Goal: Task Accomplishment & Management: Complete application form

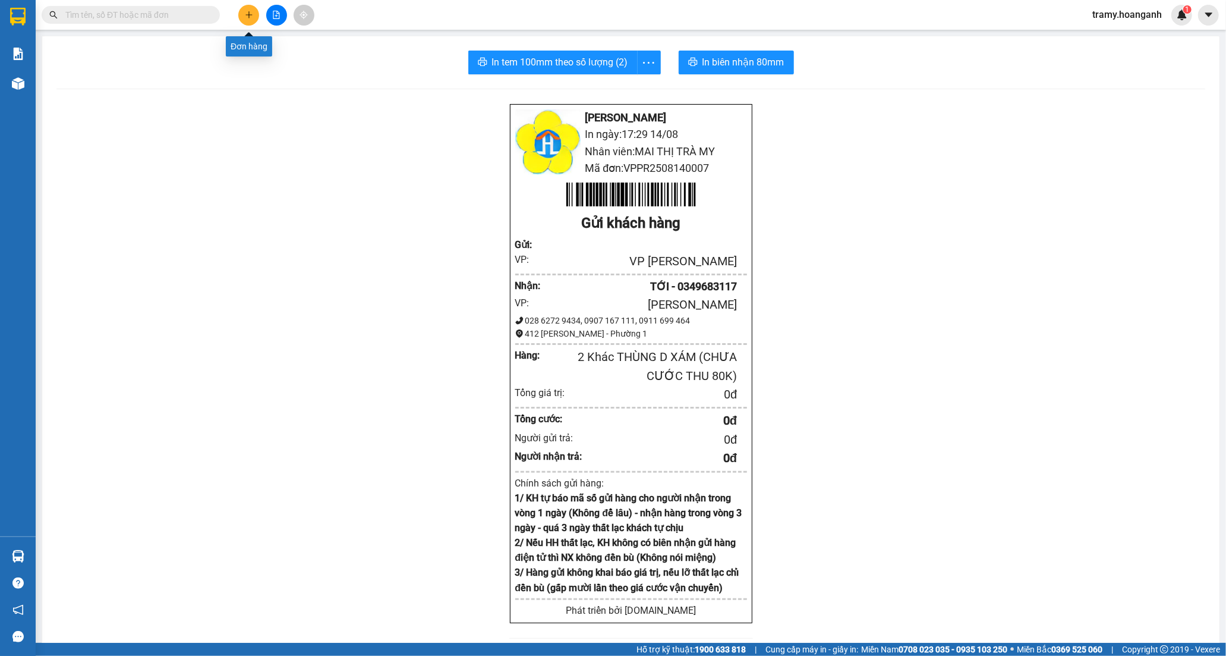
click at [246, 18] on icon "plus" at bounding box center [249, 15] width 8 height 8
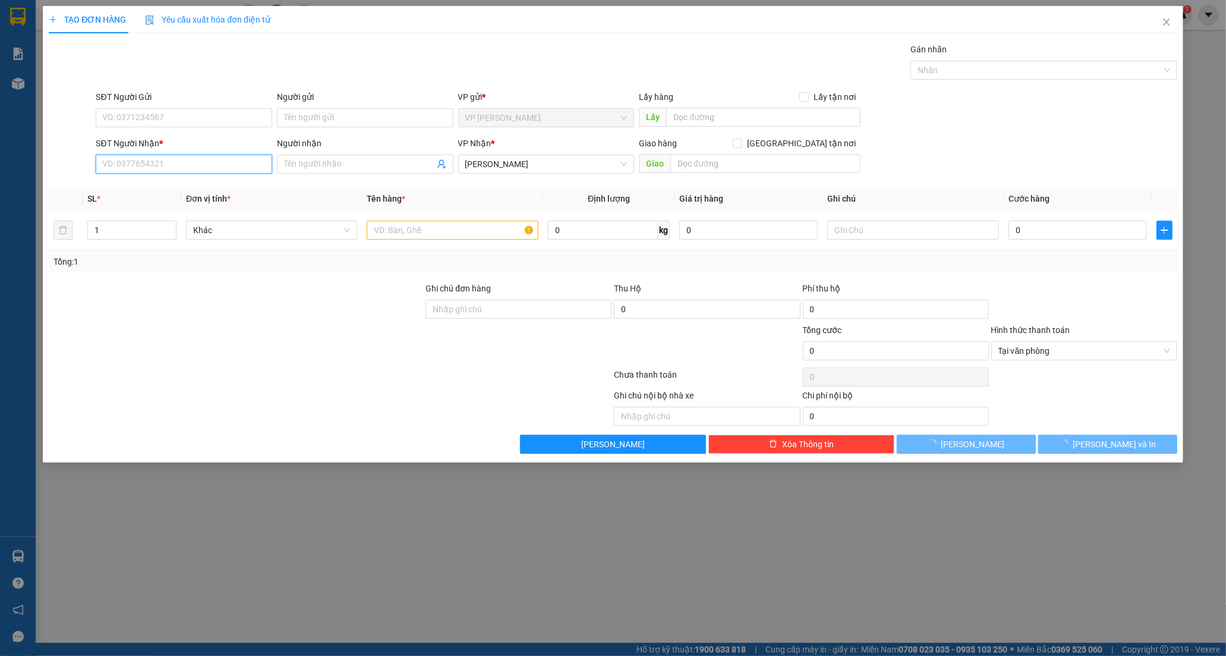
click at [129, 165] on input "SĐT Người Nhận *" at bounding box center [184, 164] width 177 height 19
type input "0933699678"
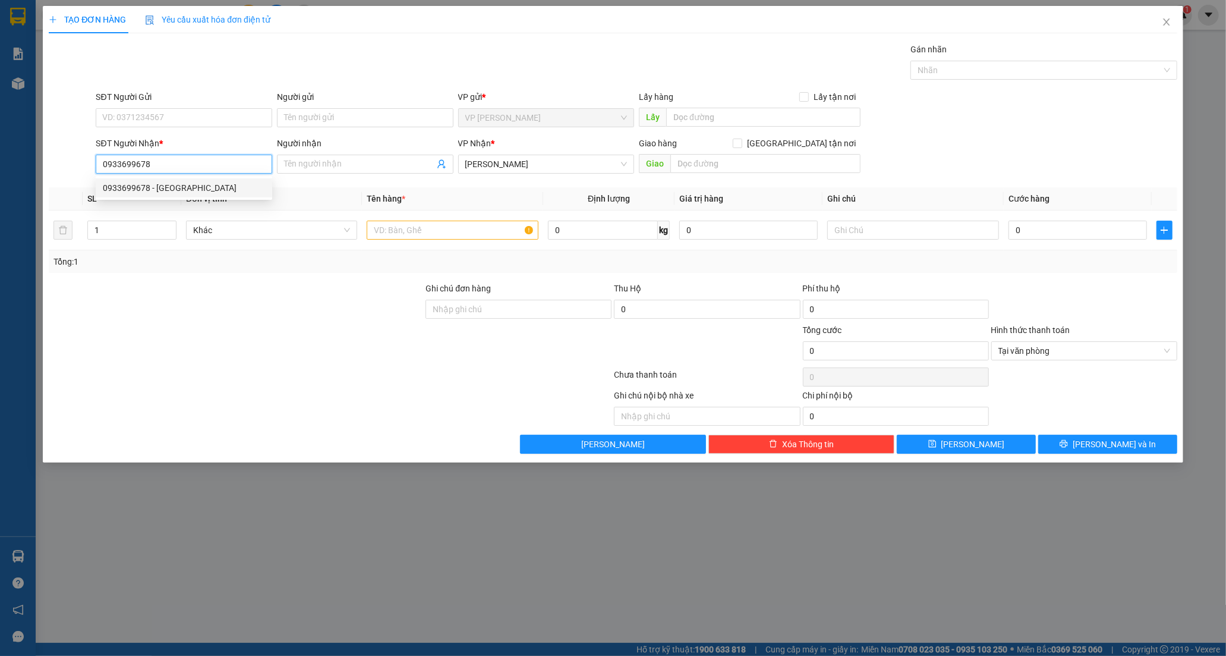
click at [167, 183] on div "0933699678 - [GEOGRAPHIC_DATA]" at bounding box center [184, 187] width 162 height 13
type input "NAM VIỆT"
type input "20.000"
type input "0933699678"
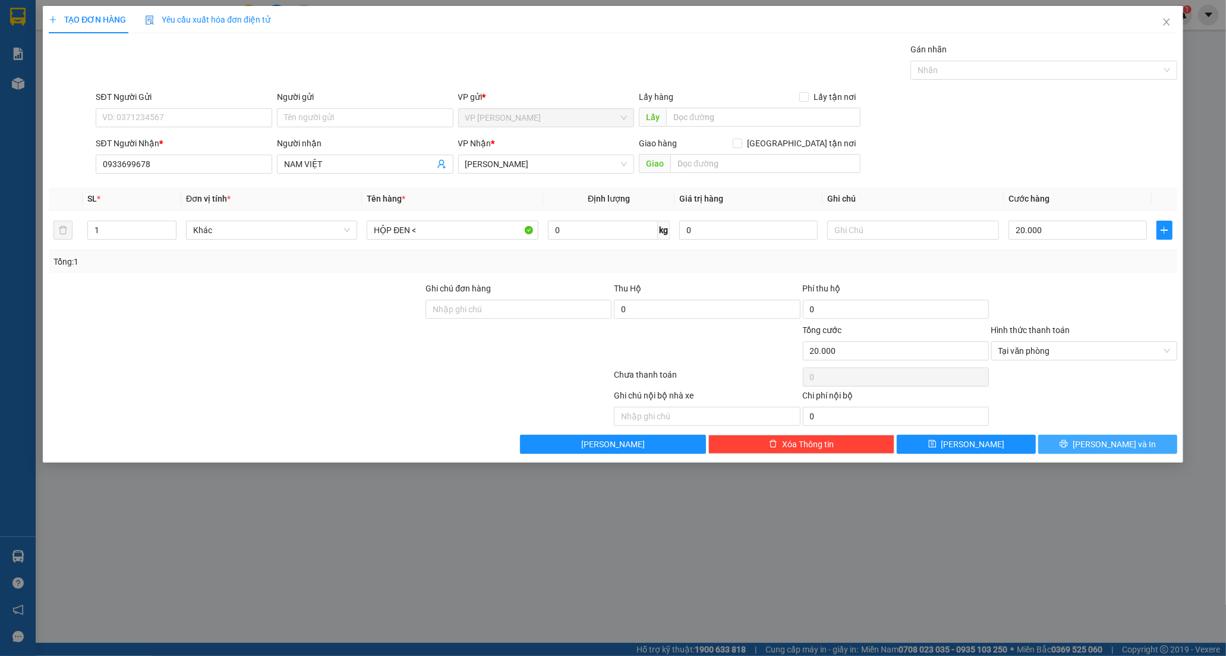
click at [1109, 442] on span "[PERSON_NAME] và In" at bounding box center [1114, 444] width 83 height 13
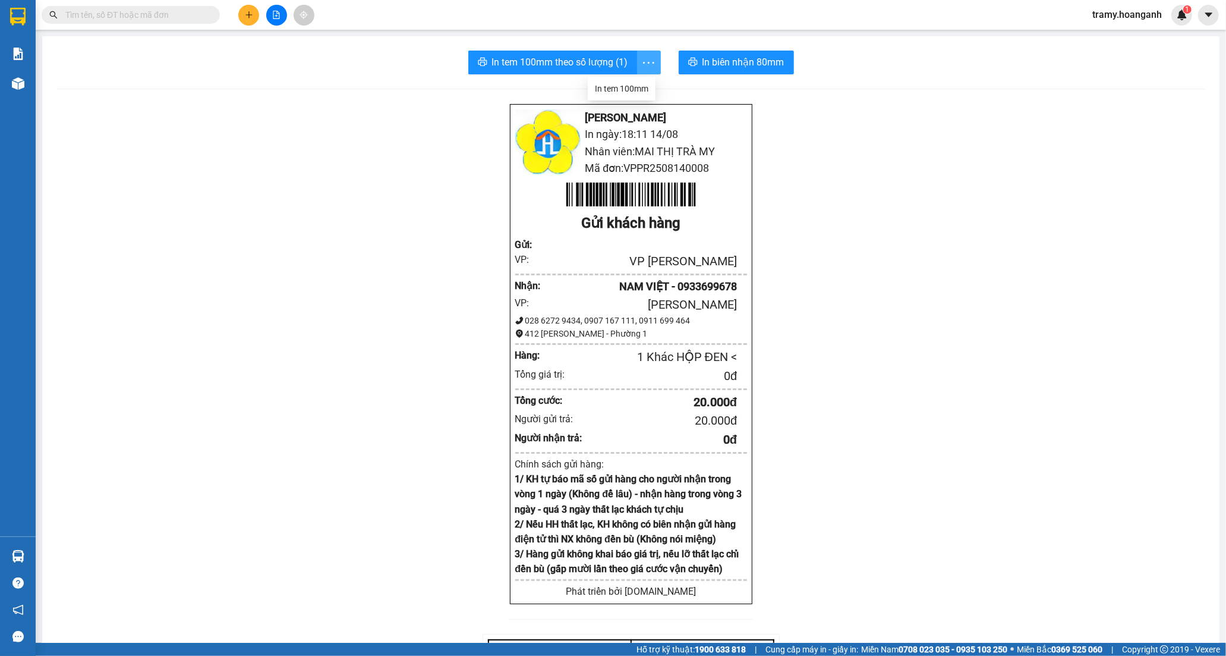
click at [652, 62] on span "more" at bounding box center [649, 62] width 23 height 15
click at [634, 92] on div "In tem 100mm" at bounding box center [622, 88] width 54 height 13
click at [257, 13] on button at bounding box center [248, 15] width 21 height 21
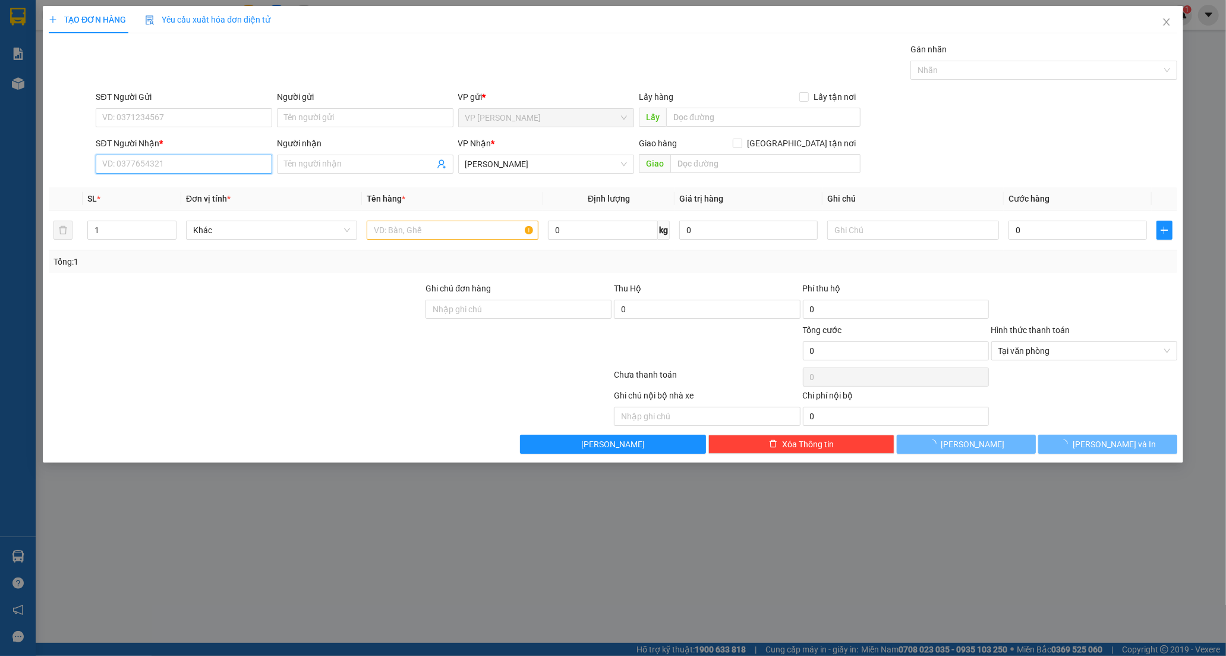
click at [222, 167] on input "SĐT Người Nhận *" at bounding box center [184, 164] width 177 height 19
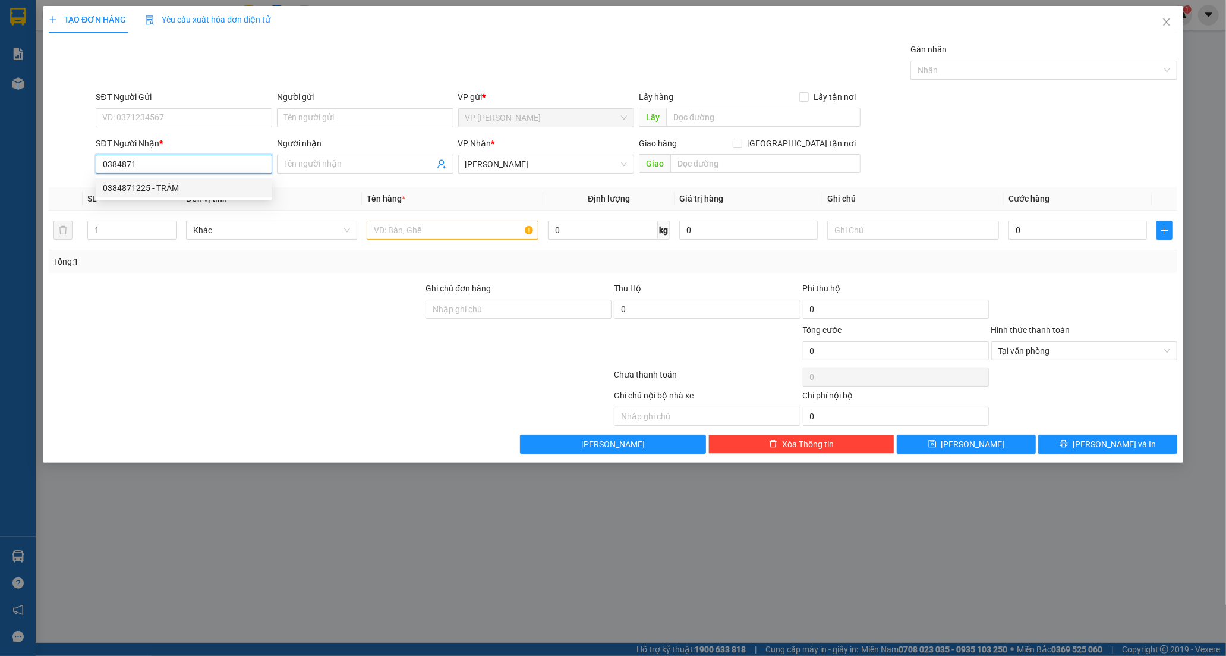
click at [184, 191] on div "0384871225 - TRÂM" at bounding box center [184, 187] width 162 height 13
type input "0384871225"
type input "TRÂM"
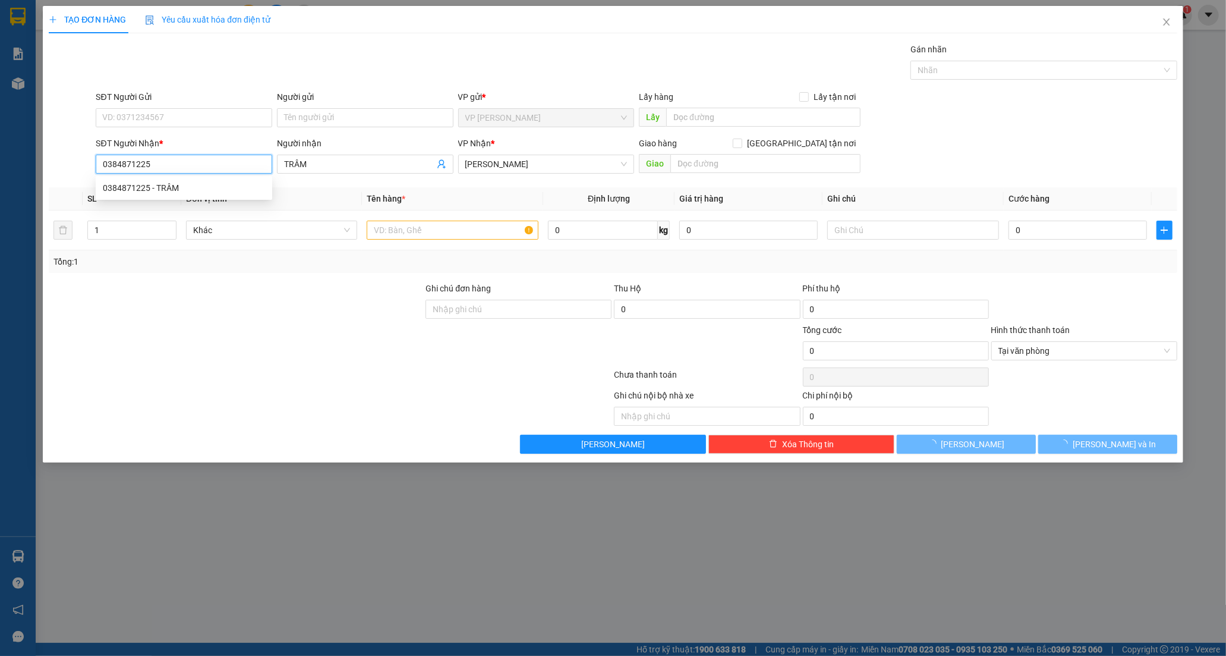
type input "80.000"
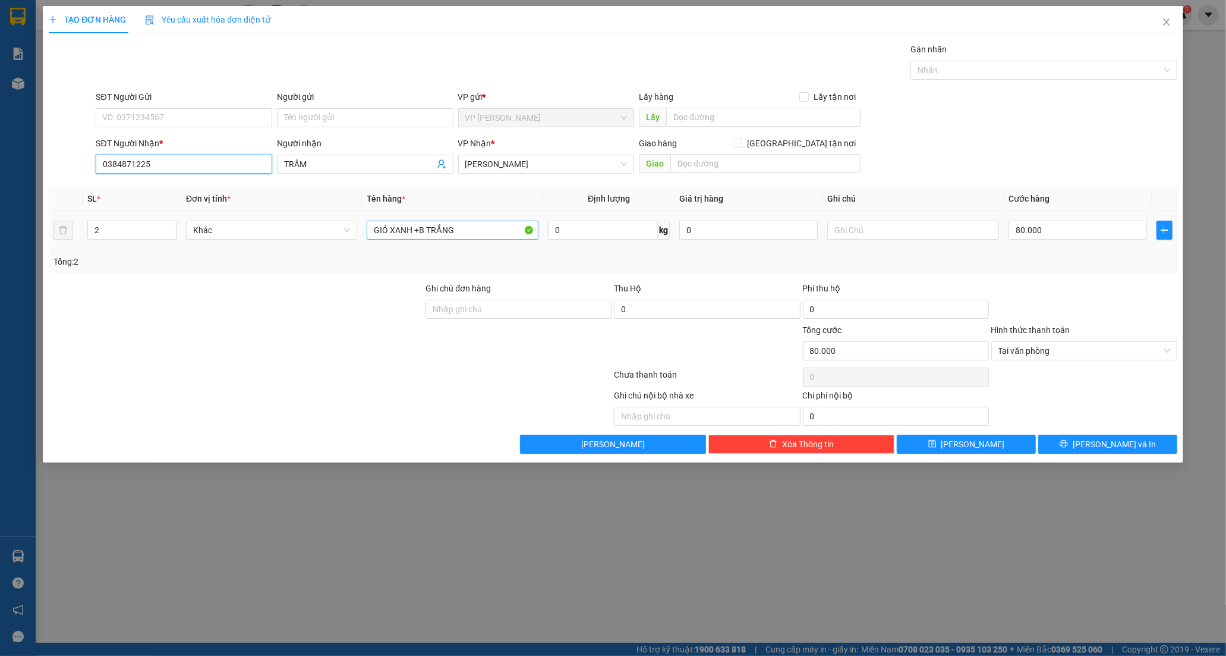
type input "0384871225"
drag, startPoint x: 483, startPoint y: 235, endPoint x: 31, endPoint y: 235, distance: 452.4
click at [31, 235] on div "TẠO ĐƠN HÀNG Yêu cầu xuất hóa đơn điện tử Transit Pickup Surcharge Ids Transit …" at bounding box center [613, 328] width 1226 height 656
type input "XỐP TRẮNG DC + XỐP VÀNG DC"
click at [1080, 445] on button "[PERSON_NAME] và In" at bounding box center [1108, 444] width 139 height 19
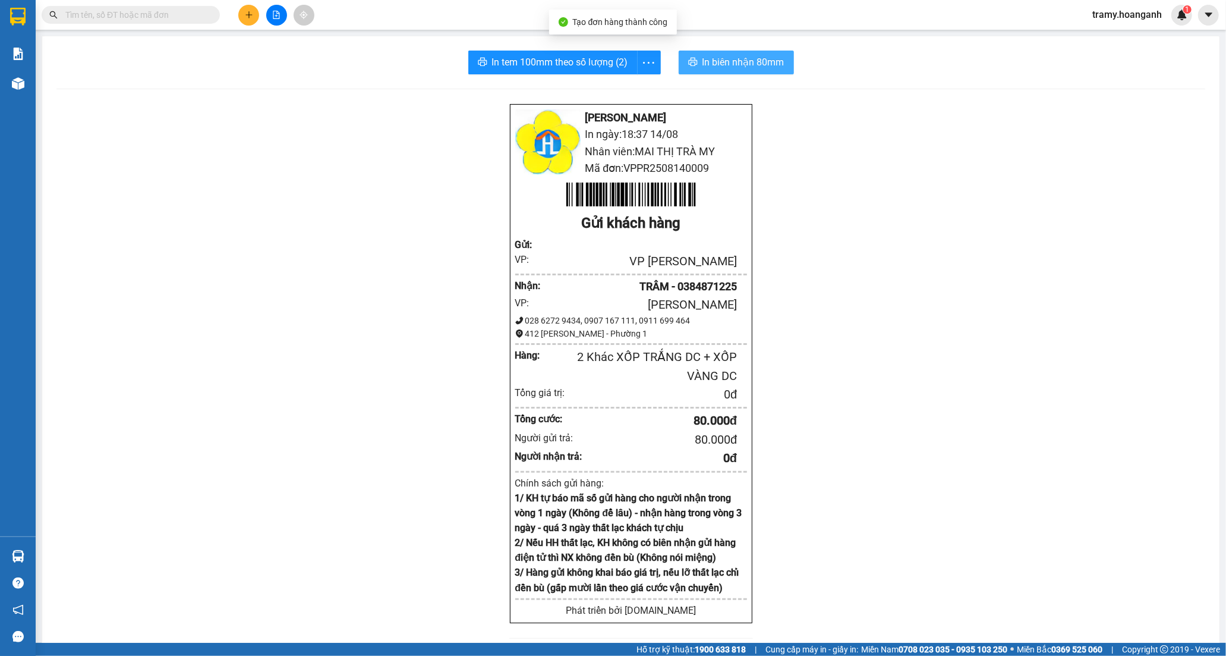
click at [770, 60] on span "In biên nhận 80mm" at bounding box center [744, 62] width 82 height 15
click at [521, 58] on span "In tem 100mm theo số lượng (2)" at bounding box center [560, 62] width 136 height 15
click at [251, 20] on button at bounding box center [248, 15] width 21 height 21
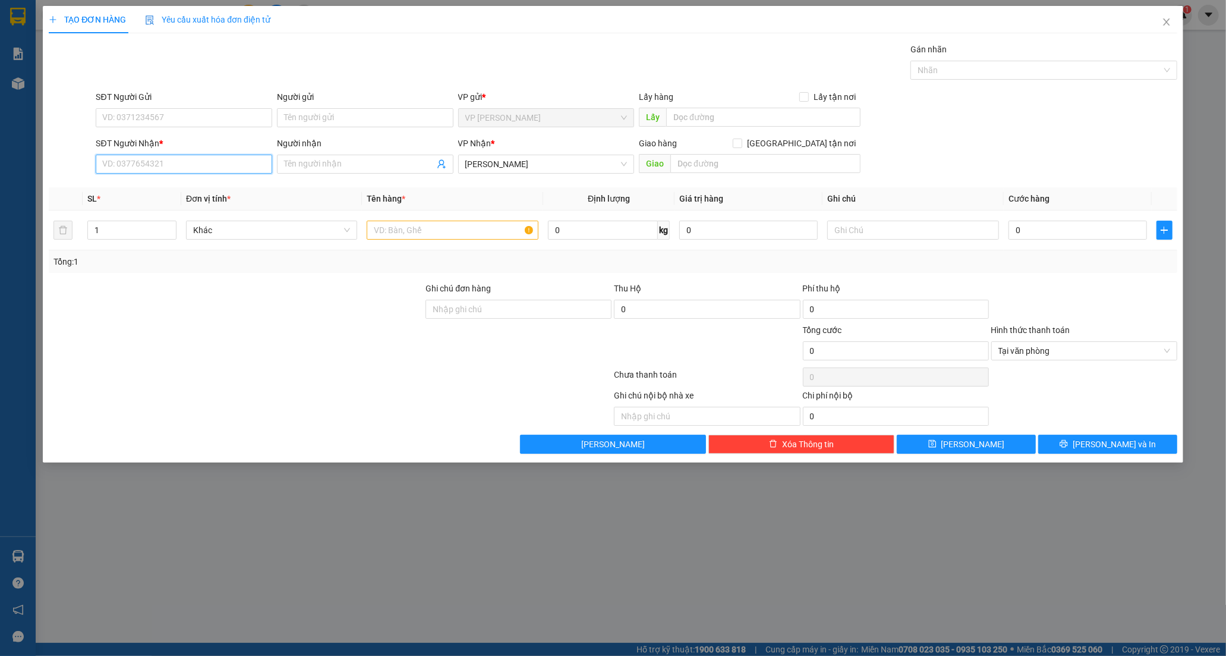
click at [179, 156] on input "SĐT Người Nhận *" at bounding box center [184, 164] width 177 height 19
click at [174, 169] on input "SĐT Người Nhận *" at bounding box center [184, 164] width 177 height 19
click at [168, 184] on div "0949899055 - ĐĂNG" at bounding box center [184, 187] width 162 height 13
type input "0949899055"
type input "ĐĂNG"
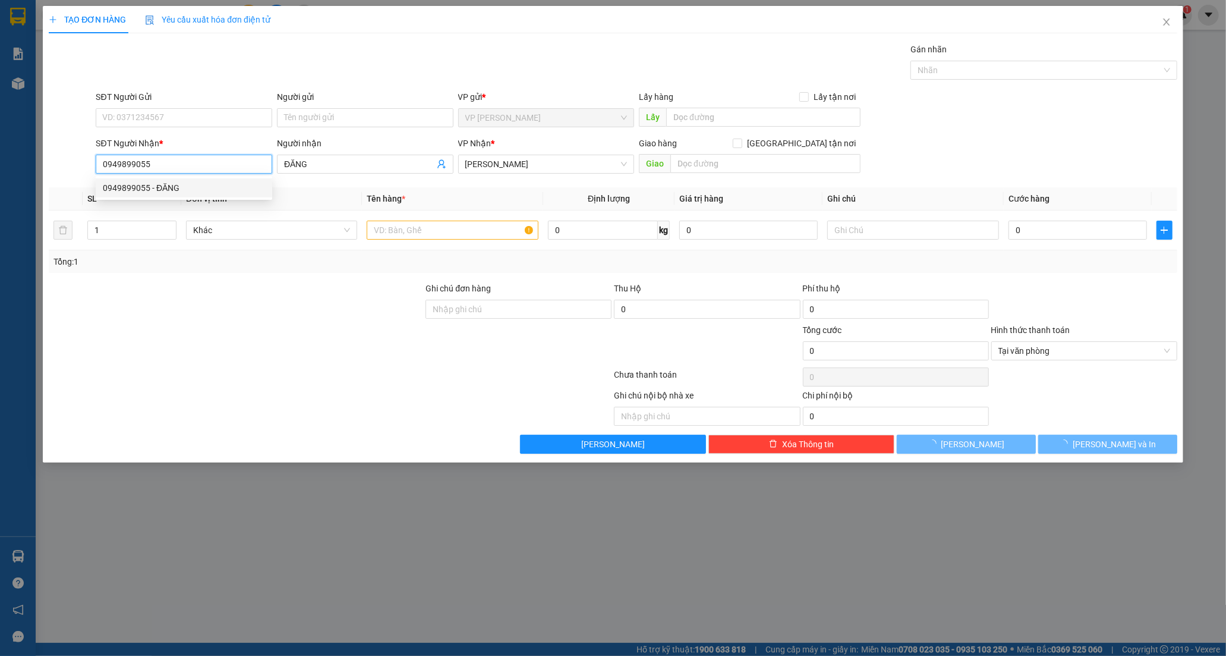
type input "40.000"
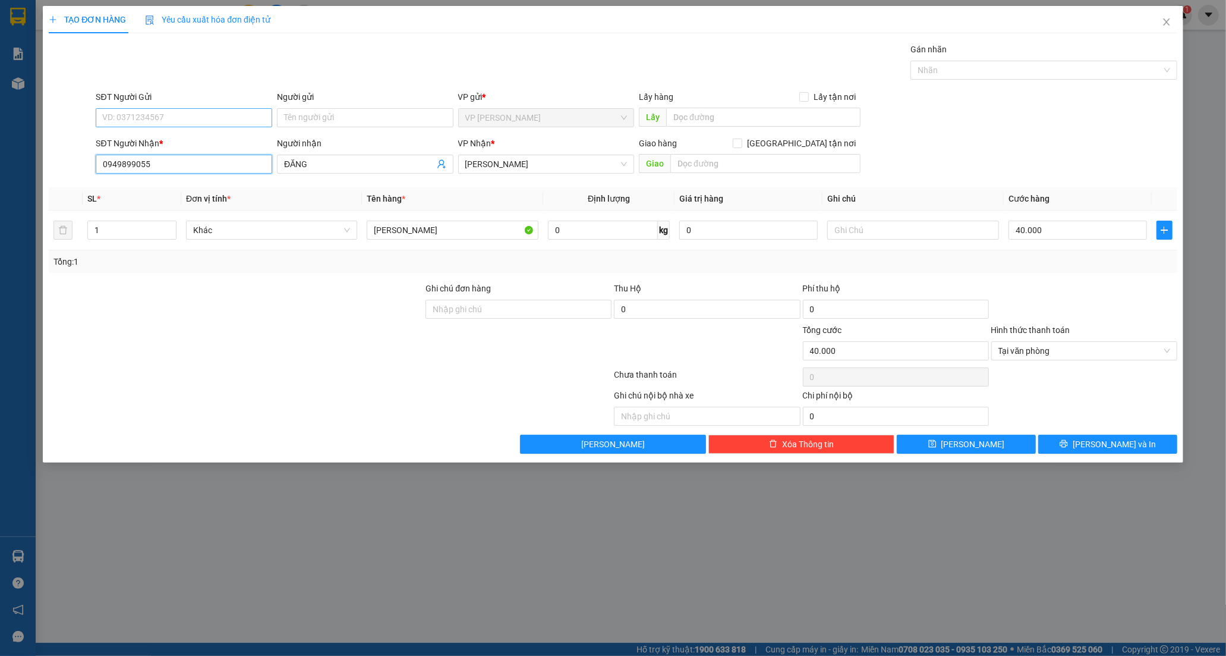
type input "0949899055"
click at [233, 119] on input "SĐT Người Gửi" at bounding box center [184, 117] width 177 height 19
click at [252, 143] on div "null NGUYỆT" at bounding box center [184, 141] width 162 height 13
drag, startPoint x: 473, startPoint y: 235, endPoint x: 314, endPoint y: 250, distance: 160.0
click at [315, 250] on div "SL * Đơn vị tính * Tên hàng * Định lượng Giá trị hàng Ghi chú Cước hàng 1 Khác …" at bounding box center [613, 230] width 1129 height 86
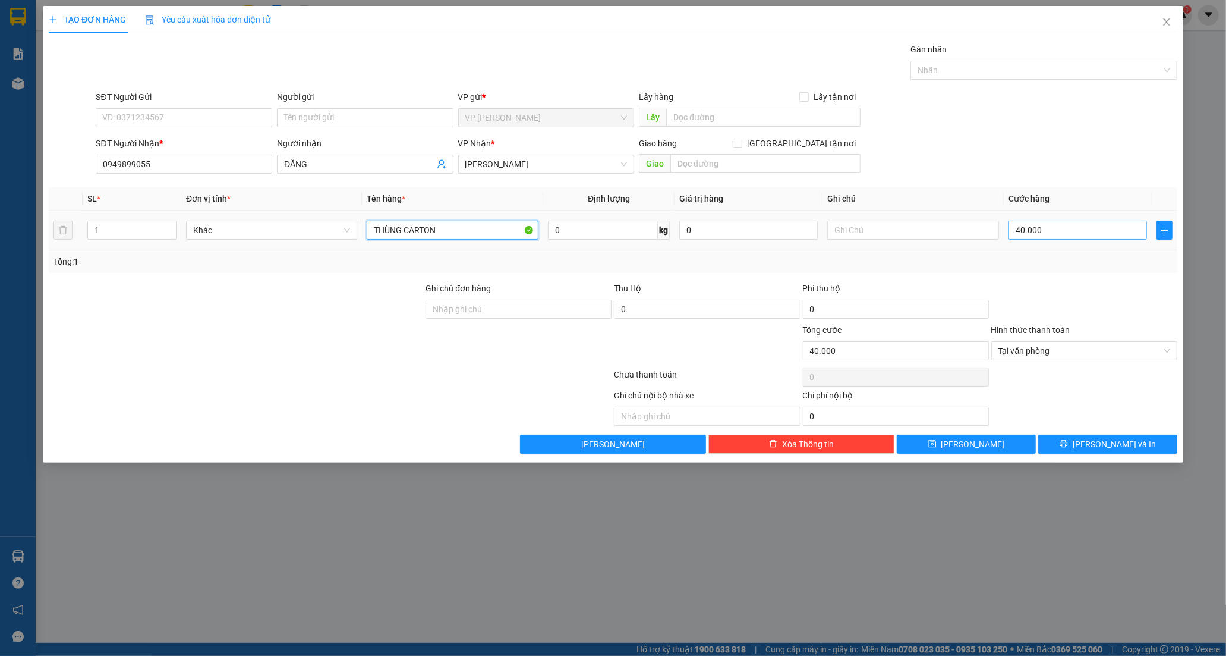
type input "THÙNG CARTON"
type input "0"
type input "40.000"
click at [1044, 229] on input "0" at bounding box center [1078, 230] width 139 height 19
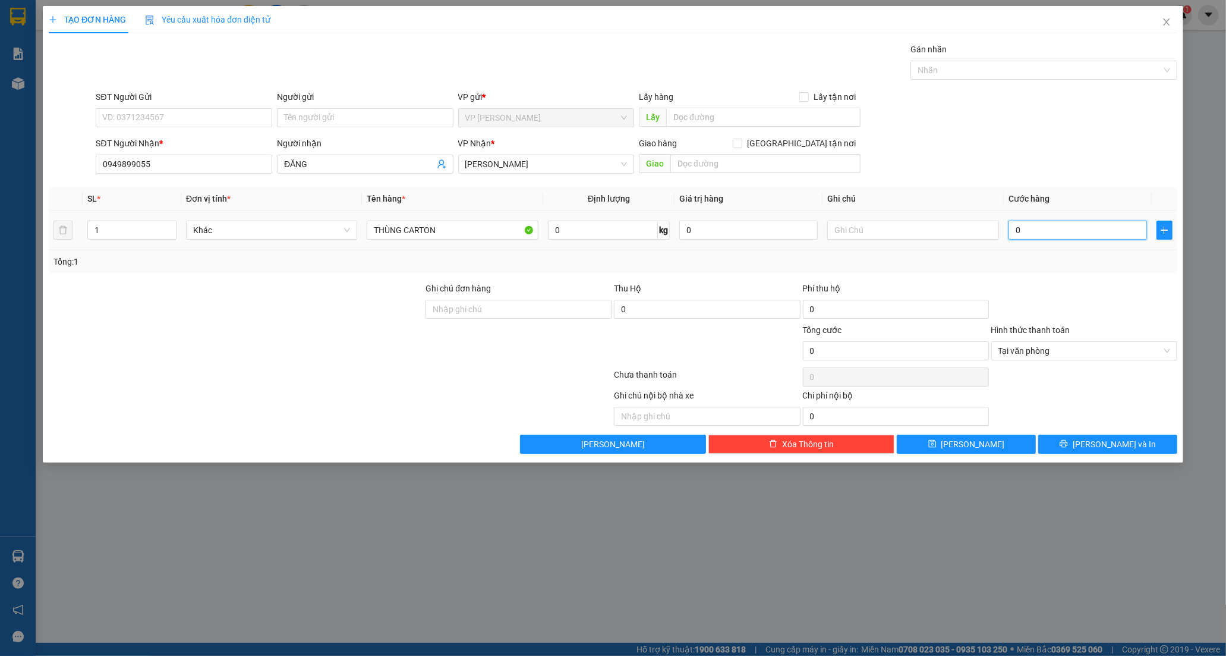
type input "3"
type input "30"
type input "30.000"
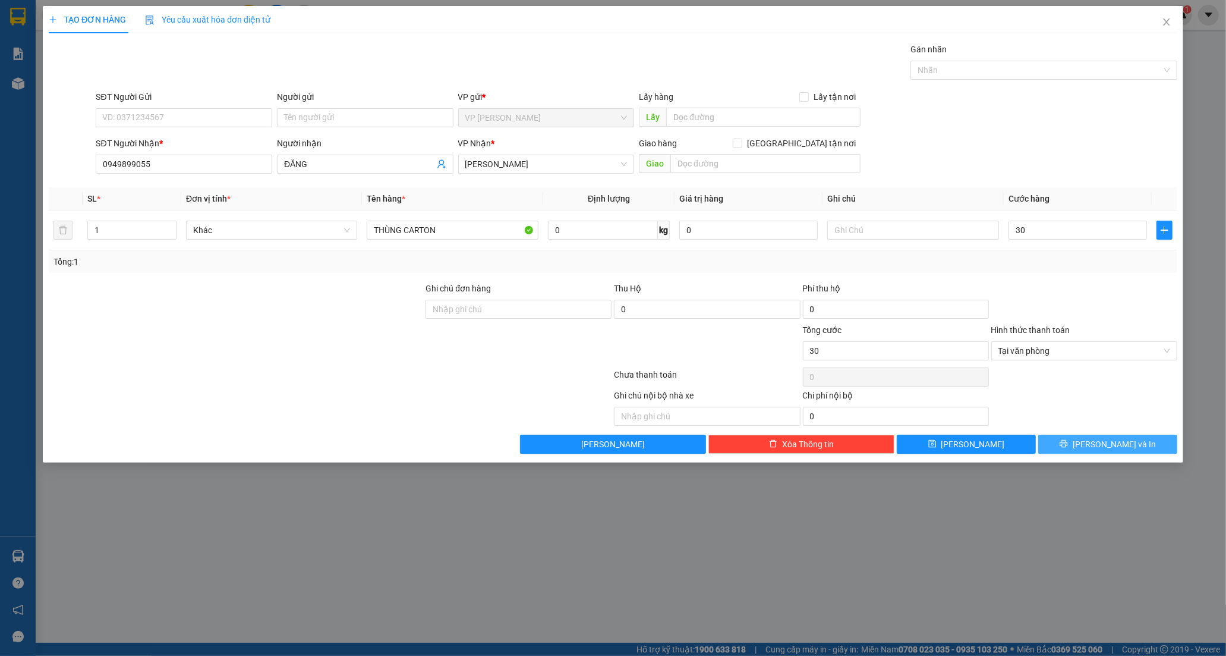
type input "30.000"
click at [1085, 437] on button "[PERSON_NAME] và In" at bounding box center [1108, 444] width 139 height 19
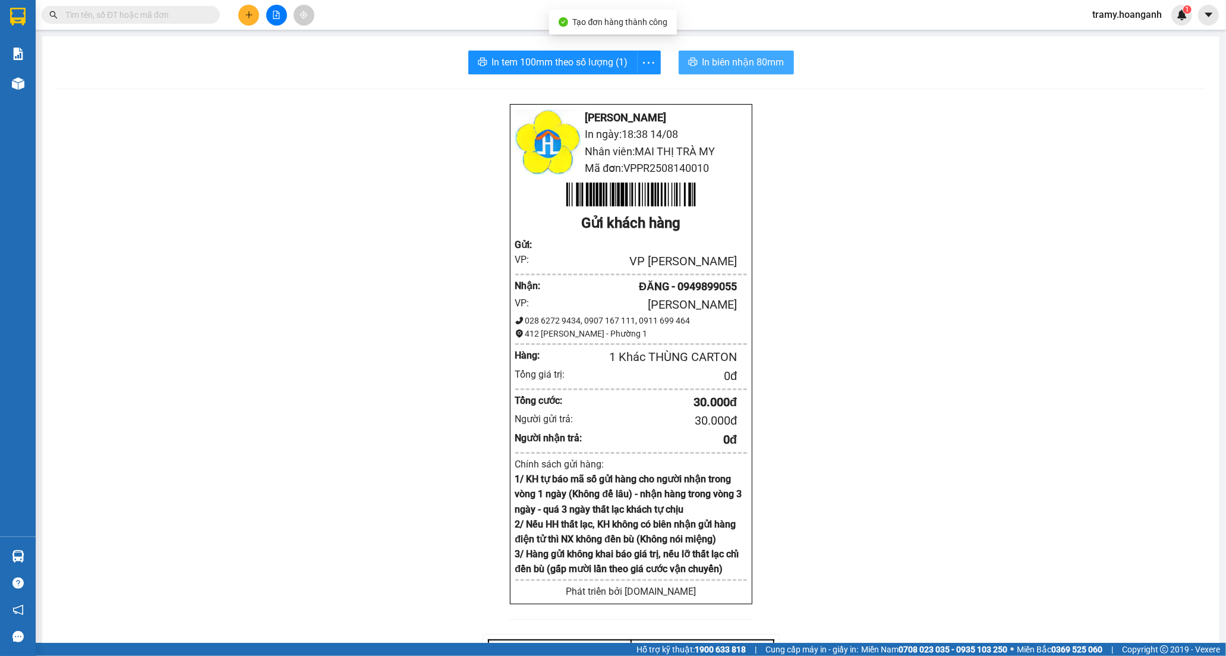
click at [716, 52] on button "In biên nhận 80mm" at bounding box center [736, 63] width 115 height 24
click at [528, 55] on span "In tem 100mm theo số lượng (1)" at bounding box center [560, 62] width 136 height 15
click at [246, 14] on icon "plus" at bounding box center [249, 15] width 8 height 8
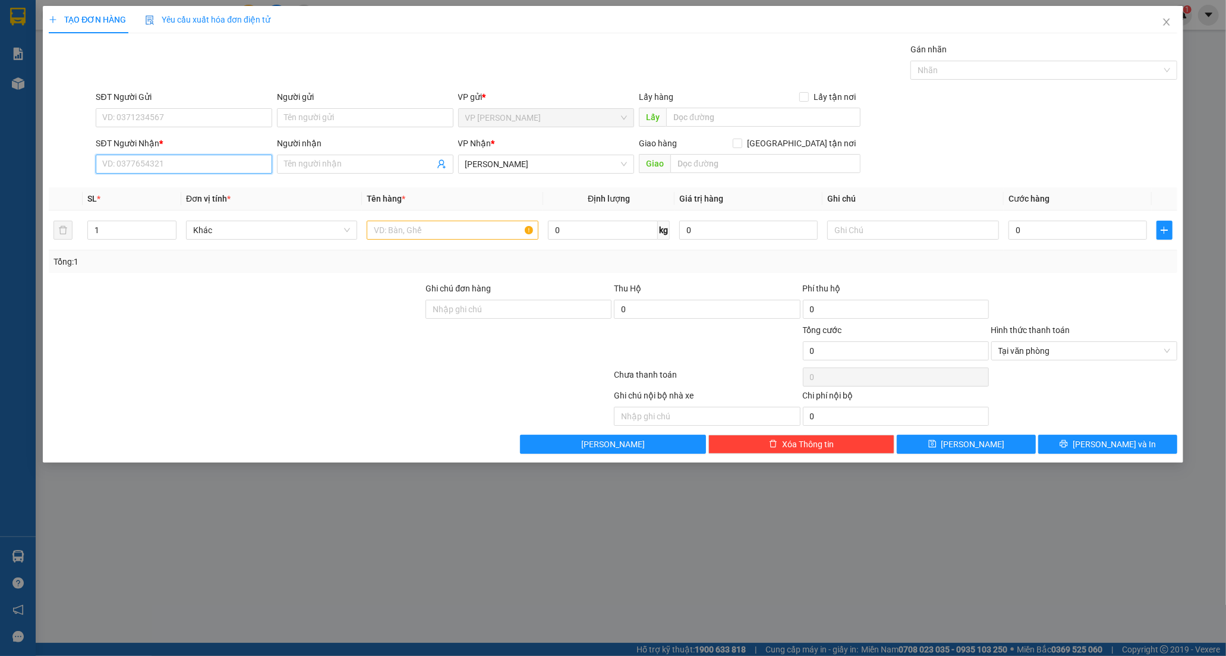
click at [161, 165] on input "SĐT Người Nhận *" at bounding box center [184, 164] width 177 height 19
click at [159, 163] on input "SĐT Người Nhận *" at bounding box center [184, 164] width 177 height 19
click at [158, 163] on input "SĐT Người Nhận *" at bounding box center [184, 164] width 177 height 19
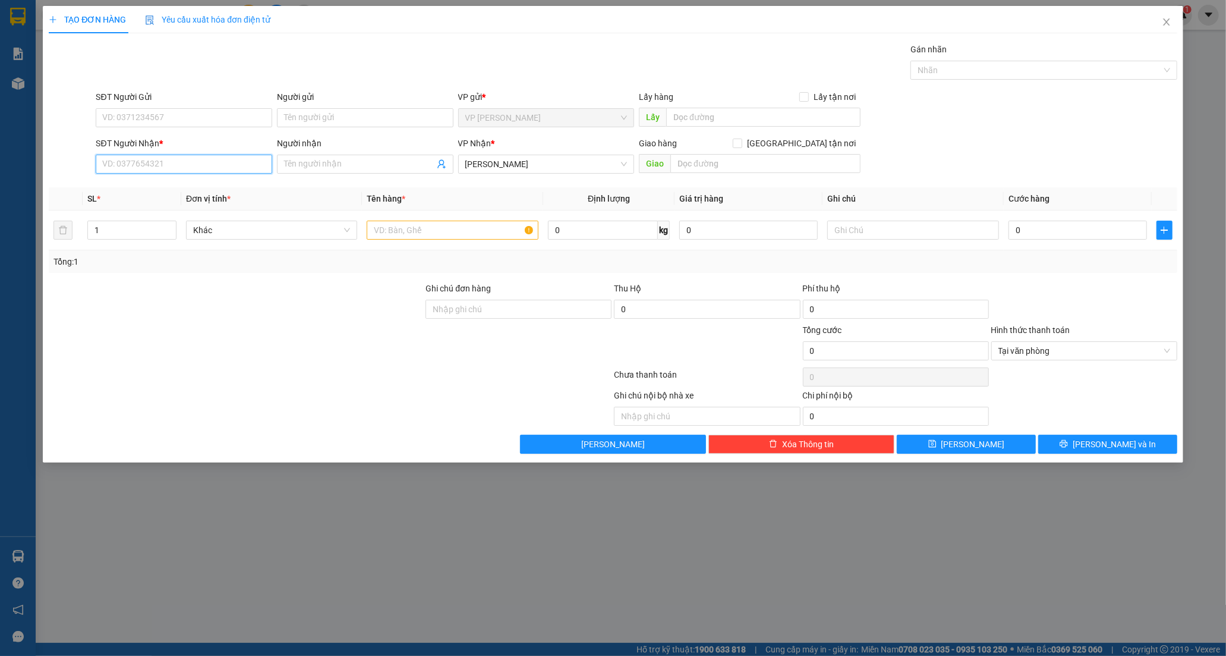
click at [194, 162] on input "SĐT Người Nhận *" at bounding box center [184, 164] width 177 height 19
click at [275, 153] on div "Người nhận Tên người nhận" at bounding box center [365, 158] width 181 height 42
click at [193, 151] on div "SĐT Người Nhận *" at bounding box center [184, 146] width 177 height 18
click at [250, 165] on input "SĐT Người Nhận *" at bounding box center [184, 164] width 177 height 19
click at [204, 195] on div "0916004456 - THUÝ" at bounding box center [184, 187] width 177 height 19
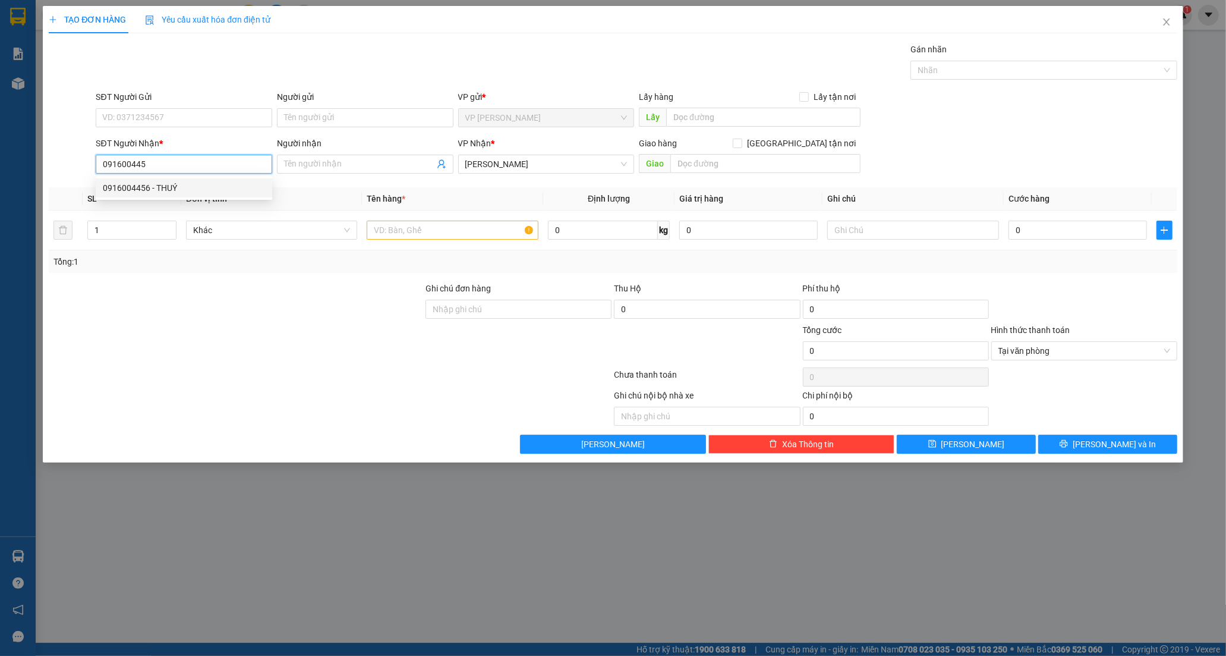
type input "0916004456"
type input "THUÝ"
type input "40.000"
type input "0916004456"
click at [221, 121] on input "SĐT Người Gửi" at bounding box center [184, 117] width 177 height 19
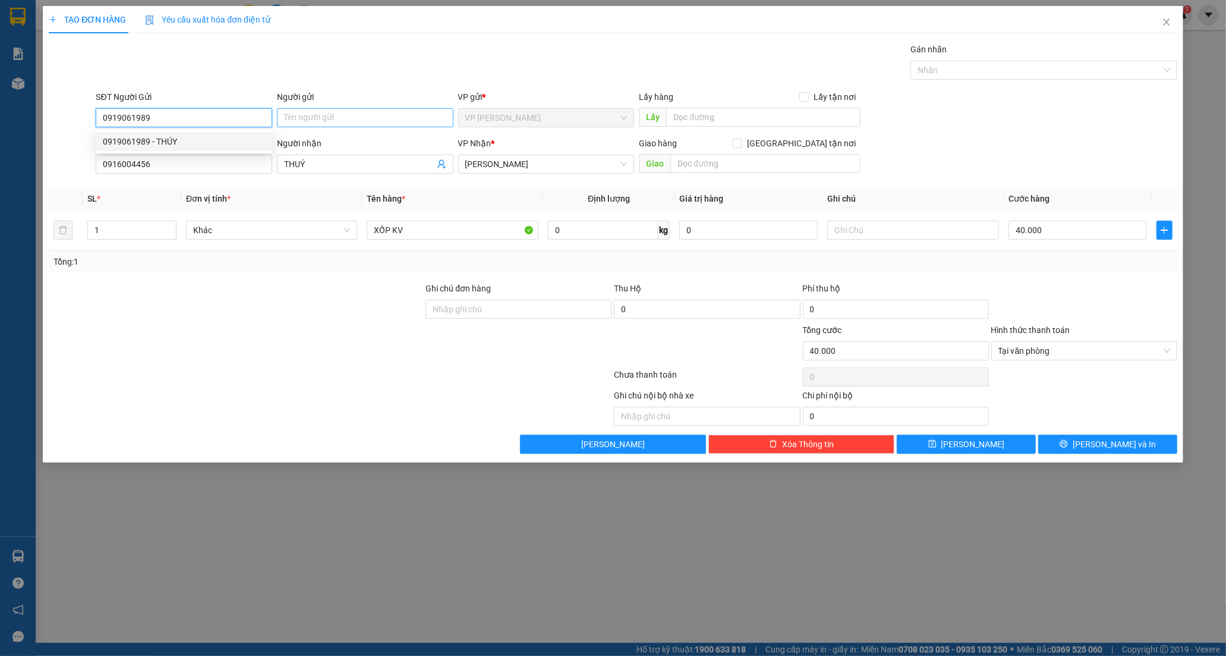
type input "0919061989"
click at [322, 122] on input "Người gửi" at bounding box center [365, 117] width 177 height 19
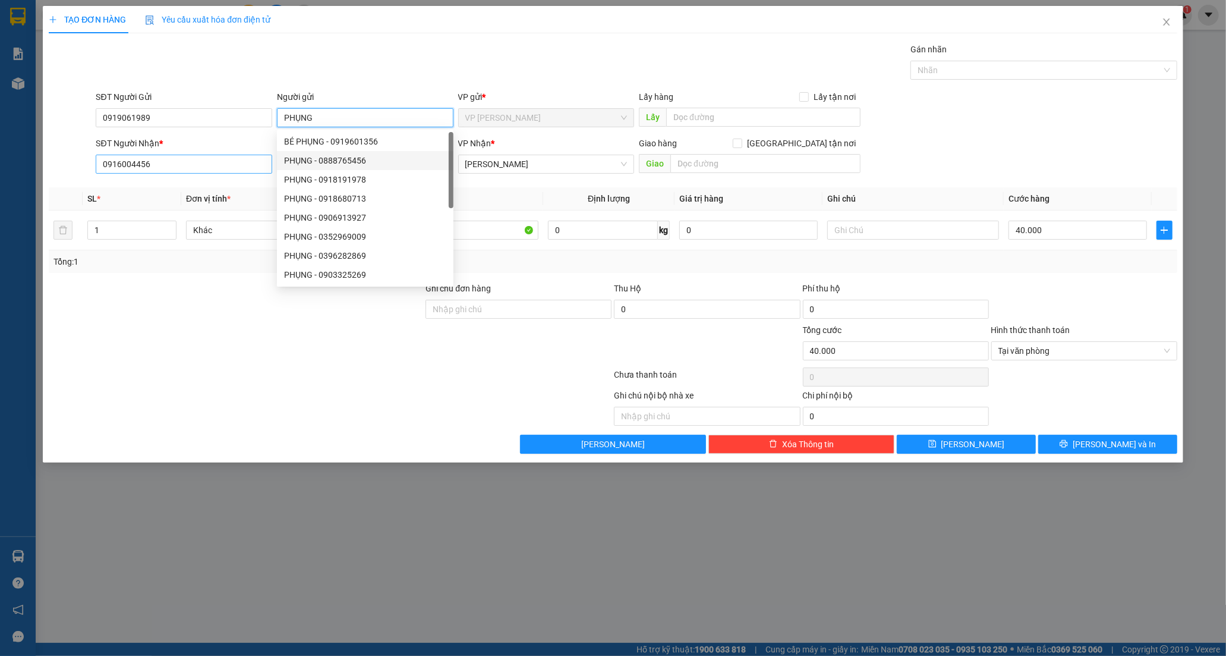
type input "PHỤNG"
click at [229, 159] on input "0916004456" at bounding box center [184, 164] width 177 height 19
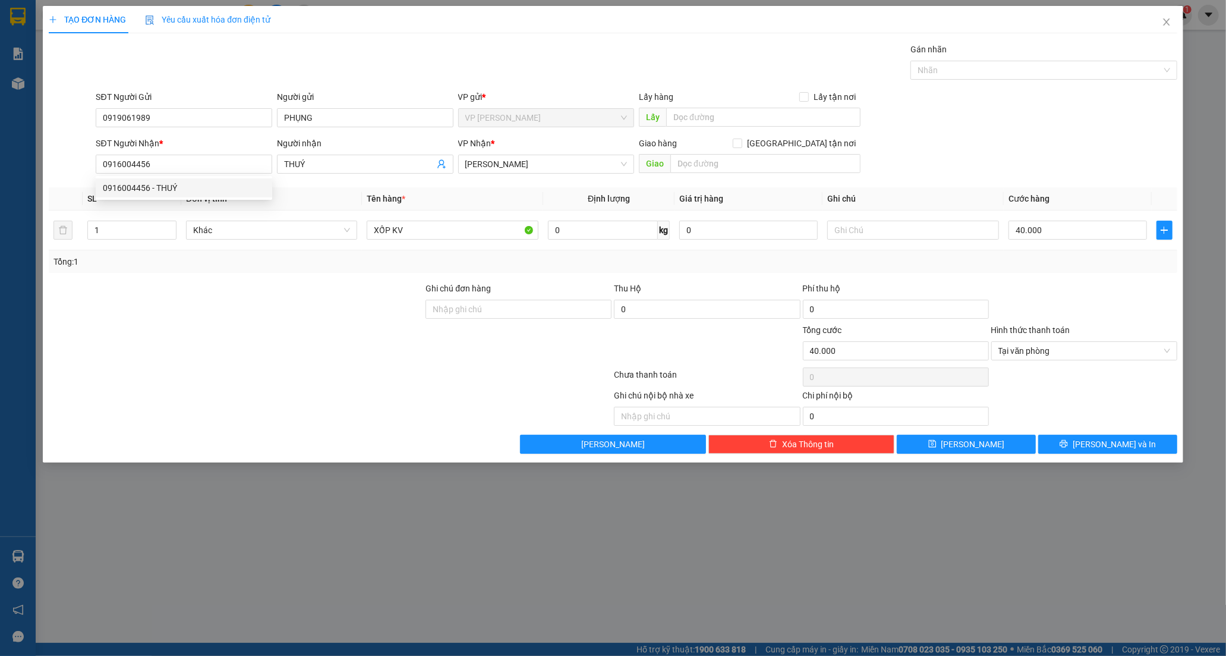
click at [277, 419] on div at bounding box center [213, 407] width 330 height 37
drag, startPoint x: 452, startPoint y: 231, endPoint x: 4, endPoint y: 180, distance: 450.5
click at [7, 184] on div "TẠO ĐƠN HÀNG Yêu cầu xuất hóa đơn điện tử Transit Pickup Surcharge Ids Transit …" at bounding box center [613, 328] width 1226 height 656
type input "XỐP KV"
click at [1136, 442] on button "[PERSON_NAME] và In" at bounding box center [1108, 444] width 139 height 19
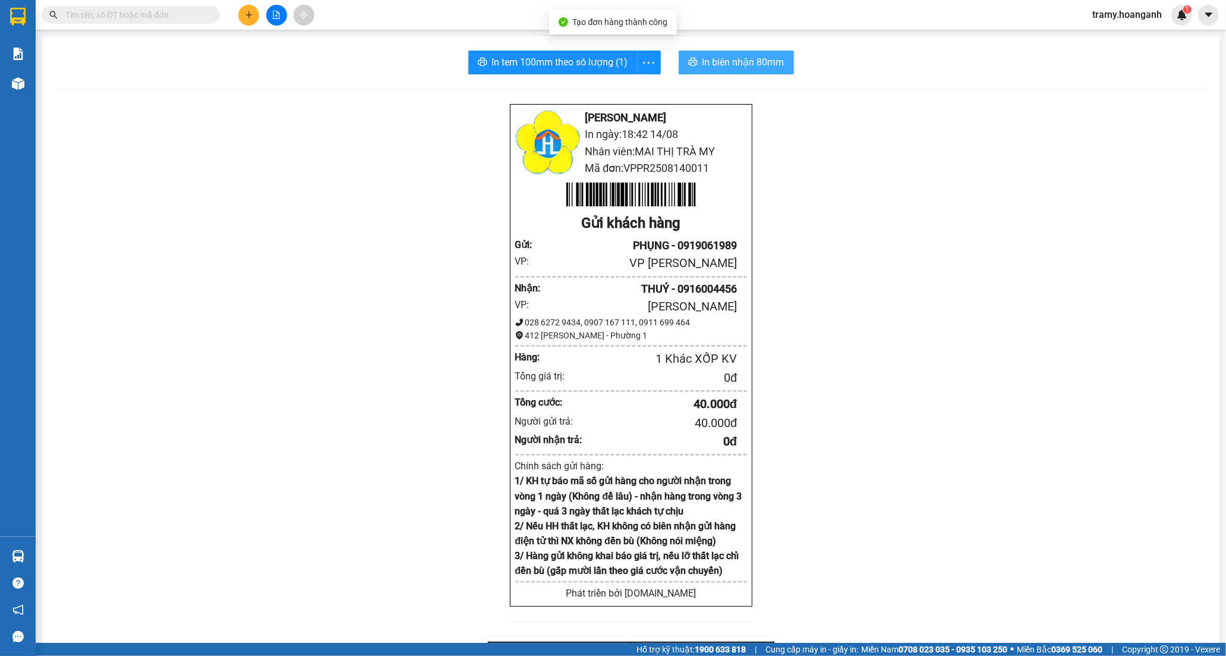
click at [750, 66] on span "In biên nhận 80mm" at bounding box center [744, 62] width 82 height 15
click at [556, 66] on span "In tem 100mm theo số lượng (1)" at bounding box center [560, 62] width 136 height 15
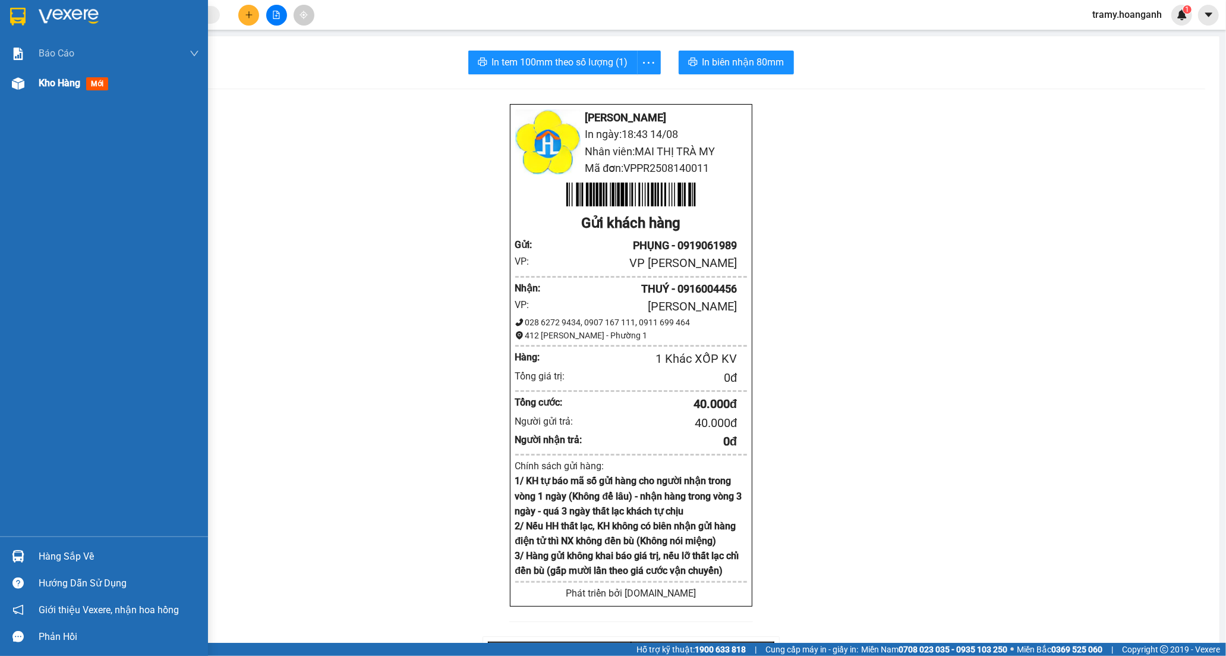
click at [49, 86] on span "Kho hàng" at bounding box center [60, 82] width 42 height 11
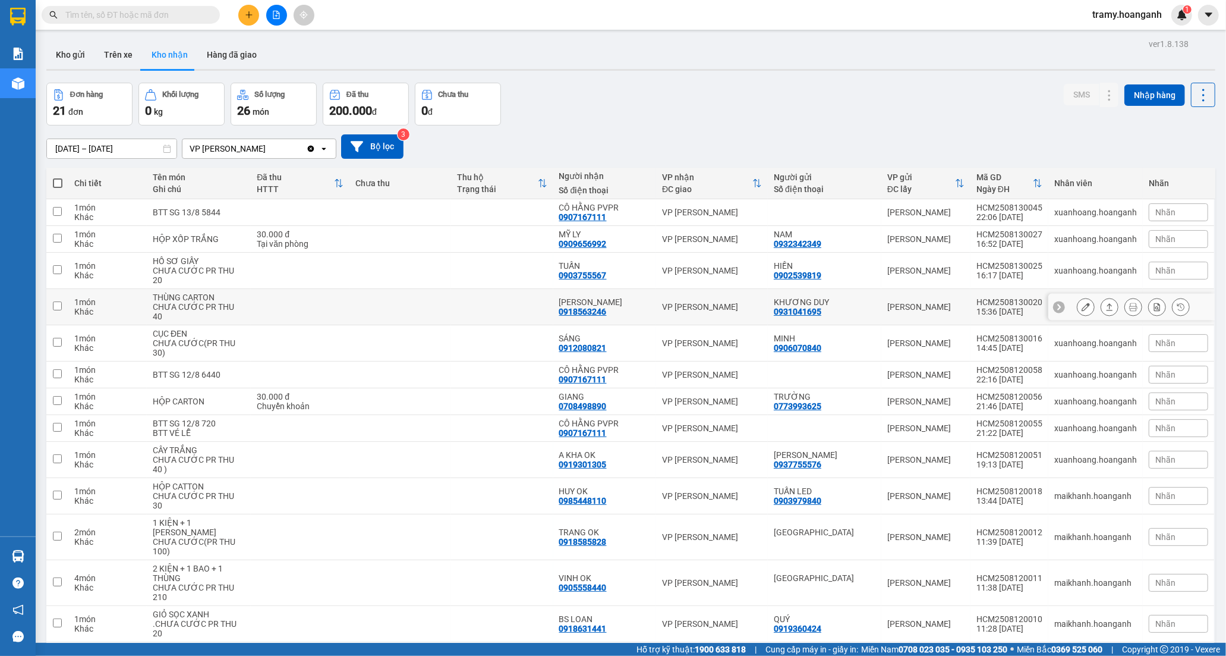
click at [650, 298] on div "[PERSON_NAME]" at bounding box center [604, 302] width 91 height 10
checkbox input "true"
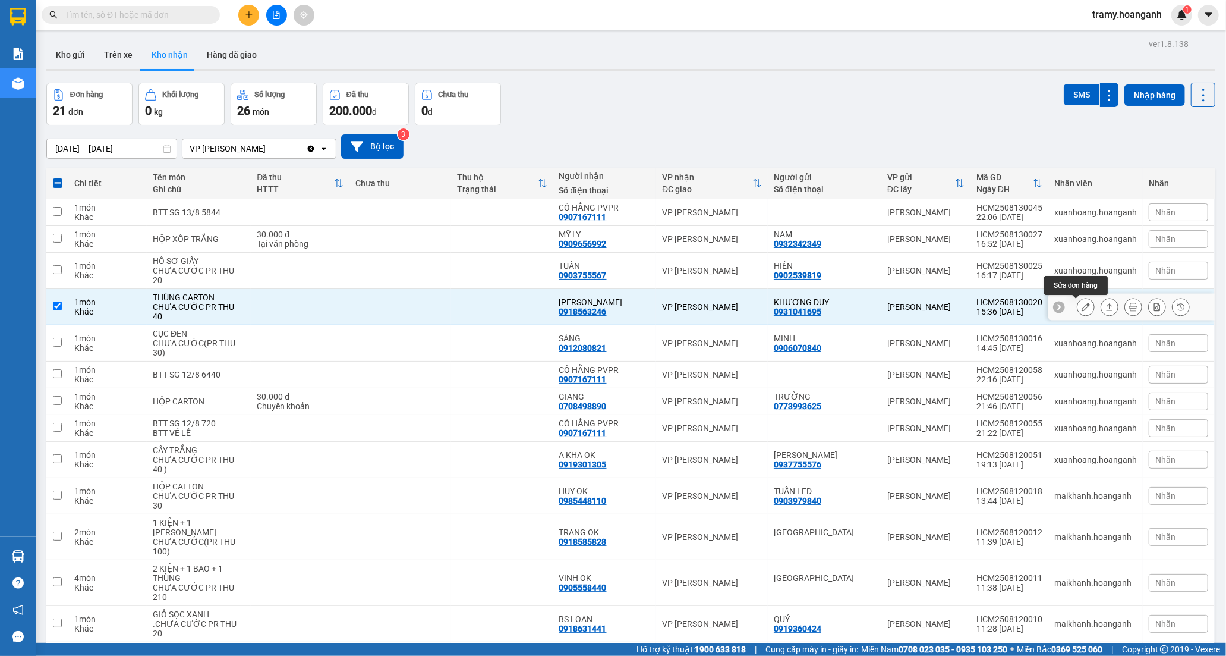
click at [1077, 298] on div at bounding box center [1086, 307] width 18 height 18
click at [1082, 306] on icon at bounding box center [1086, 307] width 8 height 8
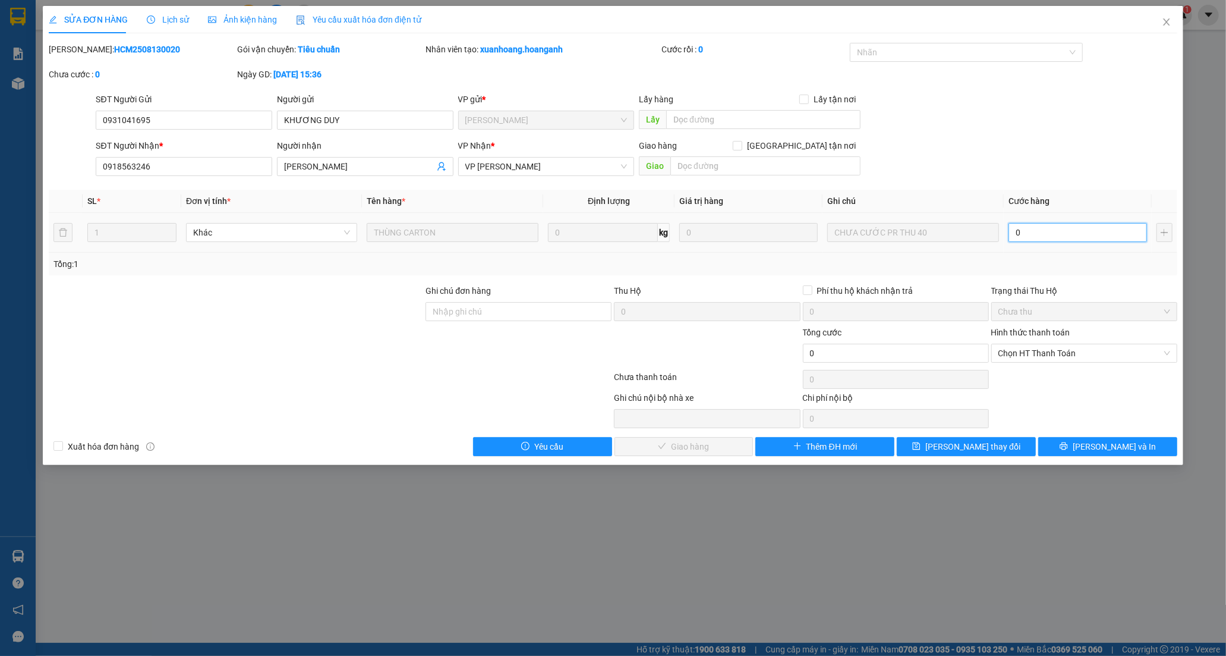
click at [1021, 240] on input "0" at bounding box center [1078, 232] width 139 height 19
type input "4"
type input "40"
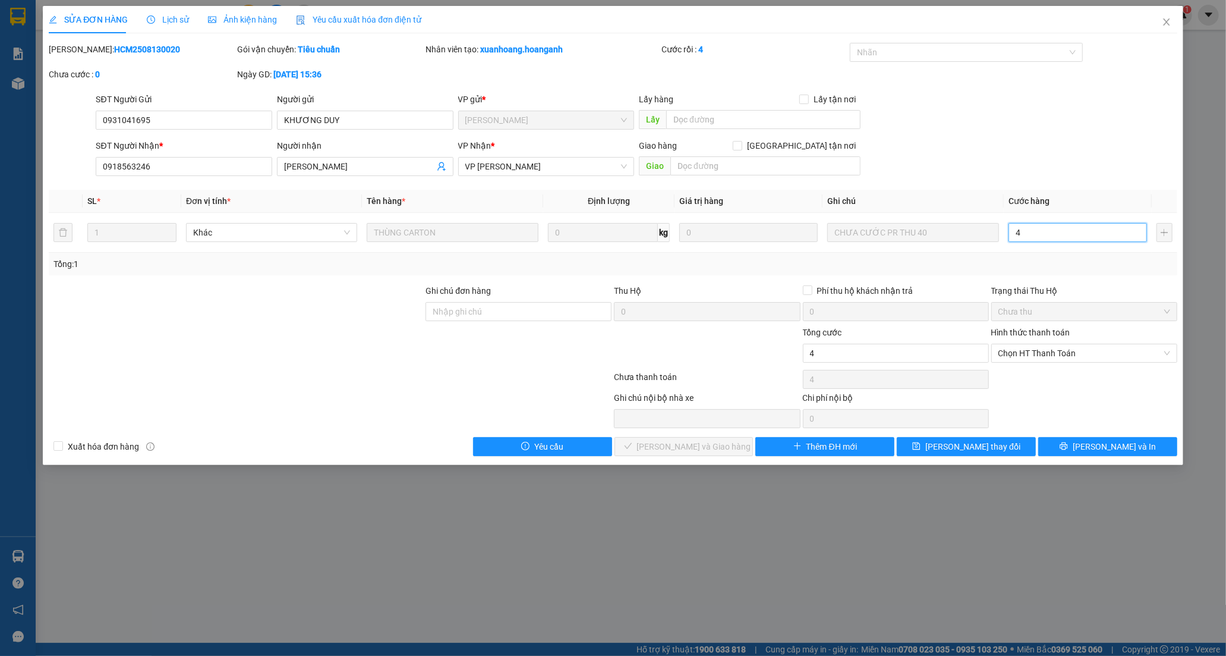
type input "40"
click at [1030, 353] on span "Chọn HT Thanh Toán" at bounding box center [1085, 353] width 172 height 18
type input "40.000"
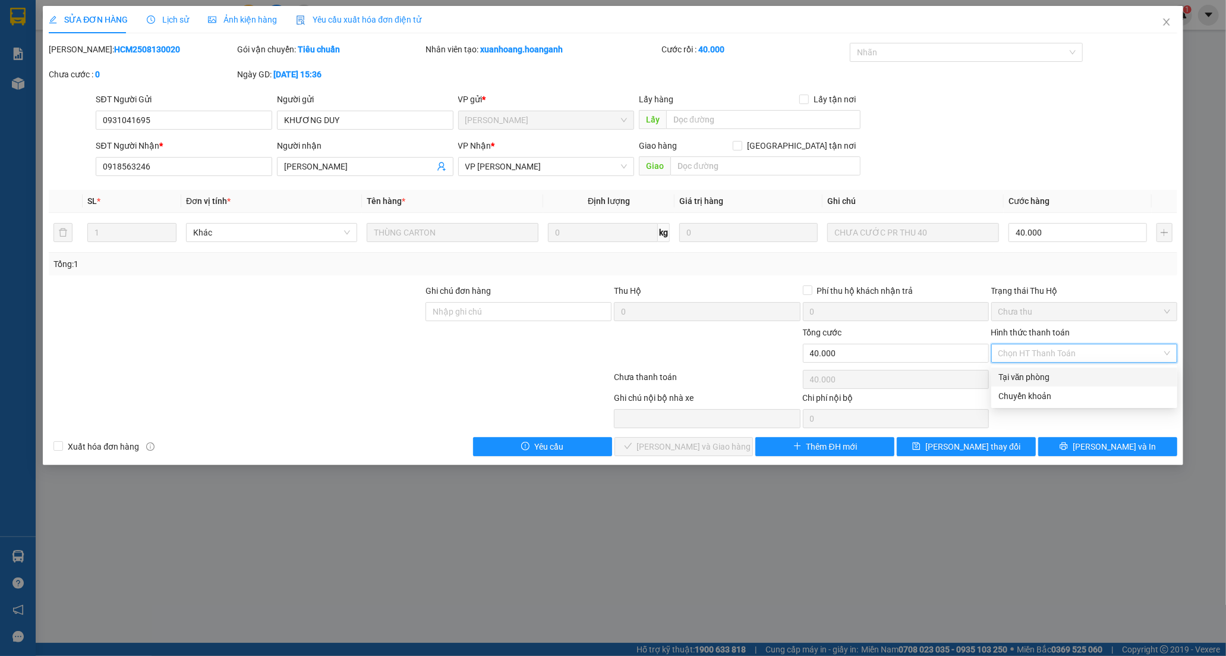
click at [1027, 375] on div "Tại văn phòng" at bounding box center [1085, 376] width 172 height 13
type input "0"
click at [668, 444] on span "[PERSON_NAME] và Giao hàng" at bounding box center [694, 446] width 114 height 13
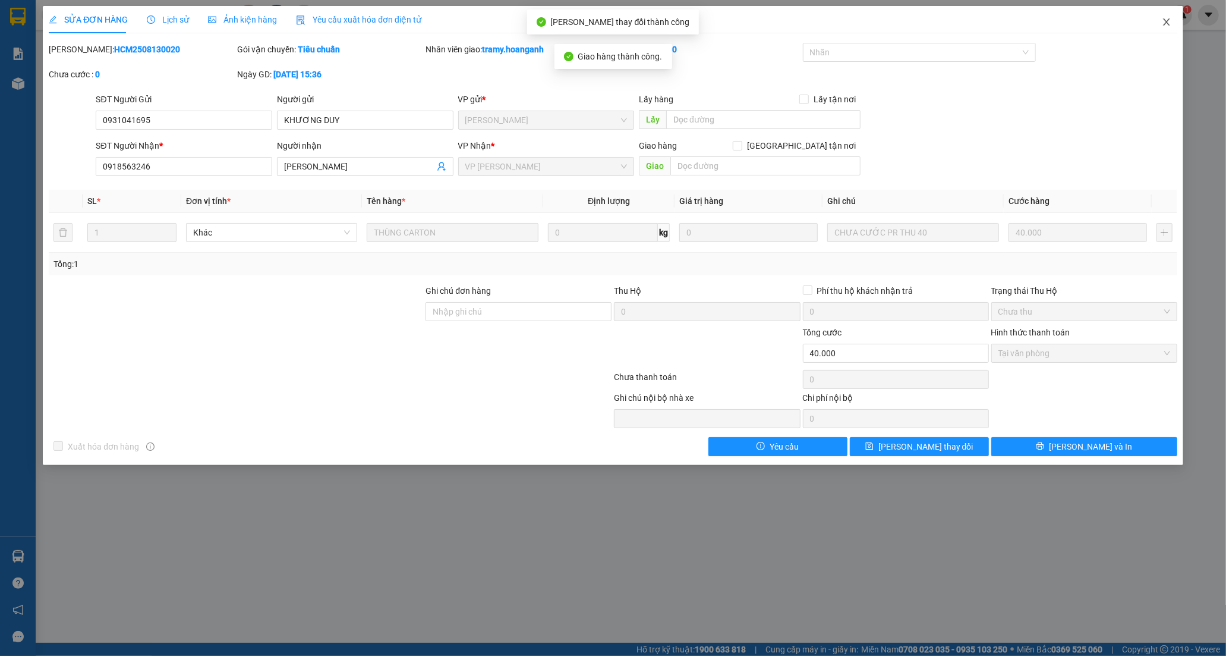
click at [1166, 22] on icon "close" at bounding box center [1166, 21] width 7 height 7
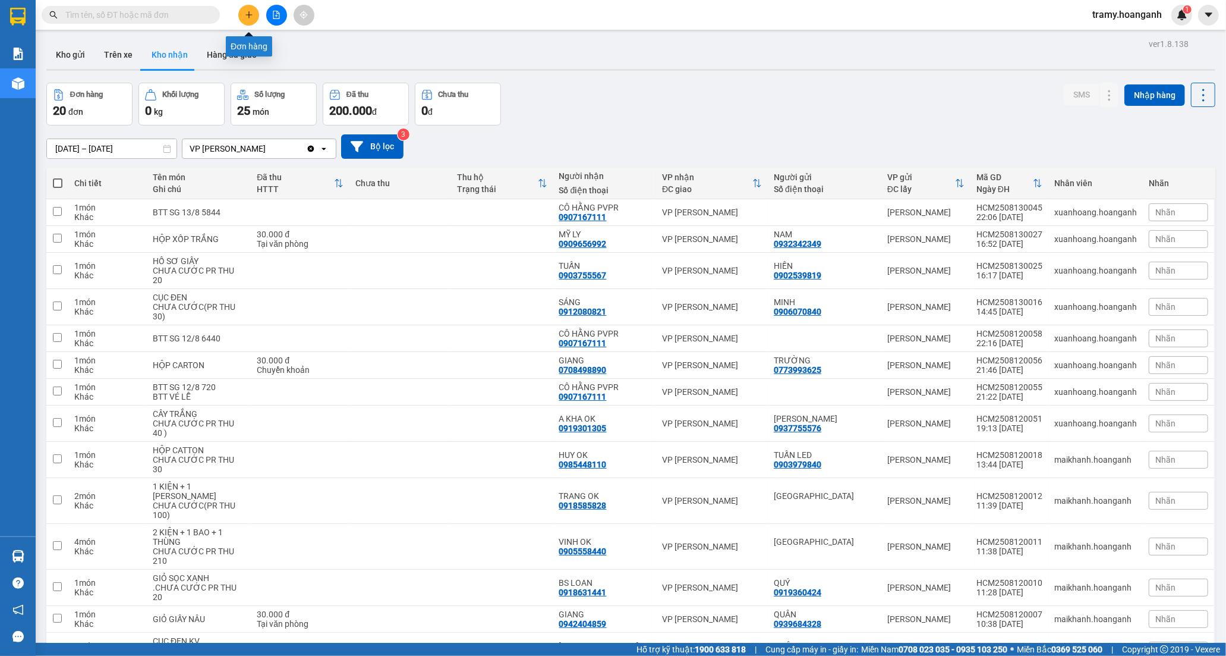
click at [253, 18] on button at bounding box center [248, 15] width 21 height 21
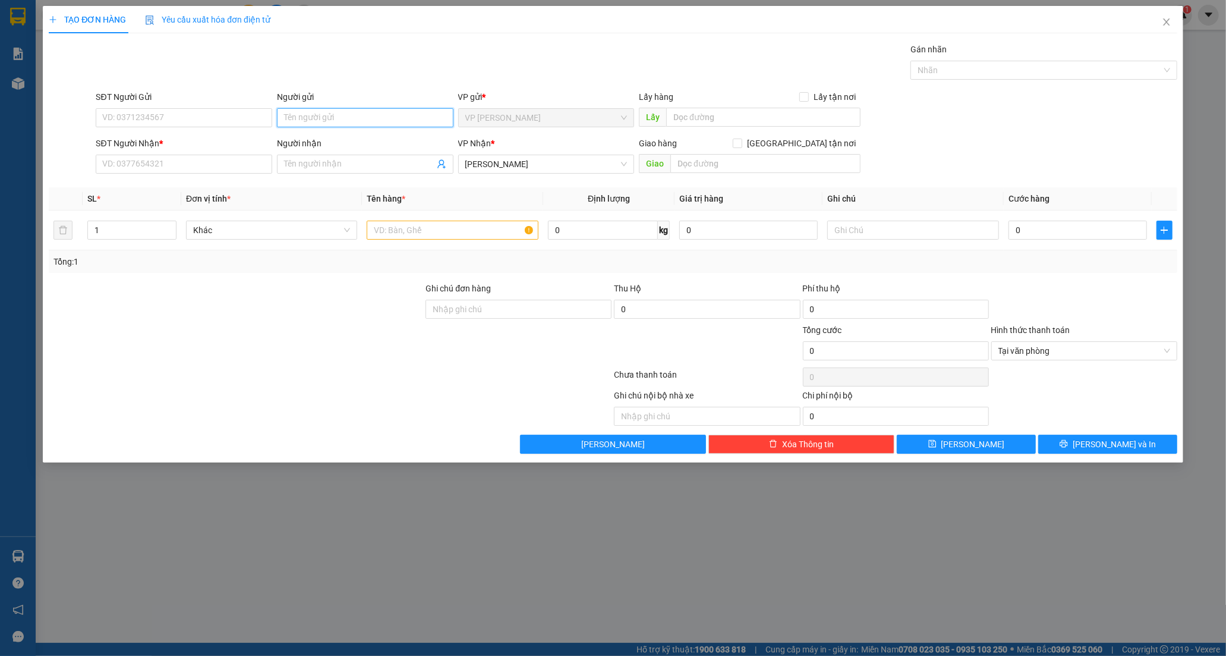
click at [317, 115] on input "Người gửi" at bounding box center [365, 117] width 177 height 19
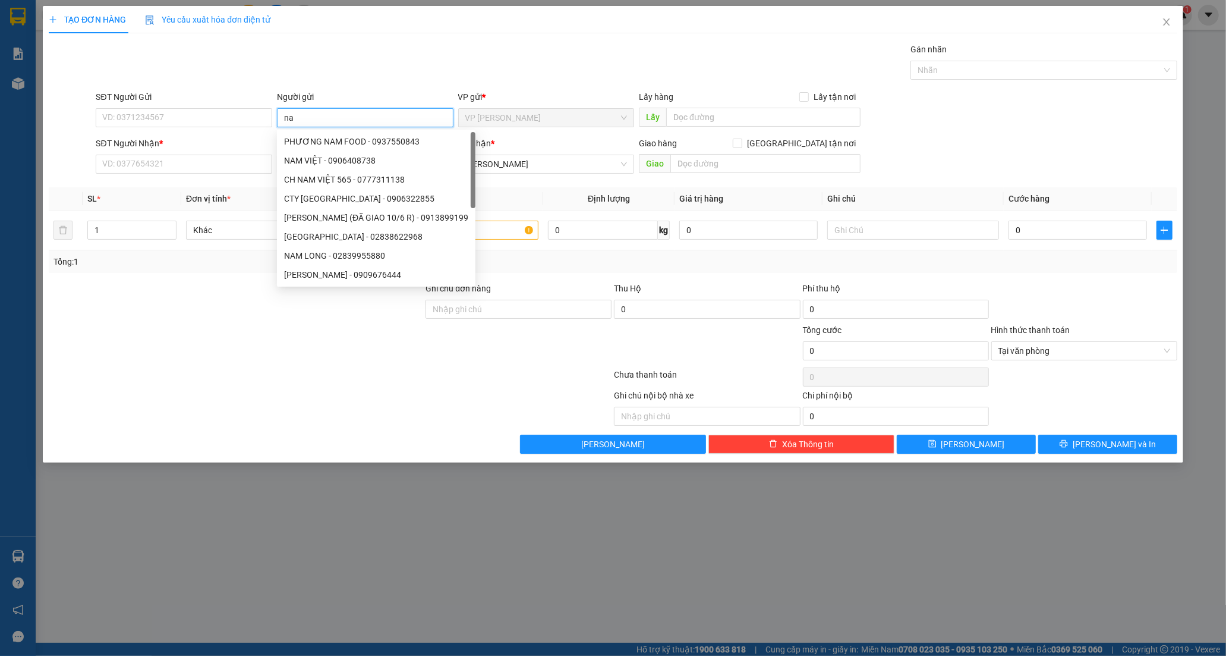
type input "n"
type input "NAM"
drag, startPoint x: 133, startPoint y: 172, endPoint x: 134, endPoint y: 184, distance: 11.9
click at [133, 174] on input "SĐT Người Nhận *" at bounding box center [184, 164] width 177 height 19
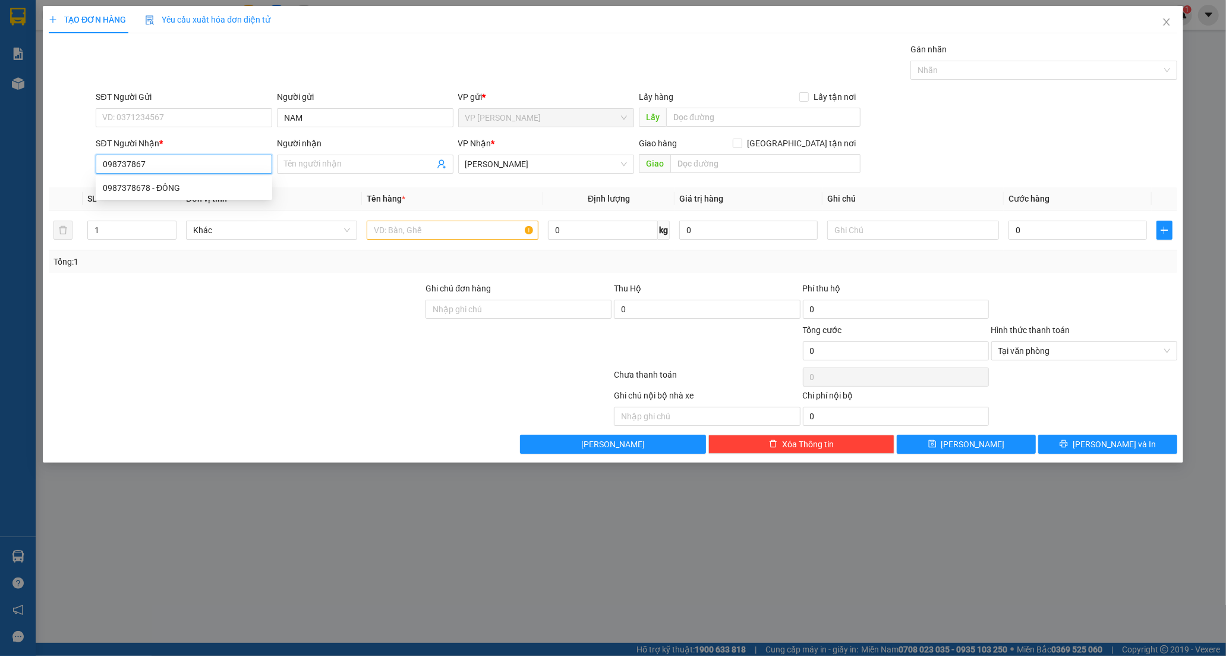
type input "0987378678"
click at [140, 191] on div "0987378678 - ĐÔNG" at bounding box center [184, 187] width 162 height 13
type input "ĐÔNG"
type input "20.000"
type input "0987378678"
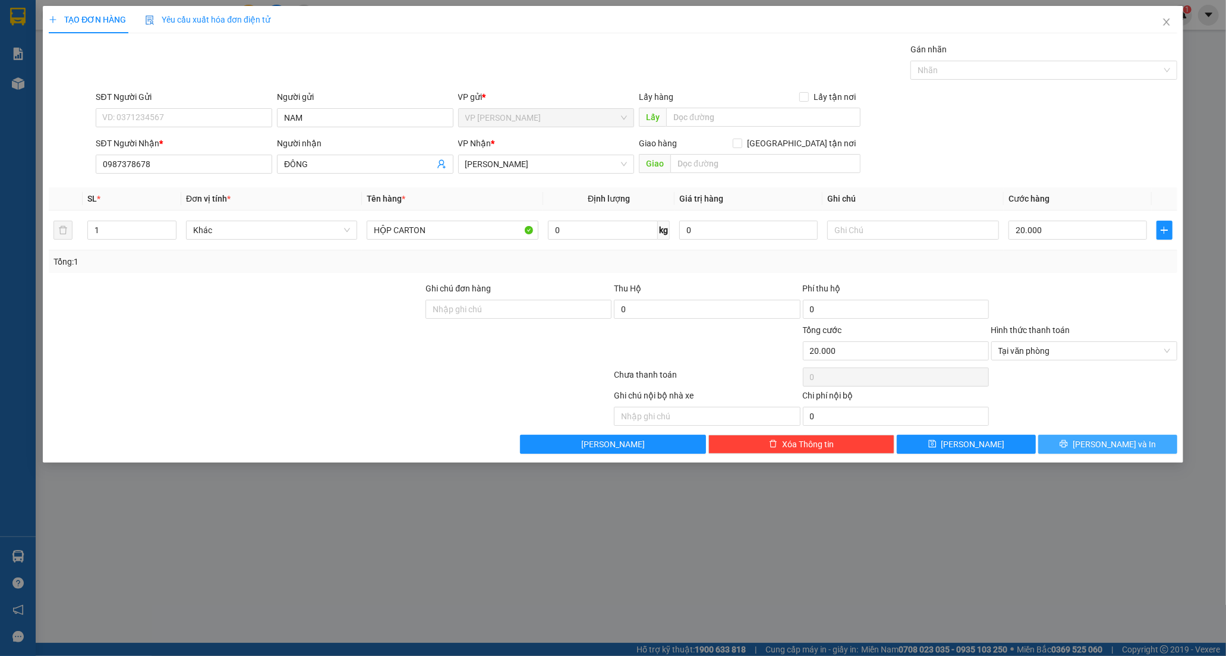
drag, startPoint x: 1077, startPoint y: 442, endPoint x: 921, endPoint y: 375, distance: 169.1
click at [1073, 447] on button "[PERSON_NAME] và In" at bounding box center [1108, 444] width 139 height 19
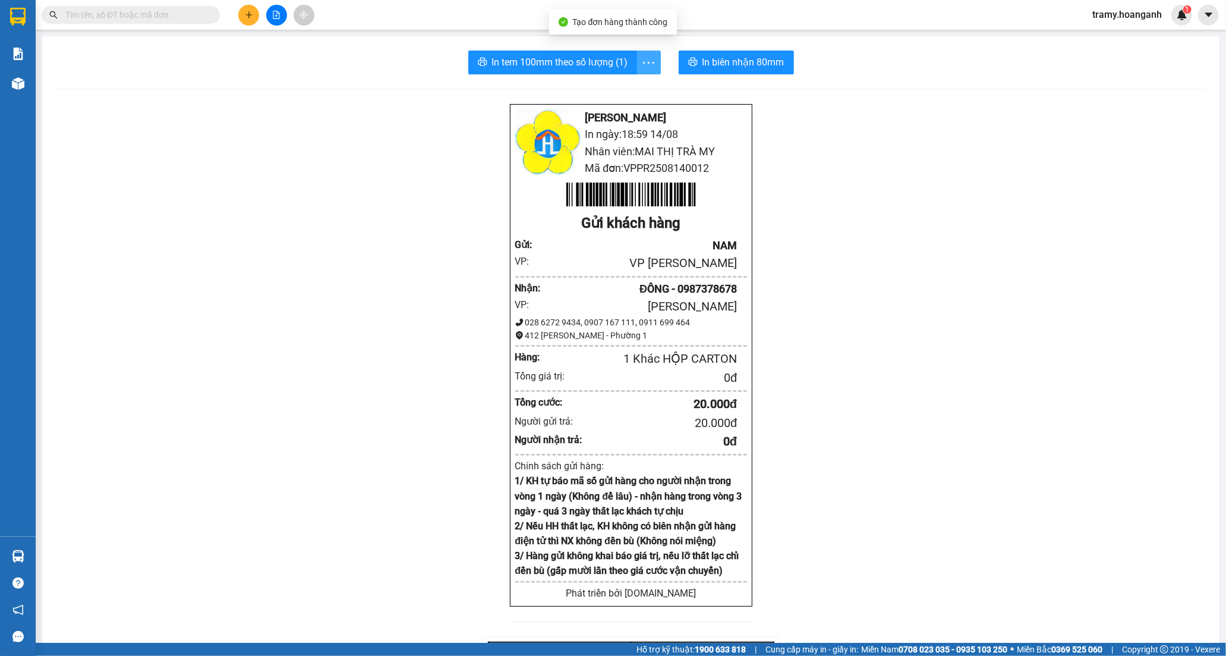
click at [643, 59] on icon "more" at bounding box center [648, 62] width 15 height 15
click at [627, 91] on div "In tem 100mm" at bounding box center [622, 88] width 54 height 13
click at [248, 15] on icon "plus" at bounding box center [249, 14] width 7 height 1
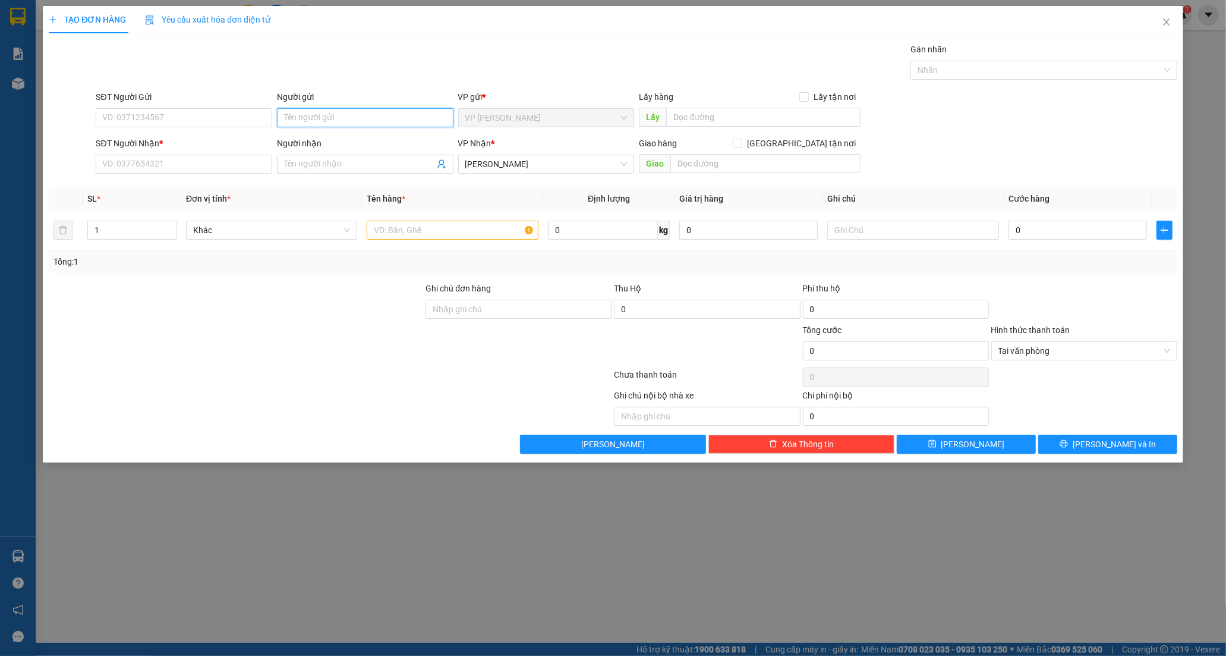
click at [347, 119] on input "Người gửi" at bounding box center [365, 117] width 177 height 19
type input "VIỆT NHA"
click at [152, 159] on input "SĐT Người Nhận *" at bounding box center [184, 164] width 177 height 19
type input "0939199079"
click at [202, 181] on div "0939199079 - HIẾU PHÁT" at bounding box center [184, 187] width 162 height 13
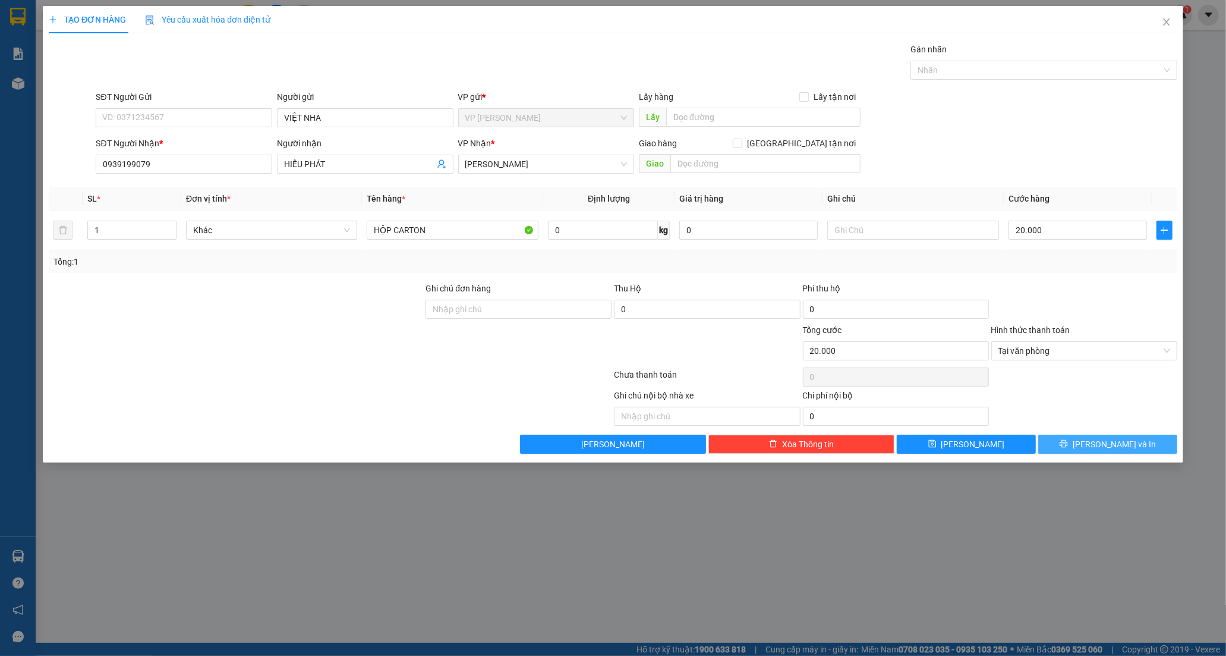
click at [1077, 446] on button "[PERSON_NAME] và In" at bounding box center [1108, 444] width 139 height 19
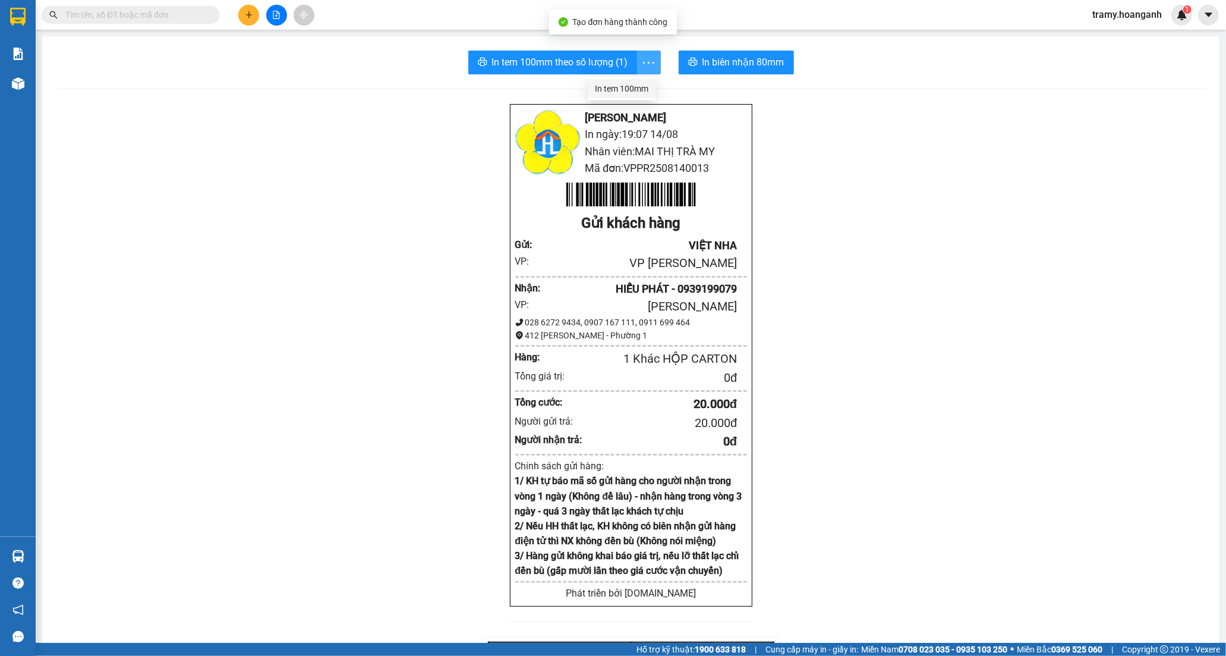
drag, startPoint x: 646, startPoint y: 55, endPoint x: 616, endPoint y: 86, distance: 42.5
click at [646, 56] on icon "more" at bounding box center [648, 62] width 15 height 15
click at [612, 93] on div "In tem 100mm" at bounding box center [622, 88] width 54 height 13
click at [250, 14] on icon "plus" at bounding box center [249, 14] width 7 height 1
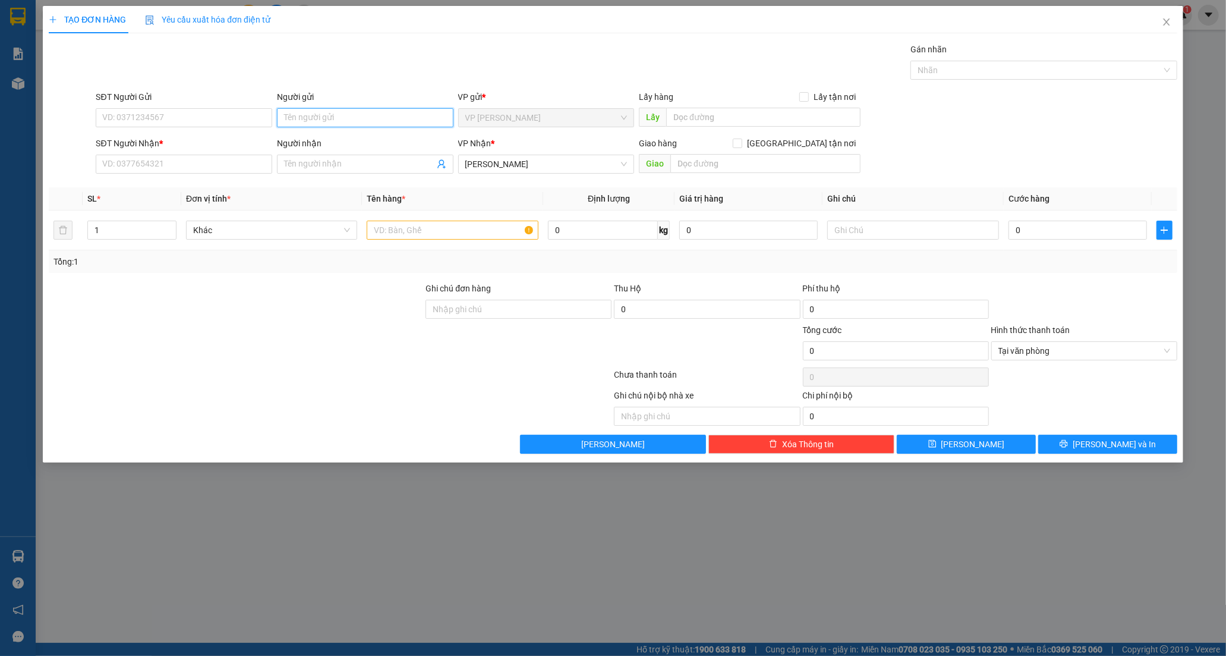
click at [292, 116] on input "Người gửi" at bounding box center [365, 117] width 177 height 19
type input "BS HUY"
click at [310, 162] on input "Người nhận" at bounding box center [359, 164] width 150 height 13
type input "LAB [PERSON_NAME]"
click at [321, 186] on div "LAB [PERSON_NAME] - 0949664800" at bounding box center [365, 187] width 162 height 13
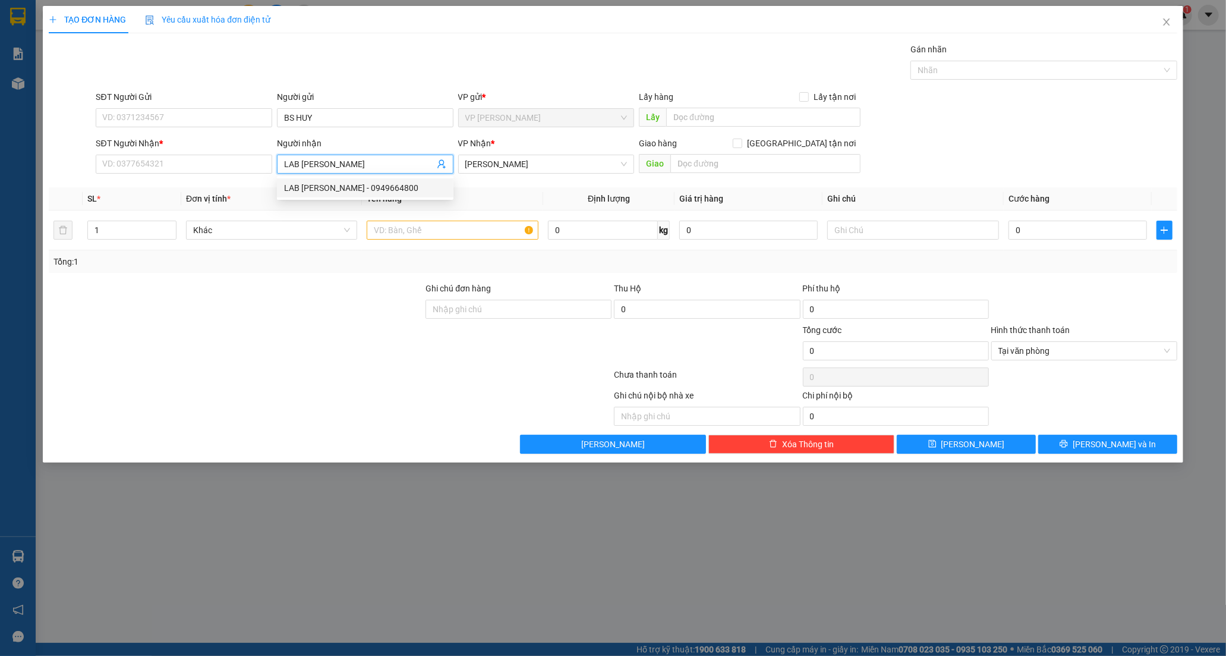
type input "0949664800"
type input "LAB [PERSON_NAME]"
click at [440, 236] on input "text" at bounding box center [452, 230] width 171 height 19
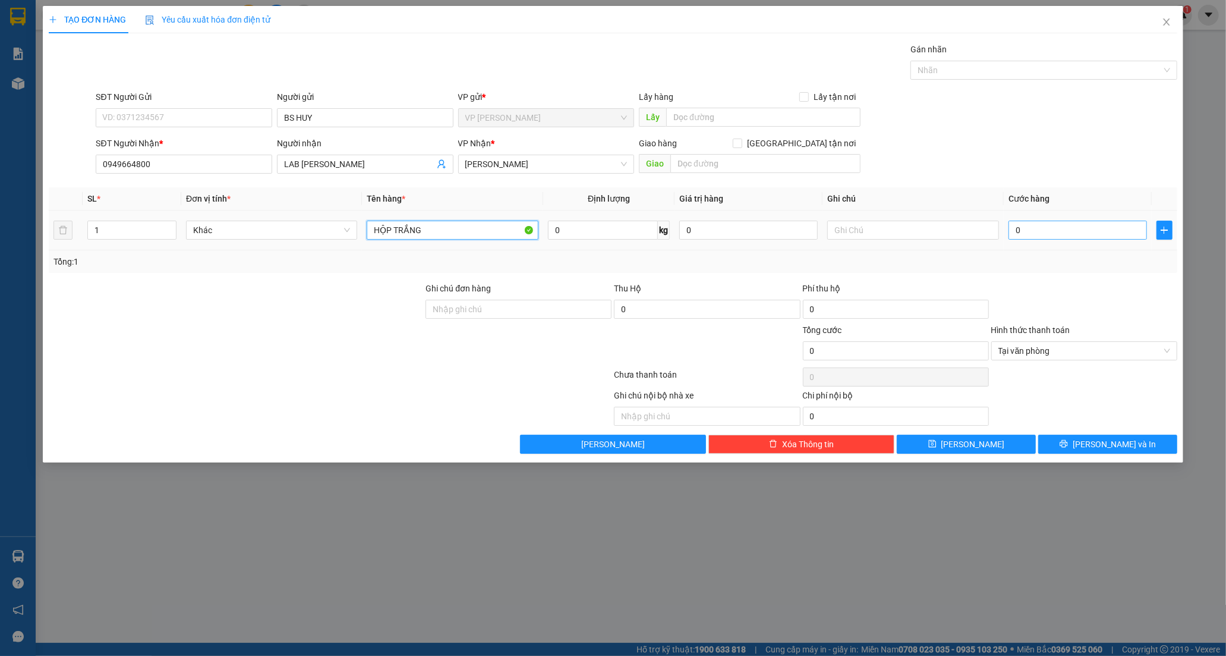
type input "HỘP TRẮNG"
click at [1042, 229] on input "0" at bounding box center [1078, 230] width 139 height 19
click at [1096, 442] on button "[PERSON_NAME] và In" at bounding box center [1108, 444] width 139 height 19
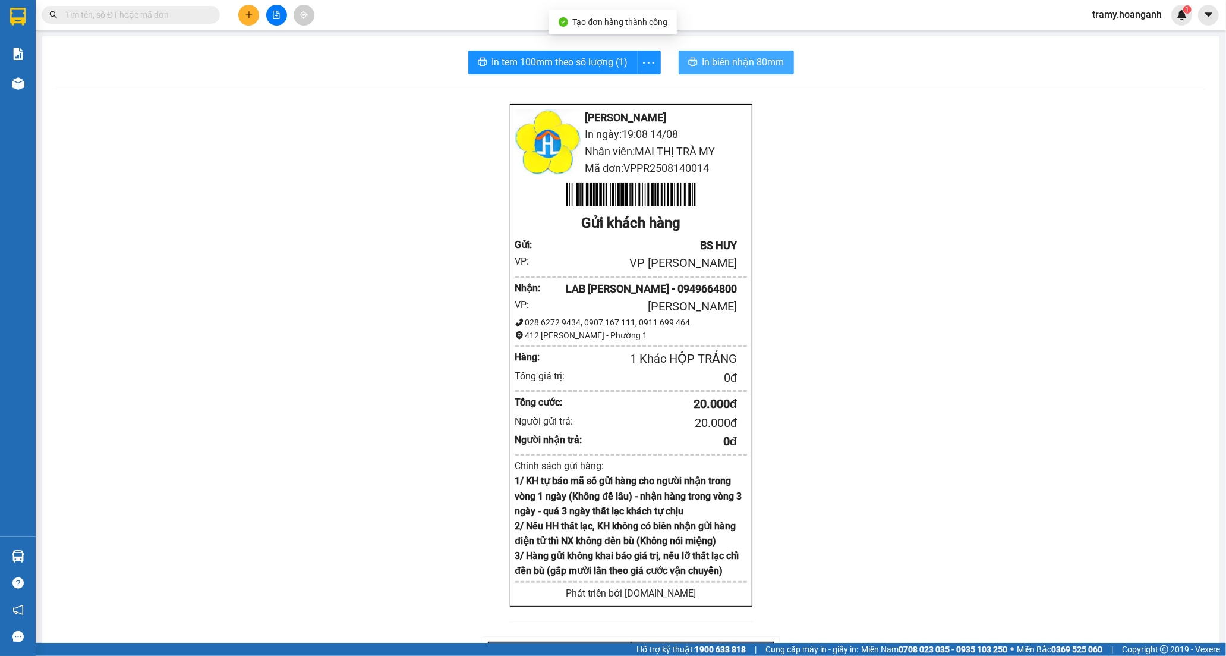
click at [737, 54] on button "In biên nhận 80mm" at bounding box center [736, 63] width 115 height 24
click at [647, 56] on icon "more" at bounding box center [648, 62] width 15 height 15
click at [620, 86] on div "In tem 100mm" at bounding box center [622, 88] width 54 height 13
click at [247, 18] on icon "plus" at bounding box center [249, 15] width 8 height 8
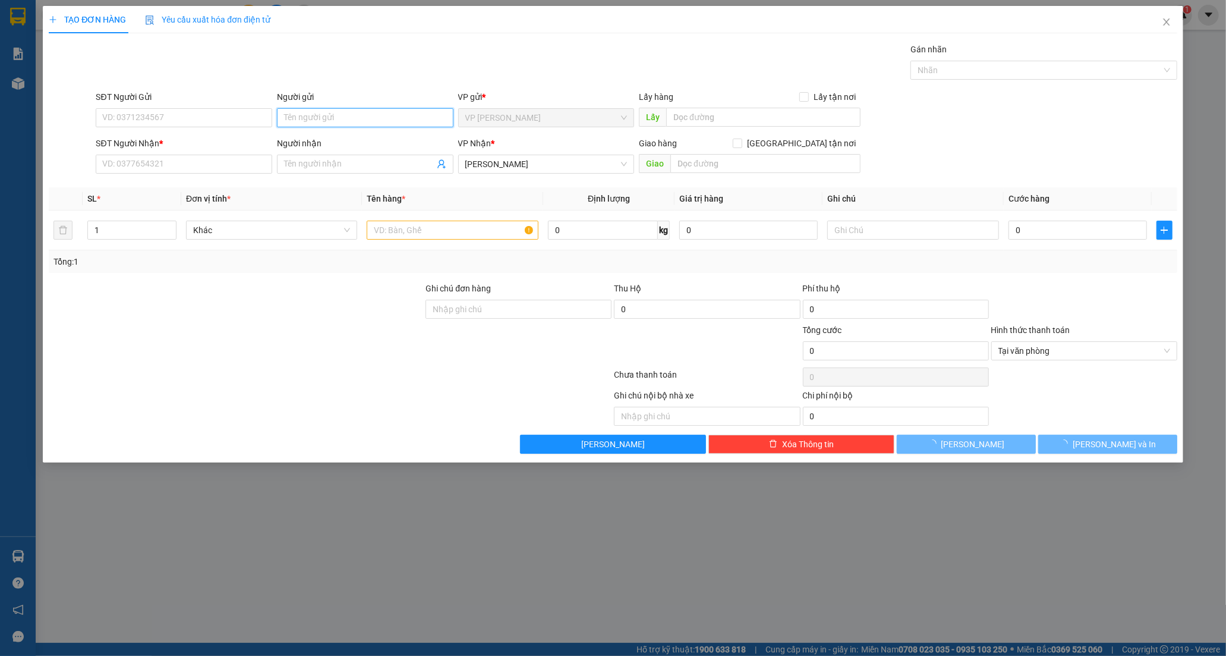
drag, startPoint x: 355, startPoint y: 109, endPoint x: 338, endPoint y: 140, distance: 35.2
click at [354, 110] on input "Người gửi" at bounding box center [365, 117] width 177 height 19
type input "BS LOAN"
drag, startPoint x: 231, startPoint y: 375, endPoint x: 115, endPoint y: 166, distance: 237.9
click at [226, 364] on div "Transit Pickup Surcharge Ids Transit Deliver Surcharge Ids Transit Deliver Surc…" at bounding box center [613, 248] width 1129 height 411
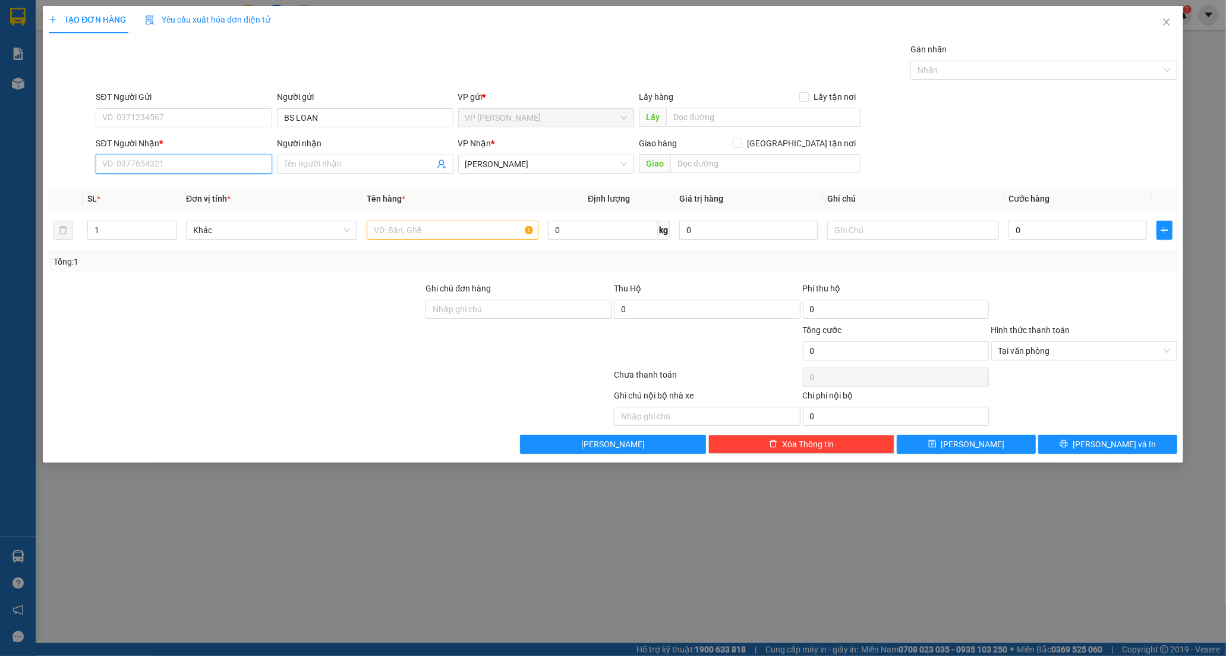
click at [170, 156] on input "SĐT Người Nhận *" at bounding box center [184, 164] width 177 height 19
type input "0919360424"
click at [187, 168] on input "0919360424" at bounding box center [184, 164] width 177 height 19
click at [187, 186] on div "0919360424 - QUÝ" at bounding box center [184, 187] width 162 height 13
type input "QUÝ"
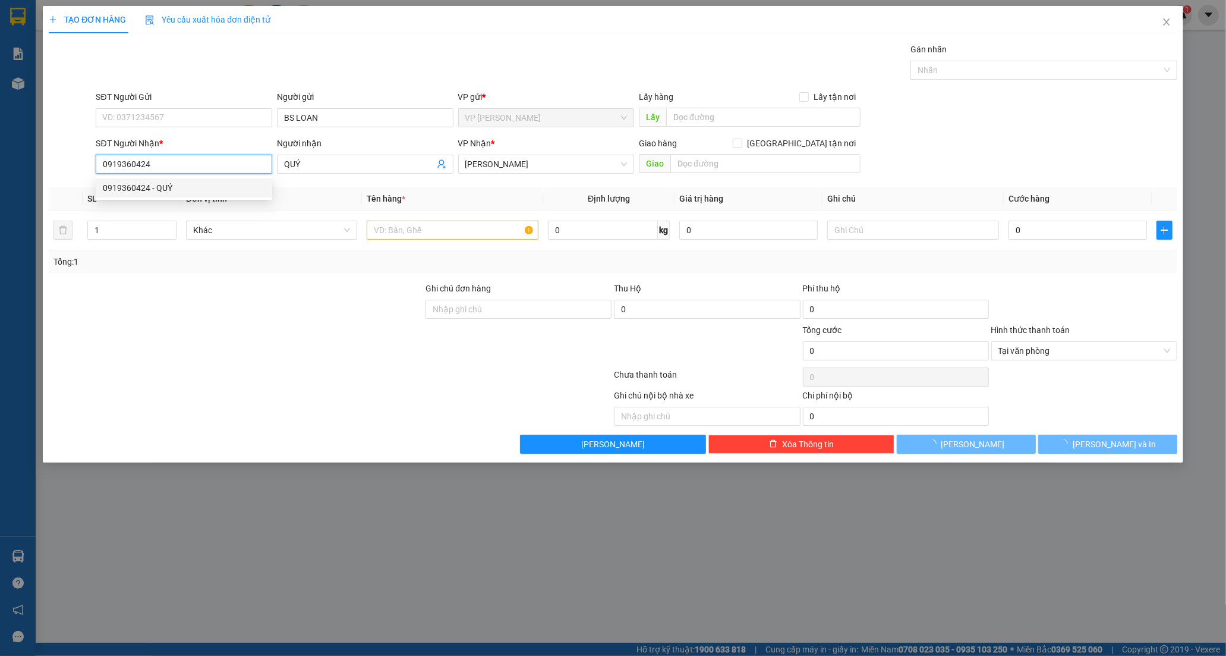
type input "20.000"
type input "0919360424"
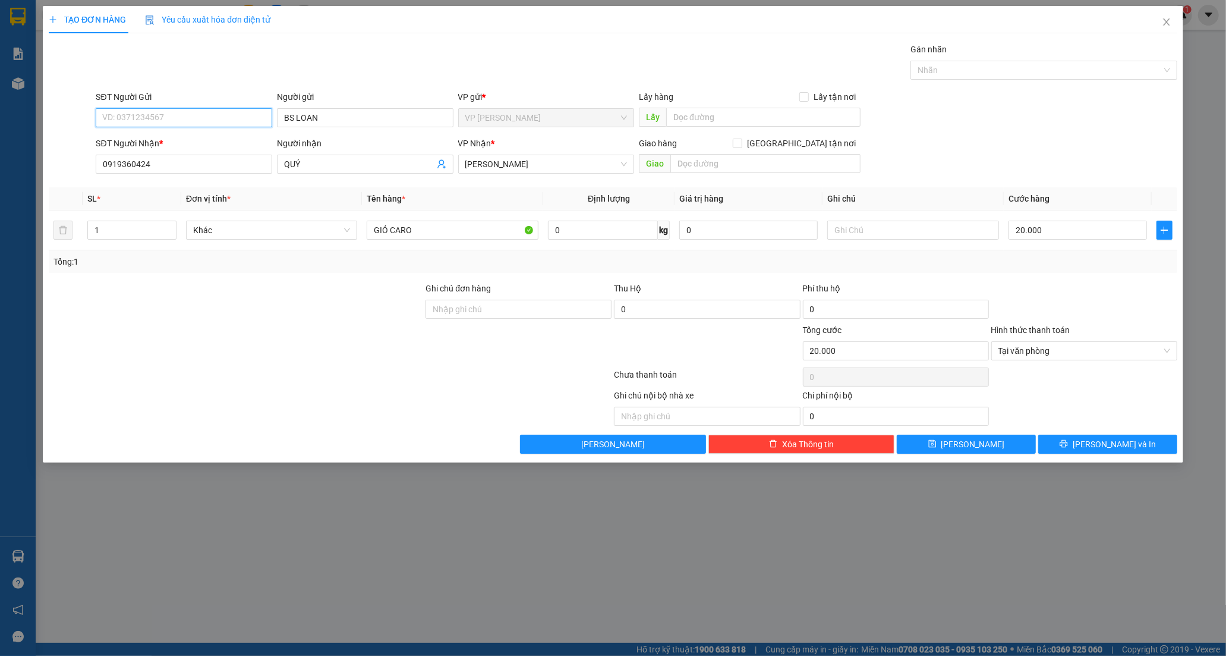
click at [185, 124] on input "SĐT Người Gửi" at bounding box center [184, 117] width 177 height 19
click at [388, 345] on div at bounding box center [236, 344] width 377 height 42
click at [1061, 442] on button "[PERSON_NAME] và In" at bounding box center [1108, 444] width 139 height 19
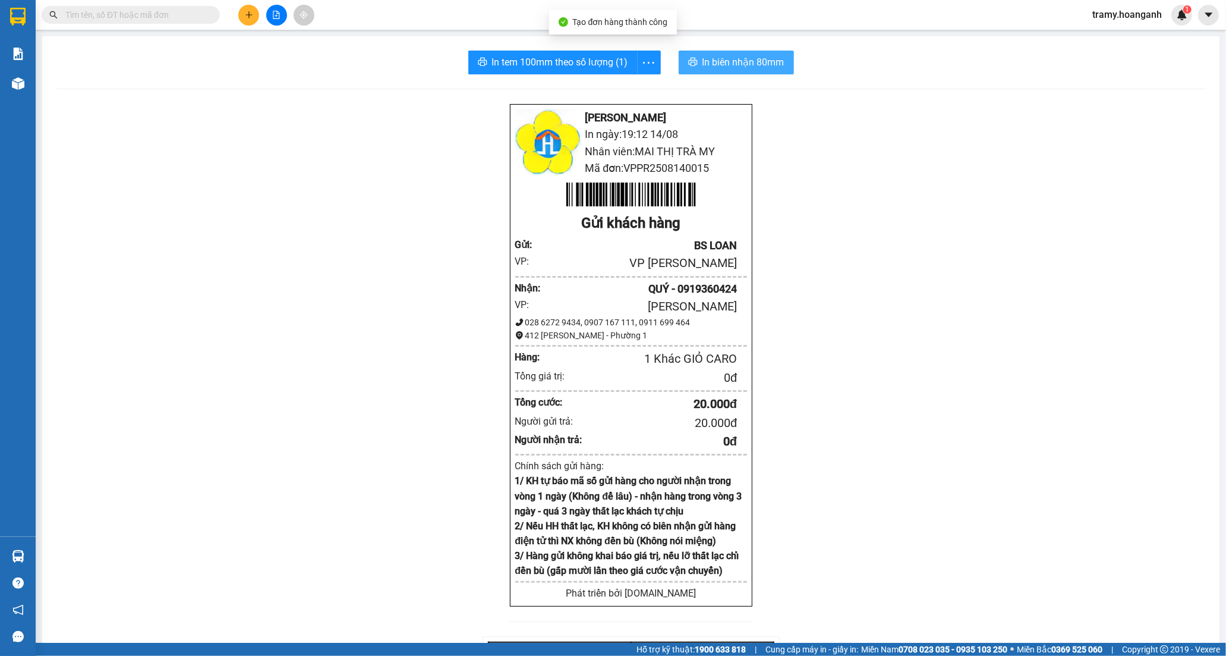
click at [750, 70] on button "In biên nhận 80mm" at bounding box center [736, 63] width 115 height 24
click at [556, 74] on div "In tem 100mm theo số lượng (1) In biên nhận 80mm [PERSON_NAME] Rang In ngày: 19…" at bounding box center [631, 465] width 1178 height 858
click at [561, 62] on span "In tem 100mm theo số lượng (1)" at bounding box center [560, 62] width 136 height 15
click at [248, 14] on icon "plus" at bounding box center [249, 14] width 7 height 1
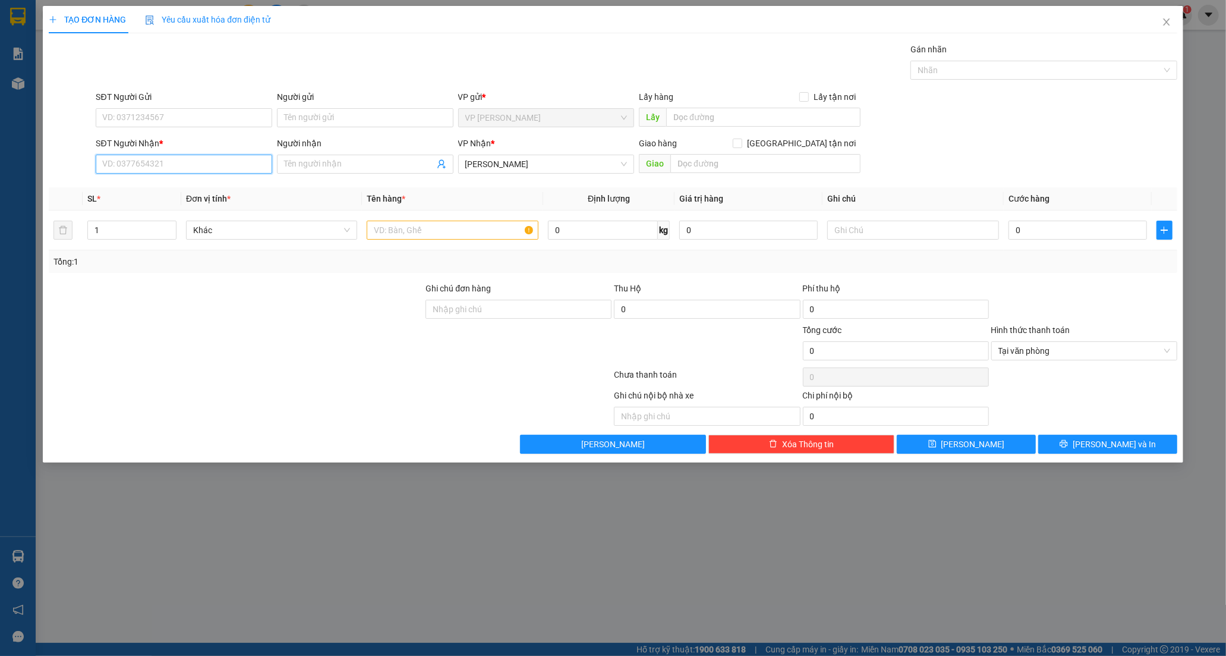
click at [125, 163] on input "SĐT Người Nhận *" at bounding box center [184, 164] width 177 height 19
click at [178, 185] on div "0907463630 - NGỌC" at bounding box center [184, 187] width 162 height 13
type input "0907463630"
type input "NGỌC"
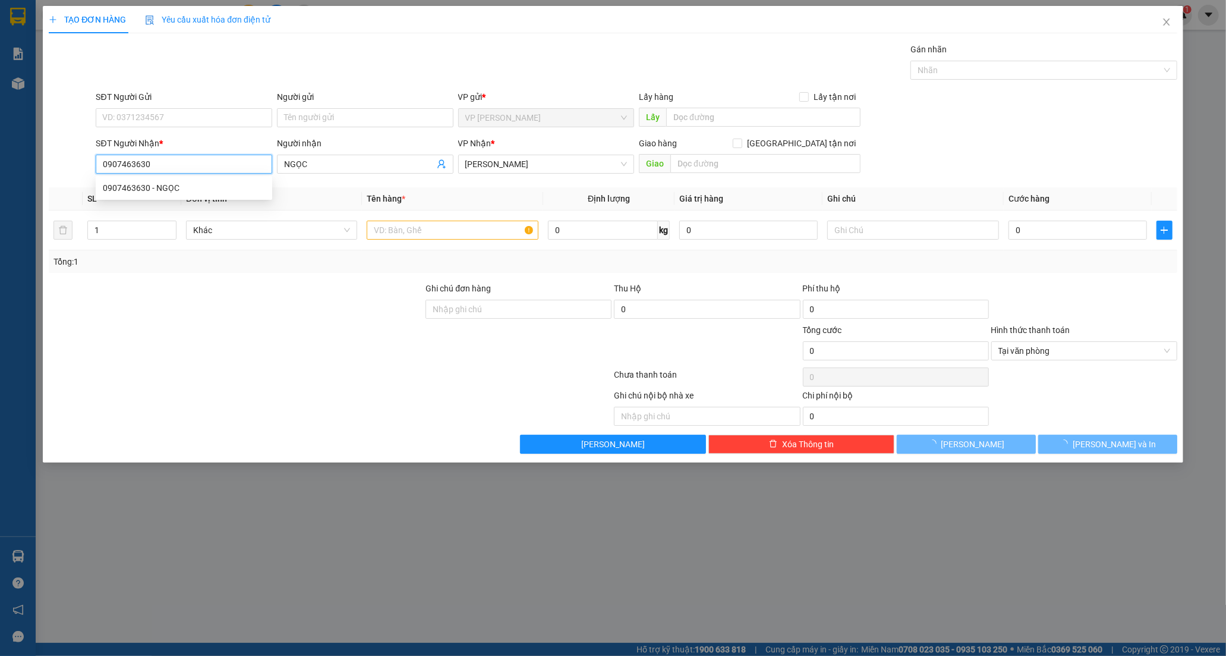
type input "30.000"
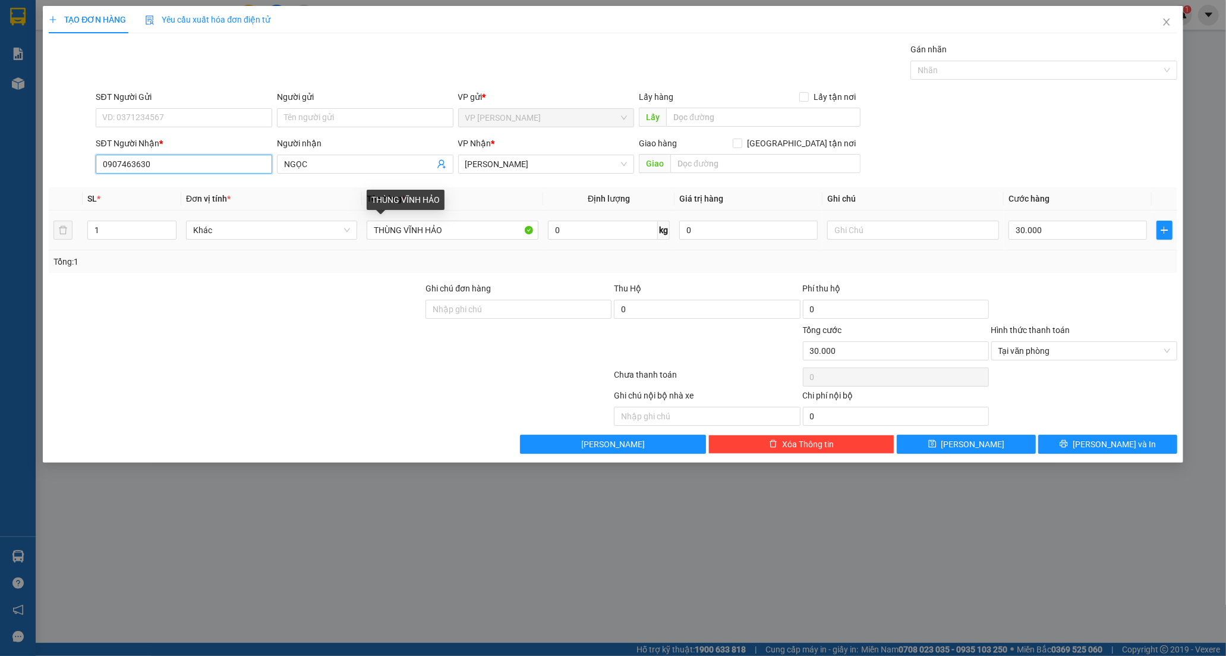
type input "0907463630"
drag, startPoint x: 194, startPoint y: 263, endPoint x: 1, endPoint y: 284, distance: 194.3
click at [10, 282] on div "TẠO ĐƠN HÀNG Yêu cầu xuất hóa đơn điện tử Transit Pickup Surcharge Ids Transit …" at bounding box center [613, 328] width 1226 height 656
type input "BAO TRẮNG"
click at [1066, 226] on input "30.000" at bounding box center [1078, 230] width 139 height 19
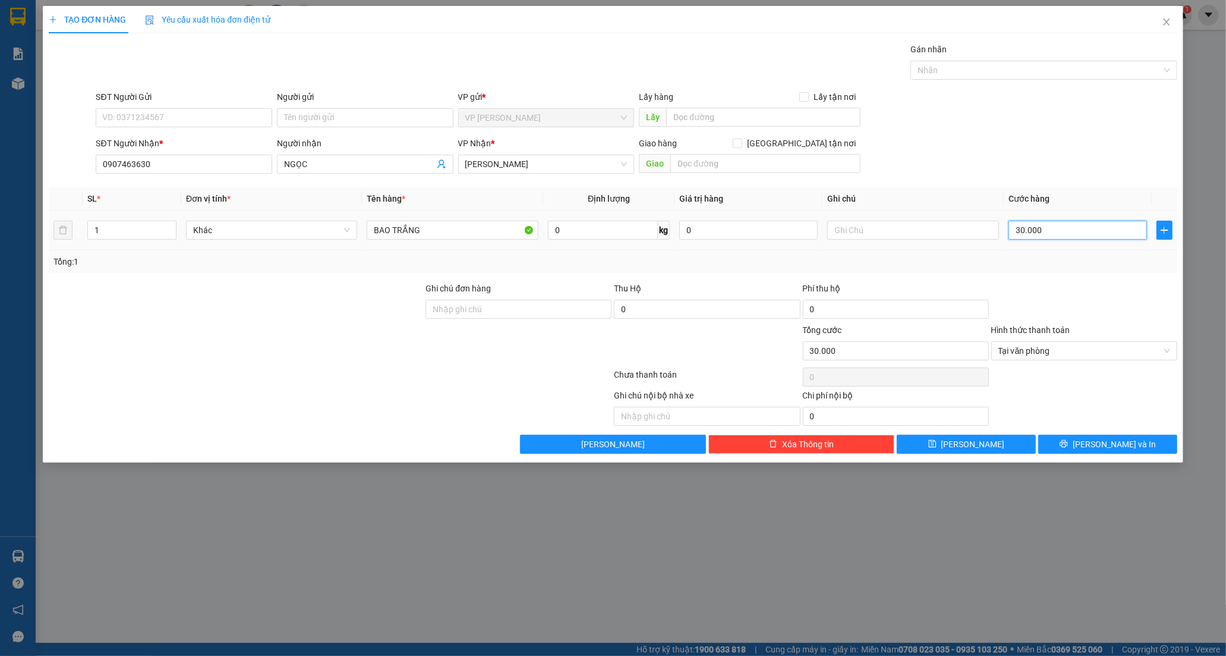
type input "0"
click at [1014, 229] on input "0" at bounding box center [1078, 230] width 139 height 19
click at [1063, 441] on button "[PERSON_NAME] và In" at bounding box center [1108, 444] width 139 height 19
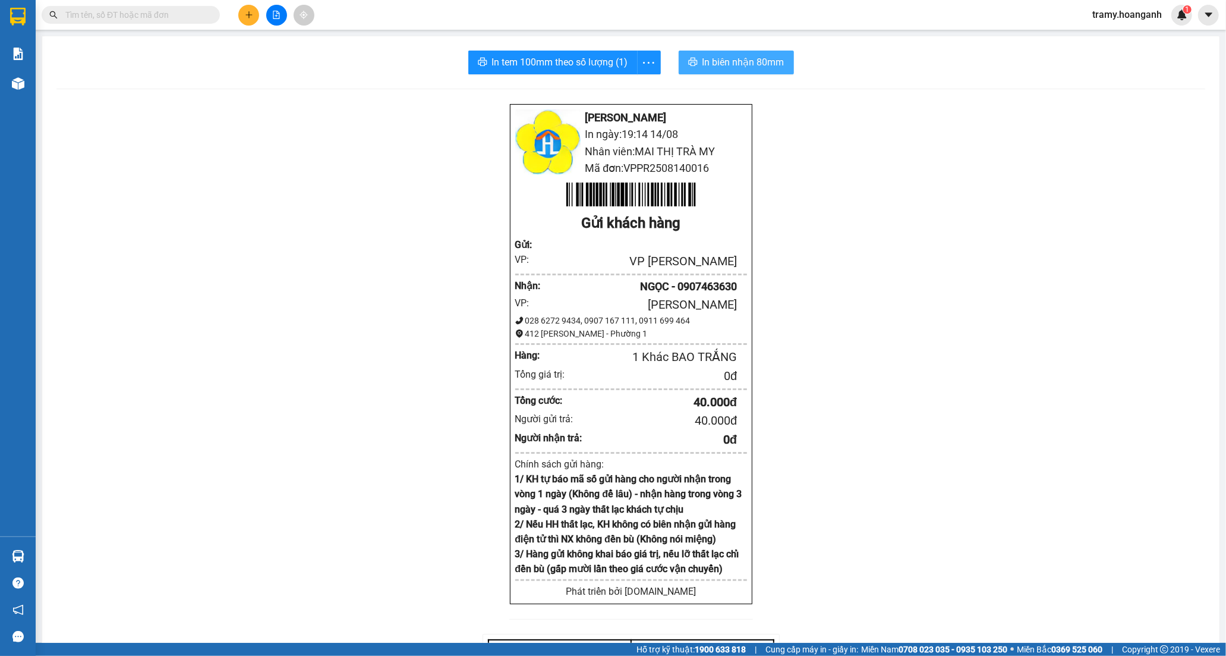
drag, startPoint x: 768, startPoint y: 58, endPoint x: 763, endPoint y: 52, distance: 8.0
click at [767, 57] on span "In biên nhận 80mm" at bounding box center [744, 62] width 82 height 15
click at [649, 56] on icon "more" at bounding box center [648, 62] width 15 height 15
click at [621, 84] on div "In tem 100mm" at bounding box center [622, 88] width 54 height 13
click at [250, 14] on icon "plus" at bounding box center [249, 14] width 7 height 1
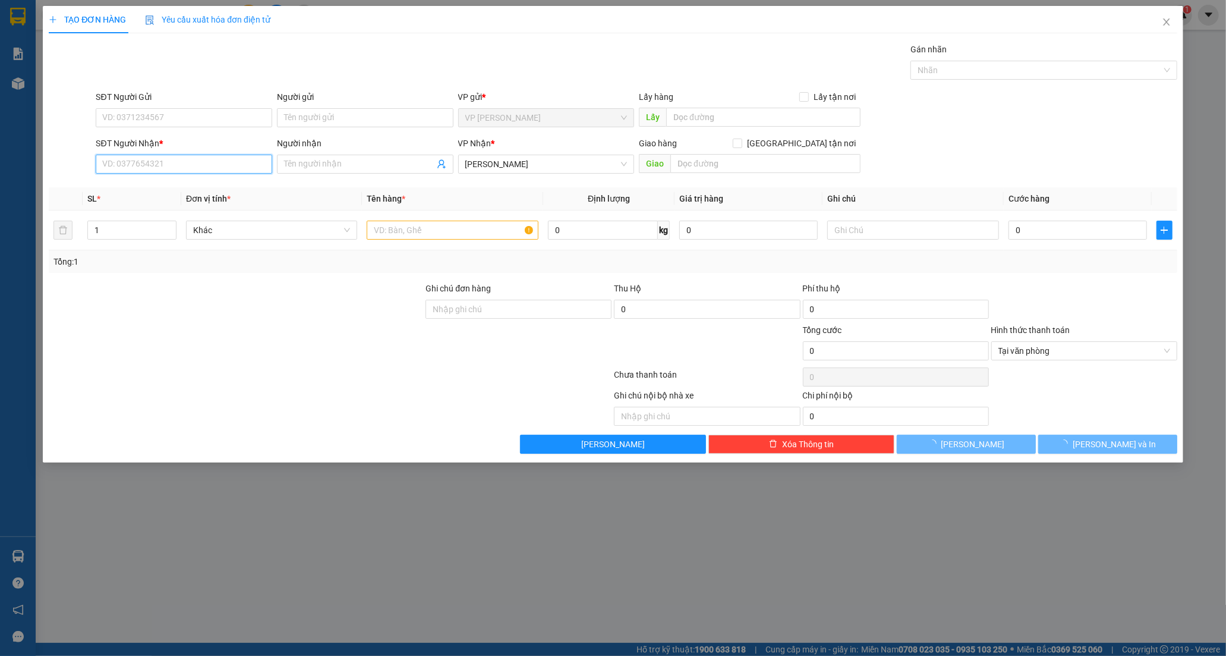
click at [147, 168] on input "SĐT Người Nhận *" at bounding box center [184, 164] width 177 height 19
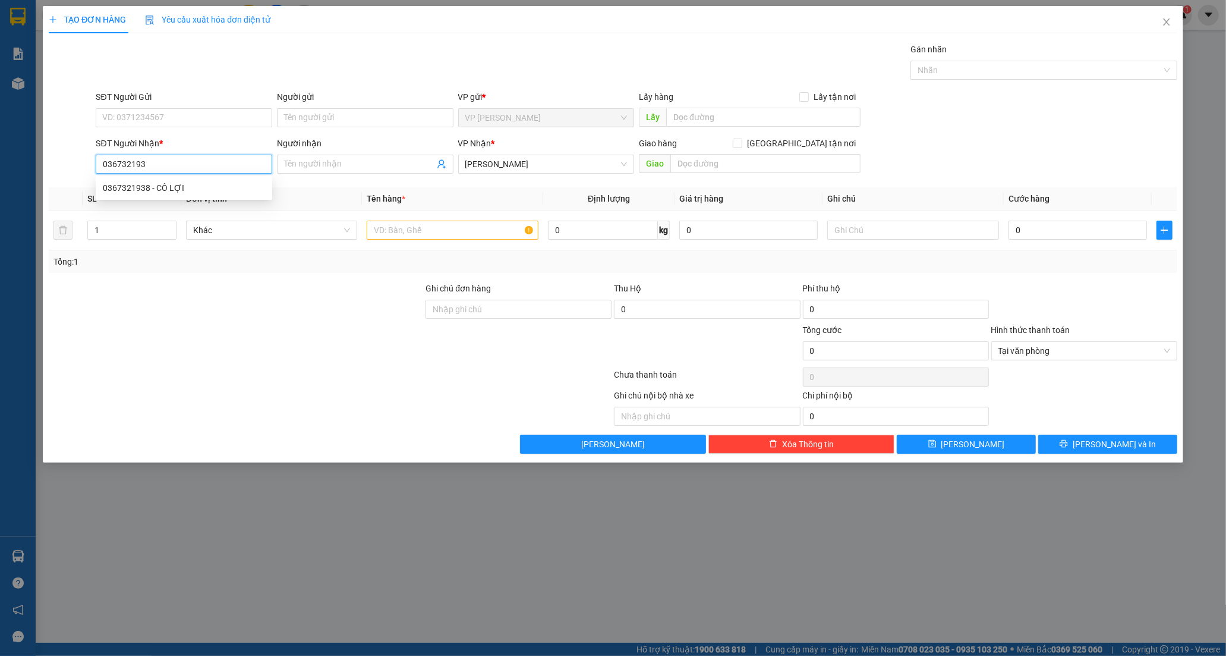
type input "0367321938"
click at [157, 180] on div "0367321938 - CÔ LỢI" at bounding box center [184, 187] width 177 height 19
type input "CÔ LỢI"
type input "50.000"
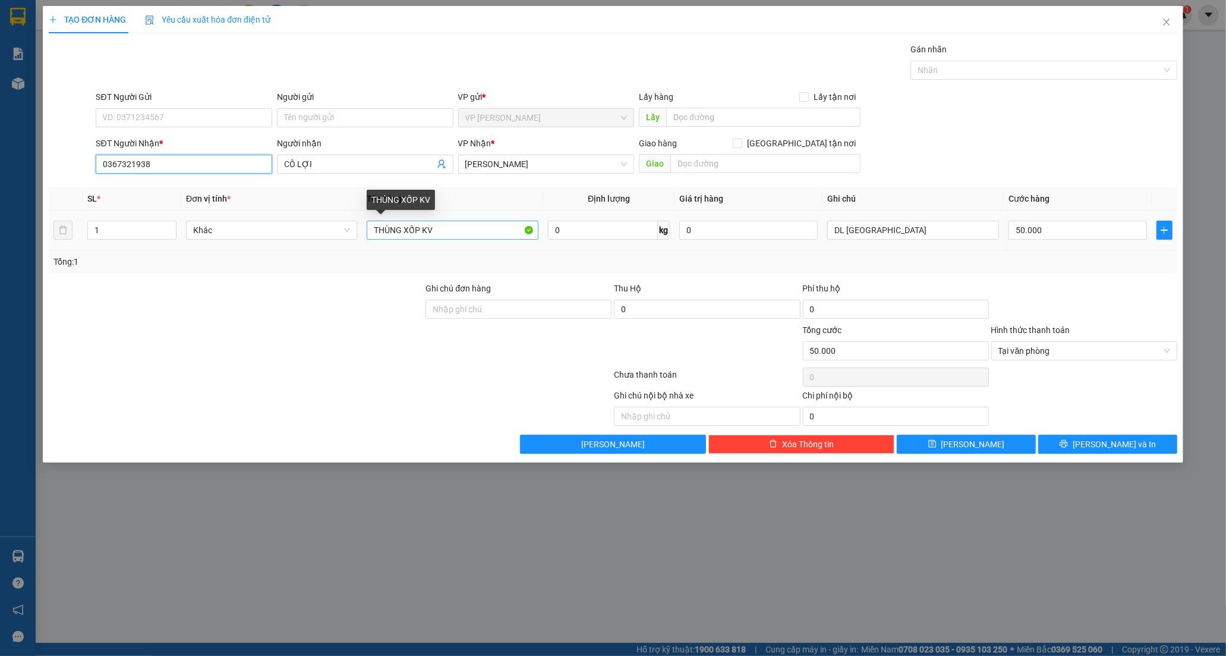
type input "0367321938"
drag, startPoint x: 431, startPoint y: 232, endPoint x: 222, endPoint y: 287, distance: 215.6
click at [222, 287] on div "Transit Pickup Surcharge Ids Transit Deliver Surcharge Ids Transit Deliver Surc…" at bounding box center [613, 248] width 1129 height 411
type input "XỐP TRẮNG"
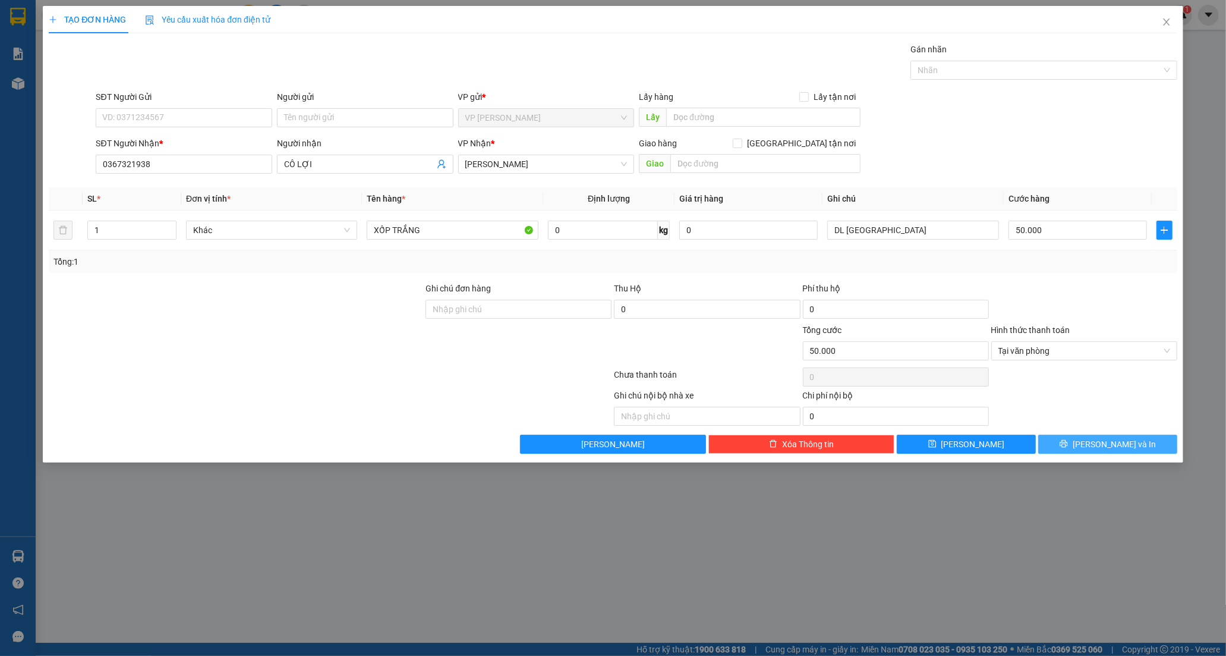
click at [1108, 441] on span "[PERSON_NAME] và In" at bounding box center [1114, 444] width 83 height 13
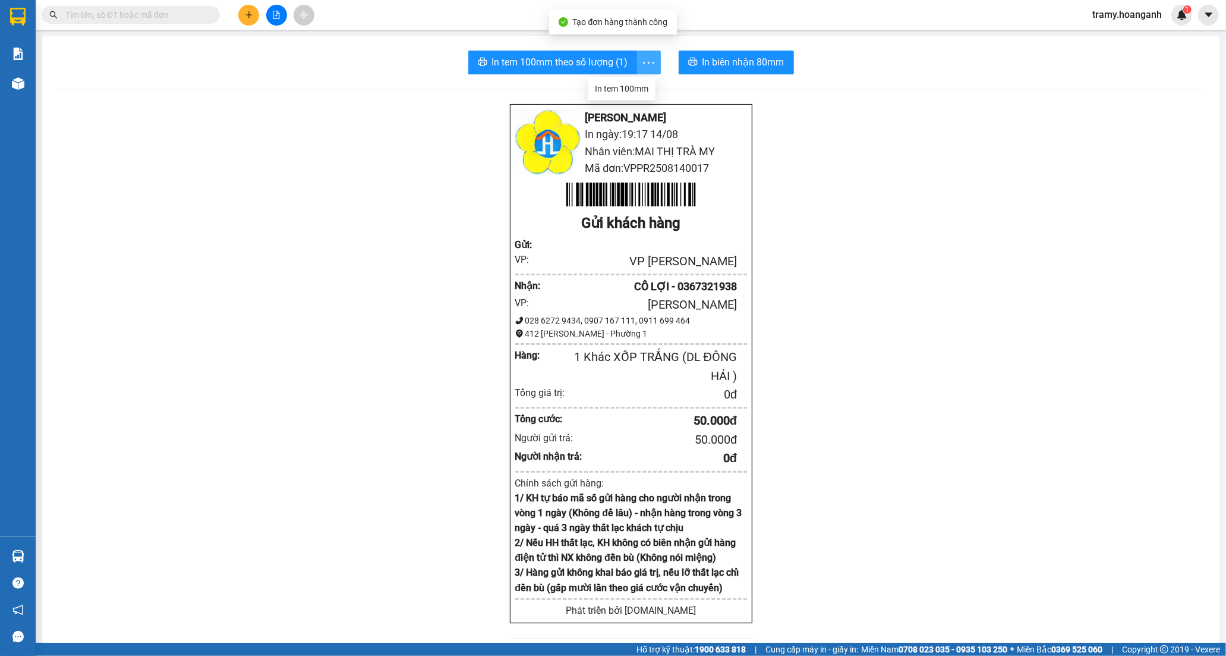
click at [641, 57] on icon "more" at bounding box center [648, 62] width 15 height 15
click at [633, 86] on div "In tem 100mm" at bounding box center [622, 88] width 54 height 13
click at [247, 12] on icon "plus" at bounding box center [249, 15] width 8 height 8
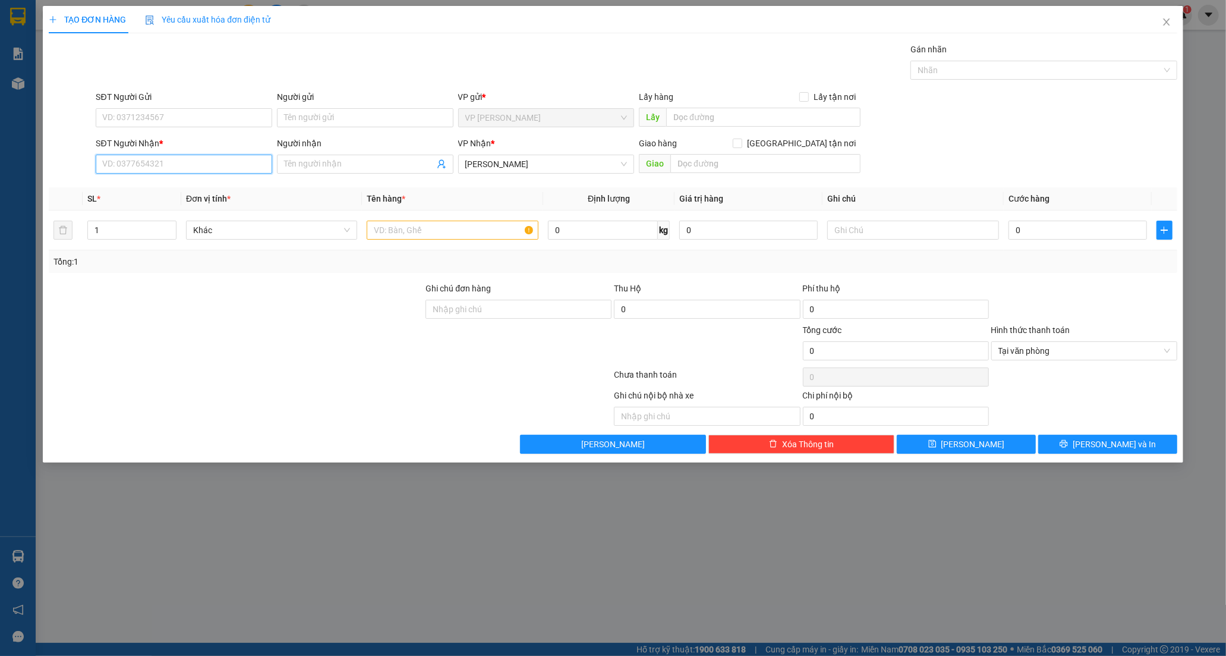
click at [125, 159] on input "SĐT Người Nhận *" at bounding box center [184, 164] width 177 height 19
type input "0918414978"
drag, startPoint x: 164, startPoint y: 171, endPoint x: -42, endPoint y: 165, distance: 205.8
click at [0, 165] on html "Kết quả tìm kiếm ( 538 ) Bộ lọc Mã ĐH Trạng thái Món hàng Thu hộ Tổng cước Chưa…" at bounding box center [613, 328] width 1226 height 656
type input "0942395765"
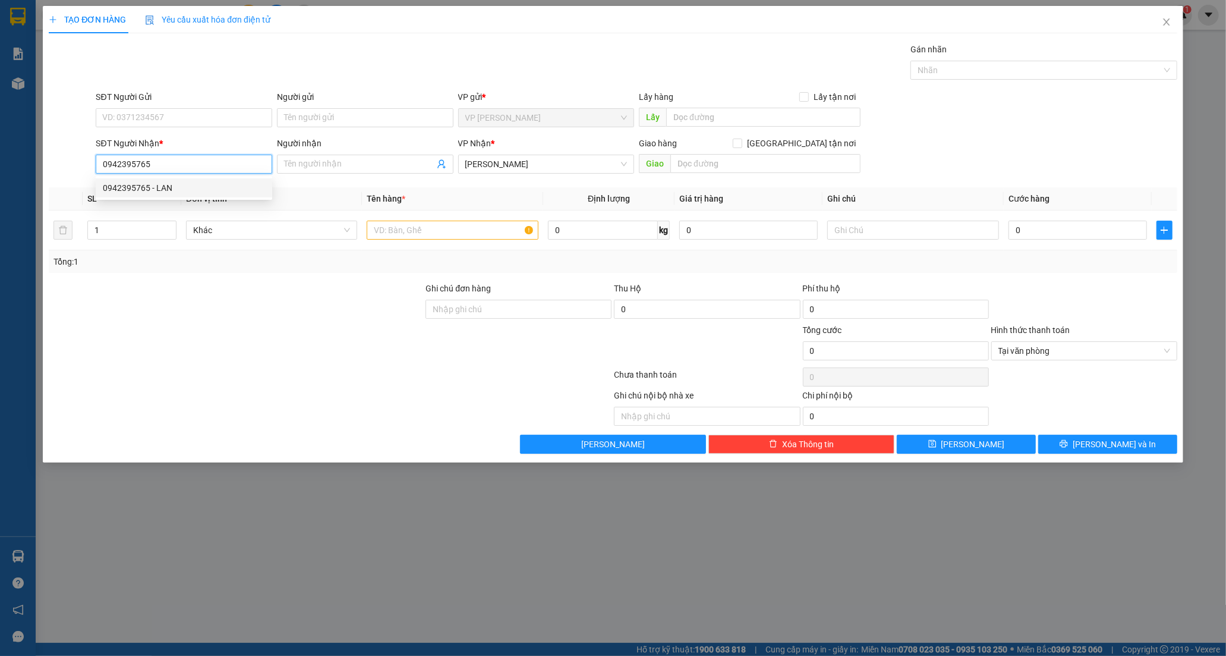
click at [156, 191] on div "0942395765 - LAN" at bounding box center [184, 187] width 162 height 13
type input "LAN"
type input "TRẢNG BOM"
type input "80.000"
type input "0942395765"
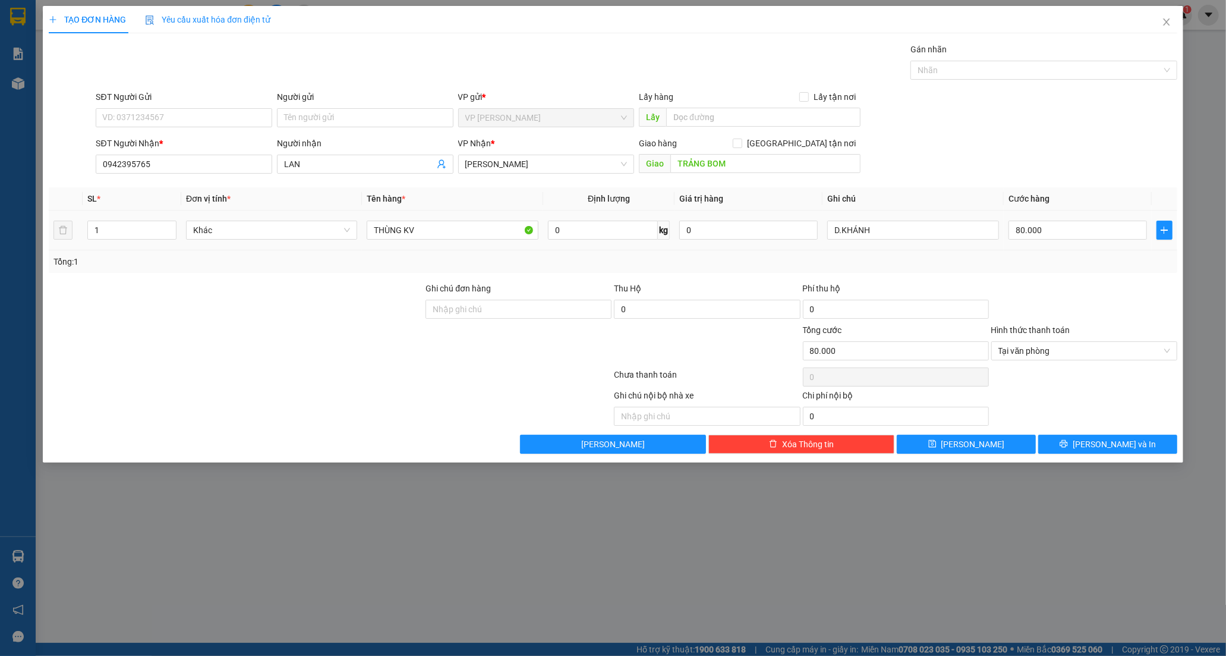
click at [1061, 242] on td "80.000" at bounding box center [1078, 230] width 148 height 40
click at [1061, 238] on input "80.000" at bounding box center [1078, 230] width 139 height 19
click at [1015, 232] on input "0" at bounding box center [1078, 230] width 139 height 19
click at [1066, 446] on button "[PERSON_NAME] và In" at bounding box center [1108, 444] width 139 height 19
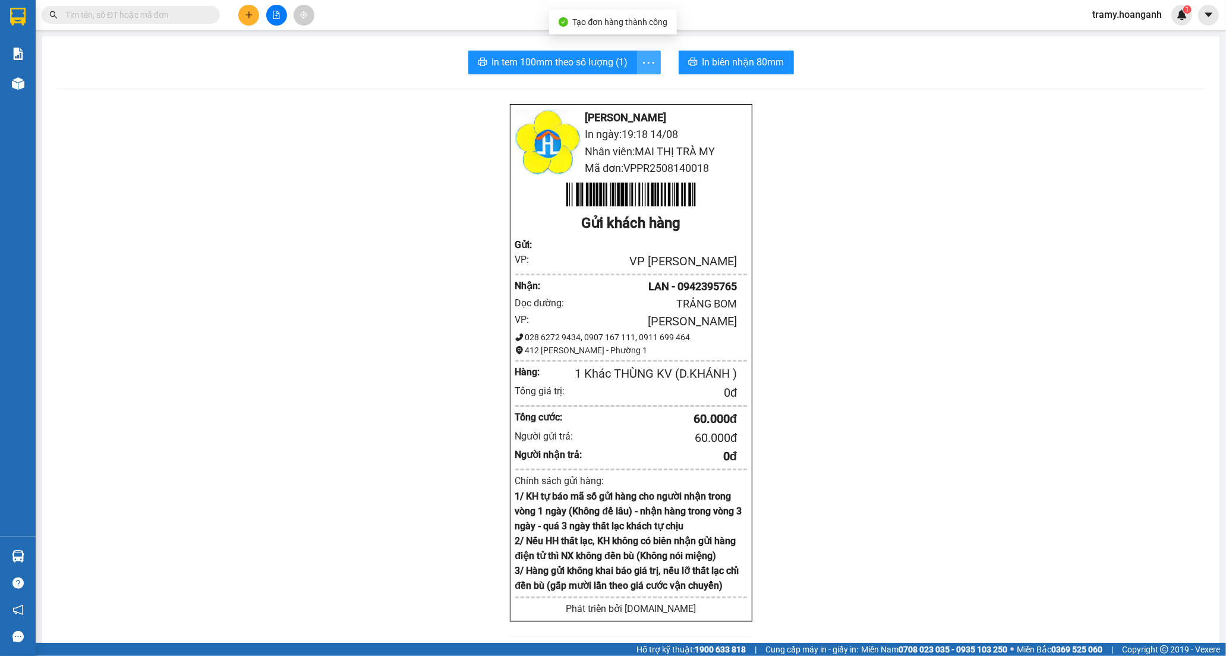
click at [647, 61] on icon "more" at bounding box center [648, 62] width 15 height 15
click at [634, 83] on div "In tem 100mm" at bounding box center [622, 88] width 54 height 13
click at [250, 13] on icon "plus" at bounding box center [249, 15] width 8 height 8
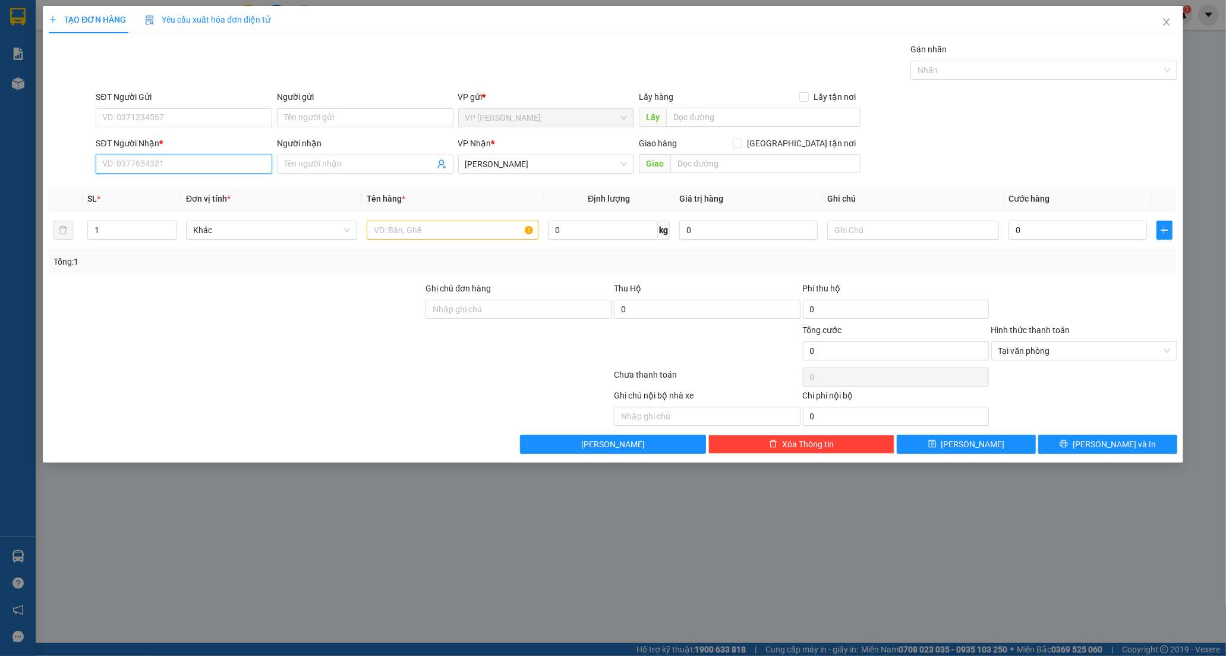
click at [152, 165] on input "SĐT Người Nhận *" at bounding box center [184, 164] width 177 height 19
click at [139, 161] on input "SĐT Người Nhận *" at bounding box center [184, 164] width 177 height 19
type input "0913442370"
click at [335, 165] on input "Người nhận" at bounding box center [359, 164] width 150 height 13
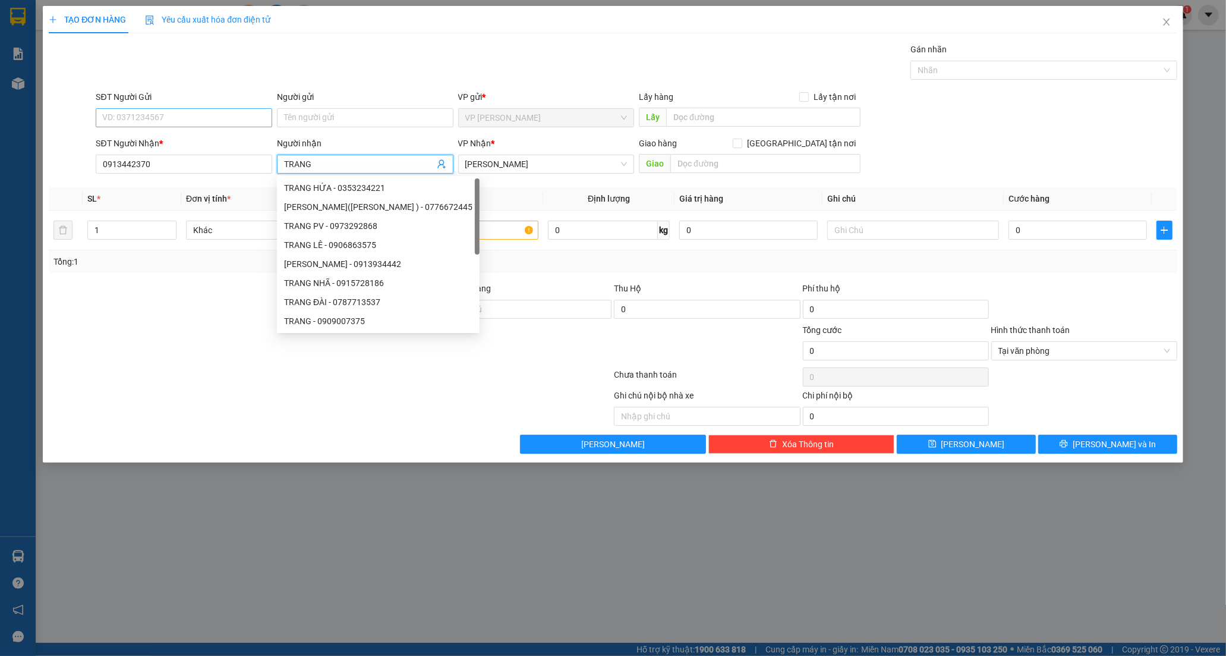
type input "TRANG"
click at [153, 117] on input "SĐT Người Gửi" at bounding box center [184, 117] width 177 height 19
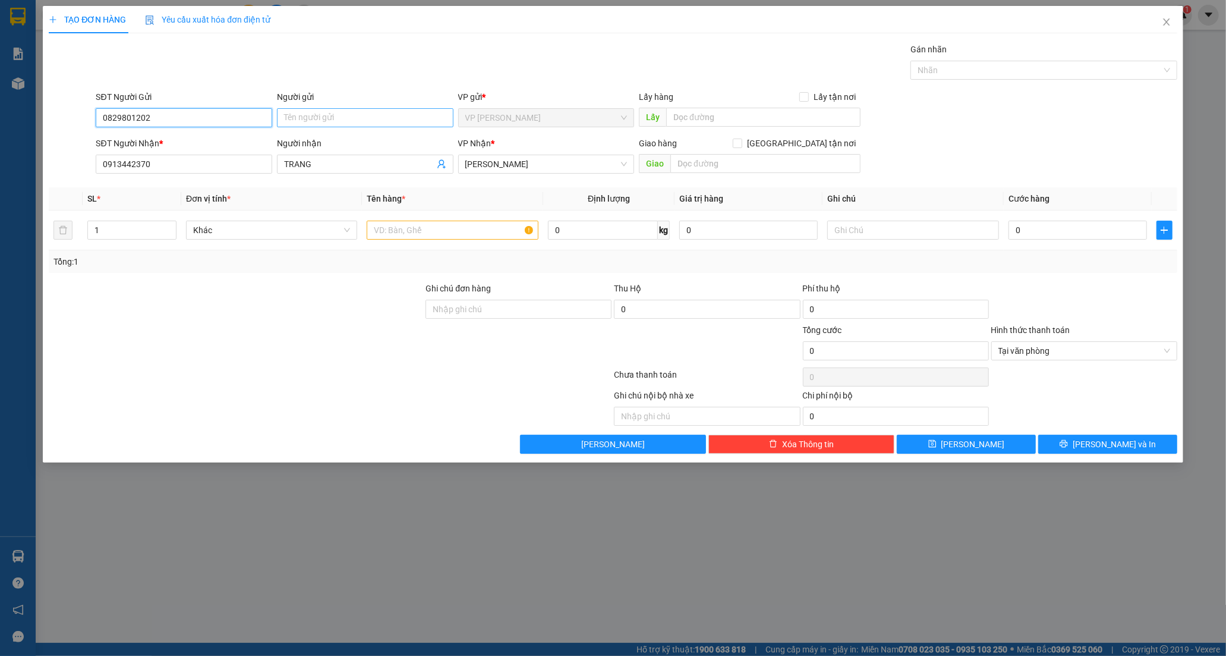
type input "0829801202"
click at [317, 117] on input "Người gửi" at bounding box center [365, 117] width 177 height 19
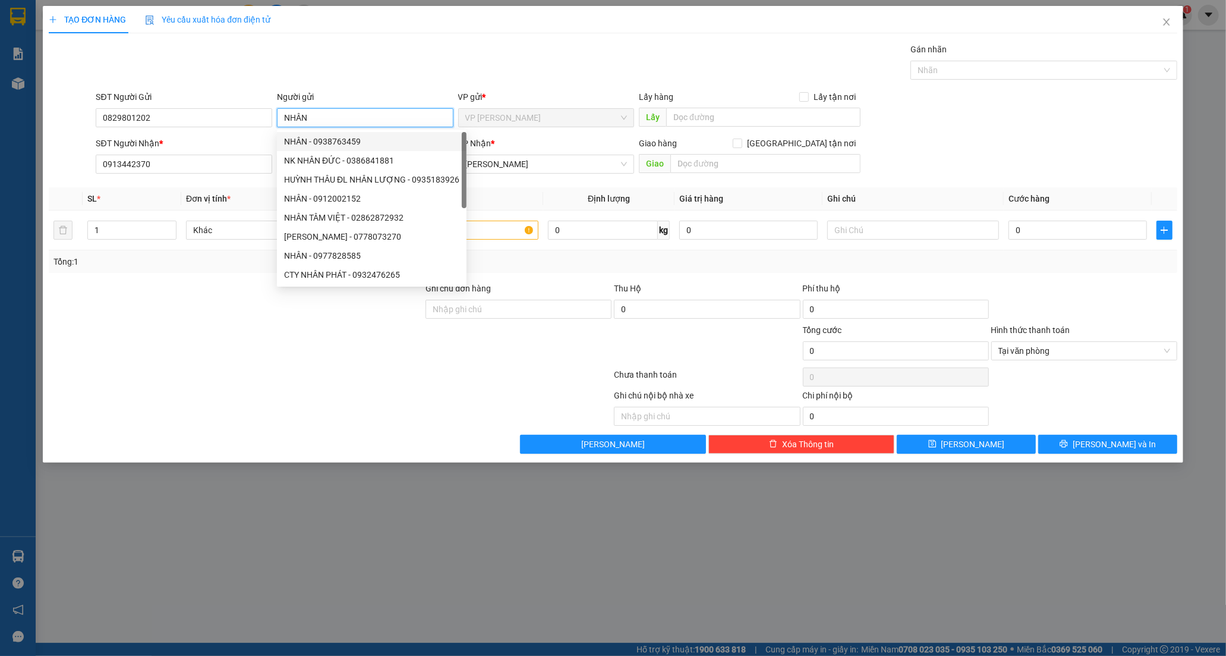
type input "NHÂN"
drag, startPoint x: 137, startPoint y: 334, endPoint x: 504, endPoint y: 254, distance: 375.3
click at [153, 327] on div at bounding box center [236, 344] width 377 height 42
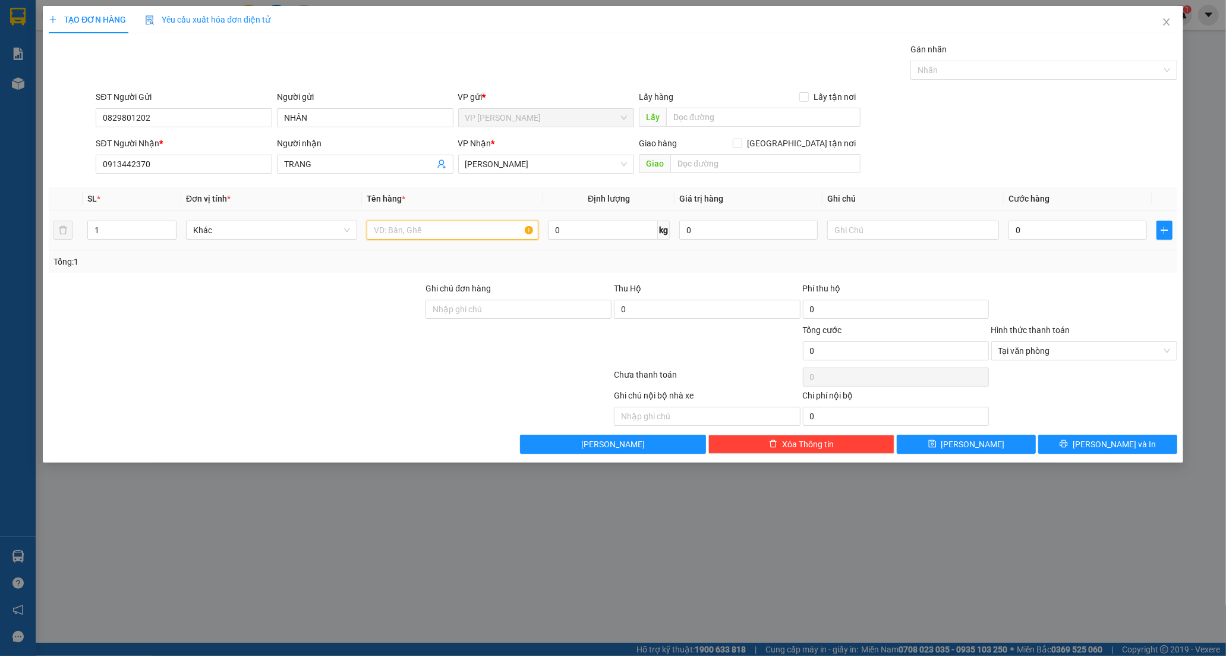
click at [495, 232] on input "text" at bounding box center [452, 230] width 171 height 19
type input "THÙNG CATON TO"
click at [1020, 234] on input "0" at bounding box center [1078, 230] width 139 height 19
type input "7"
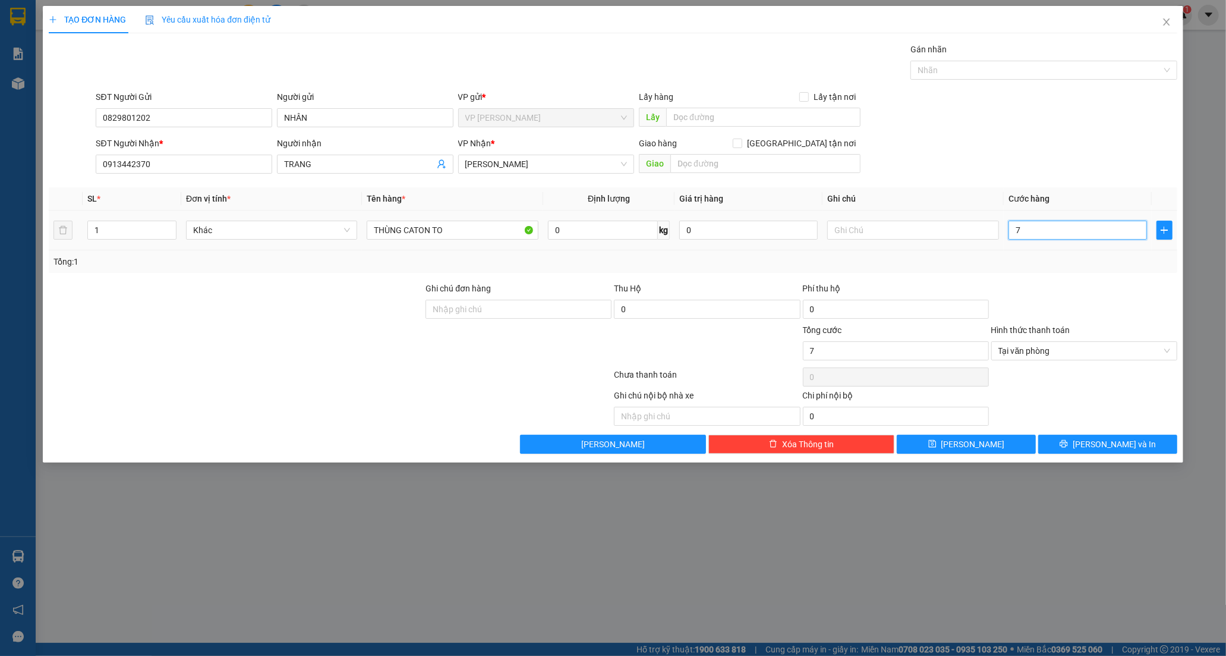
type input "70"
drag, startPoint x: 1084, startPoint y: 442, endPoint x: 1057, endPoint y: 384, distance: 63.6
click at [1082, 442] on button "[PERSON_NAME] và In" at bounding box center [1108, 444] width 139 height 19
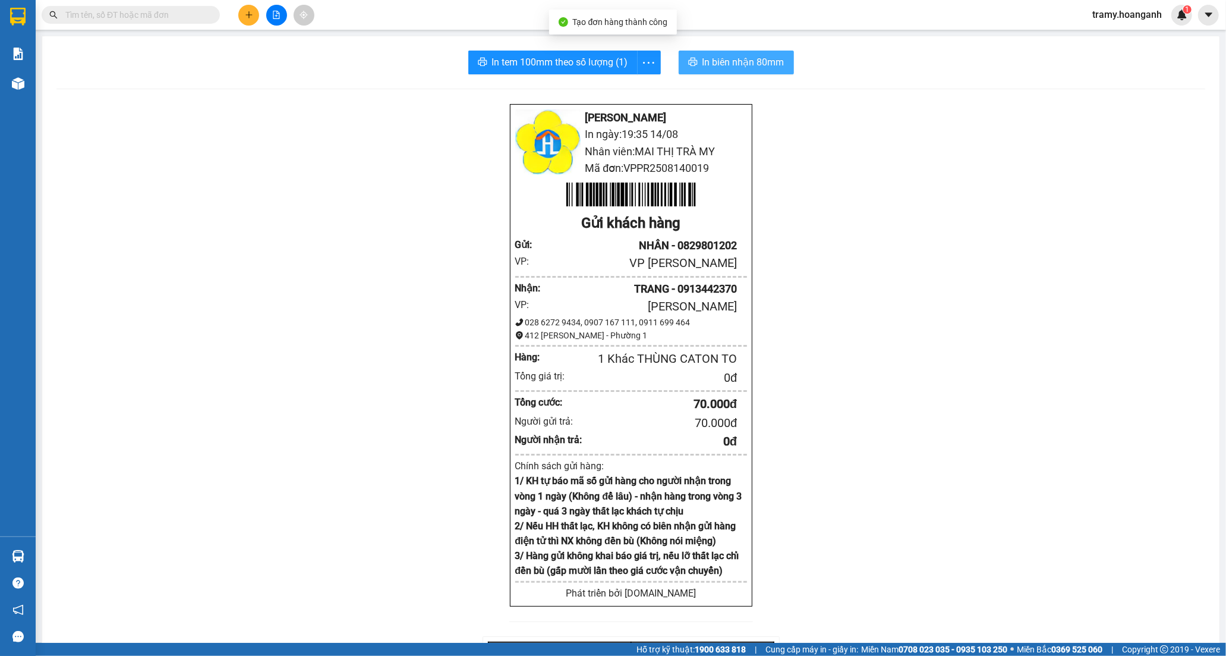
click at [688, 63] on icon "printer" at bounding box center [693, 62] width 10 height 10
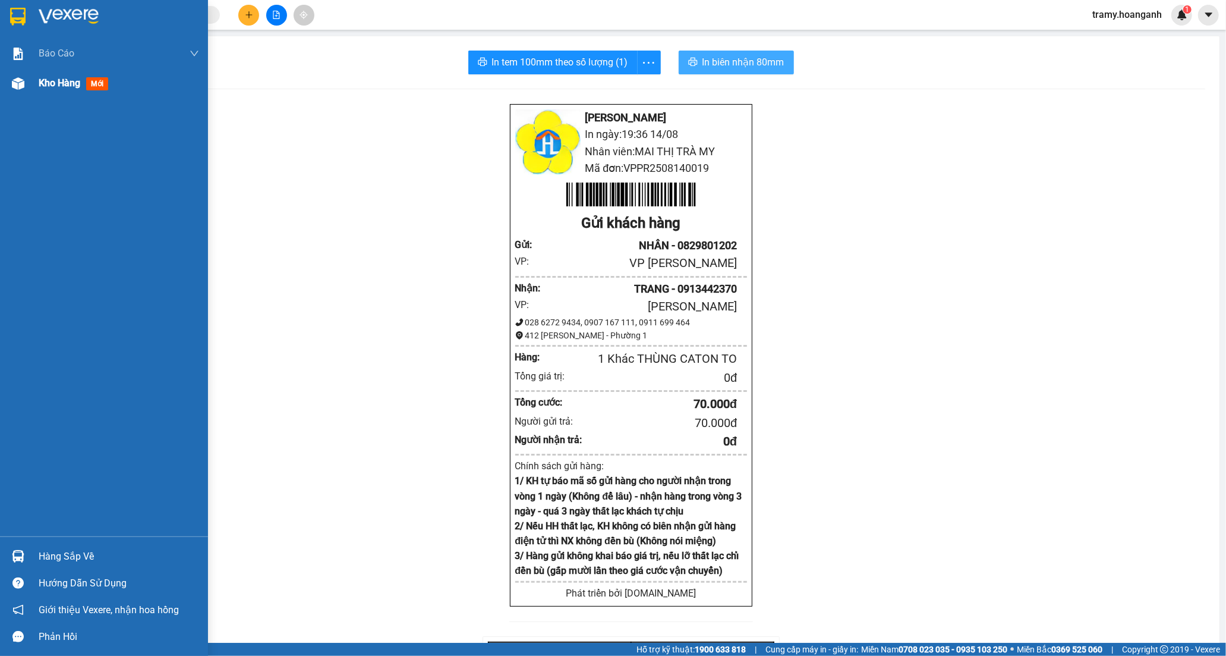
click at [48, 82] on span "Kho hàng" at bounding box center [60, 82] width 42 height 11
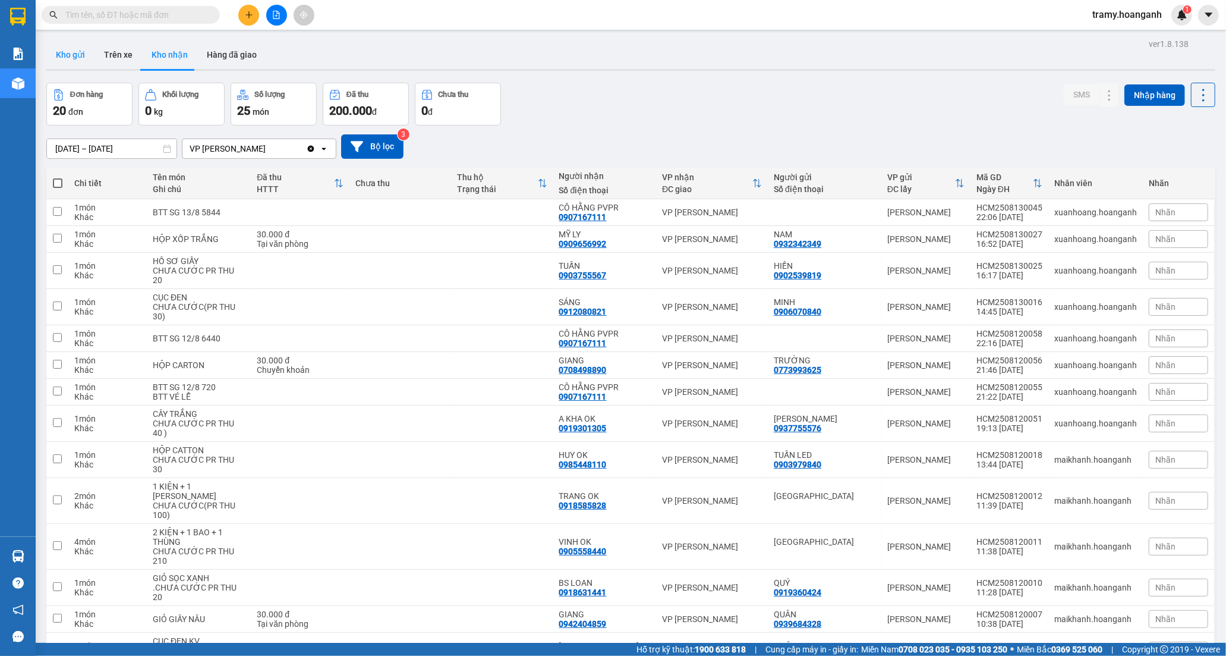
click at [79, 54] on button "Kho gửi" at bounding box center [70, 54] width 48 height 29
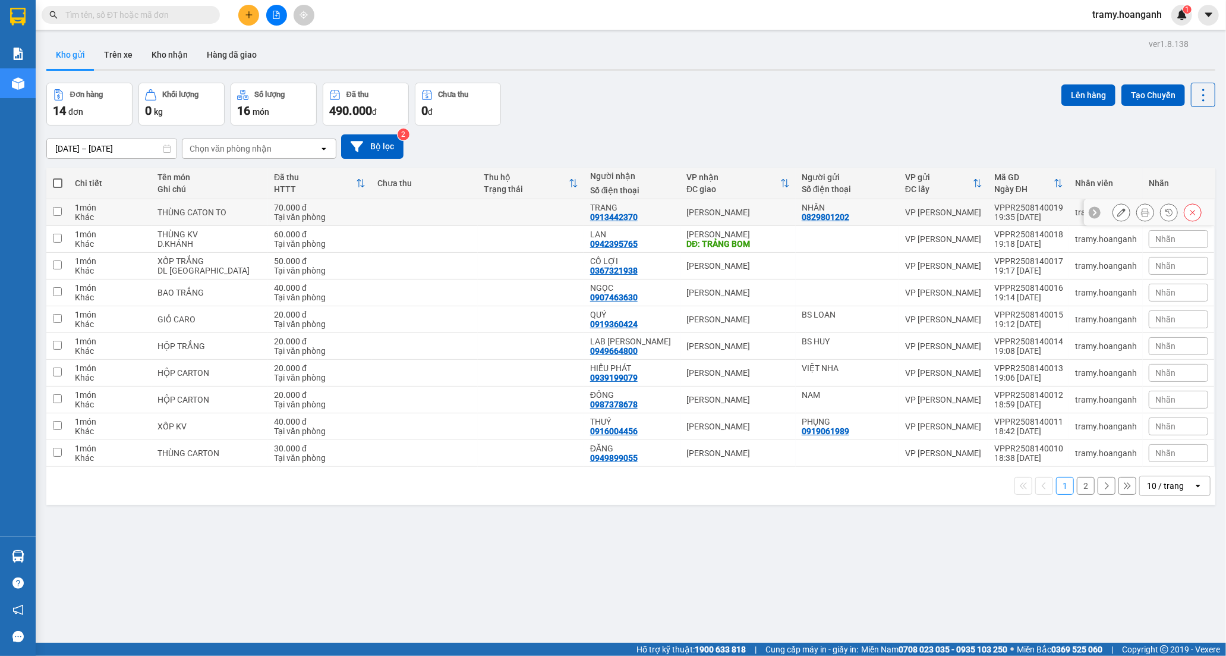
click at [300, 205] on div "70.000 đ" at bounding box center [320, 208] width 92 height 10
checkbox input "true"
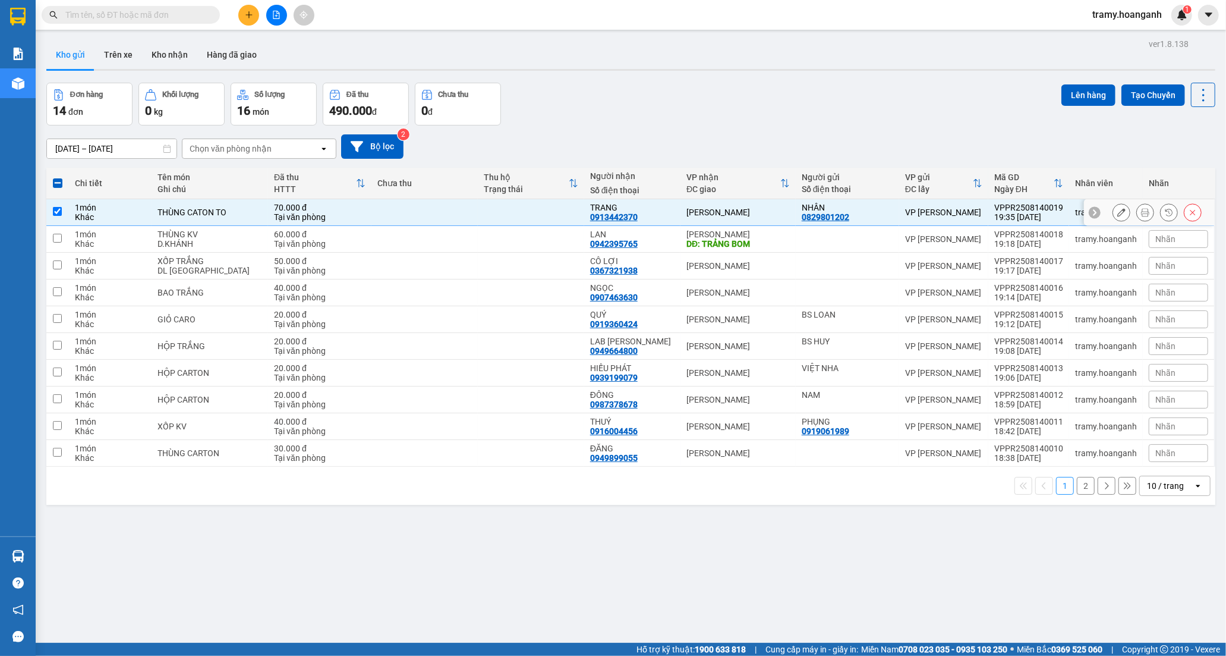
click at [1118, 213] on icon at bounding box center [1122, 212] width 8 height 8
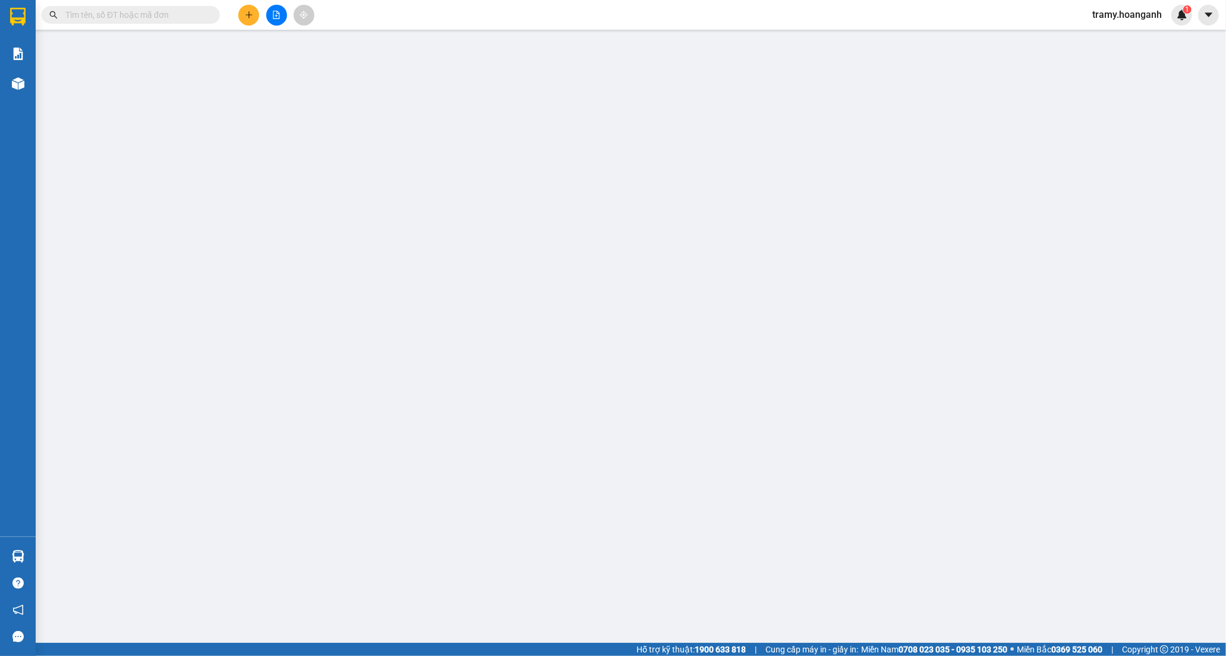
type input "0829801202"
type input "NHÂN"
type input "0913442370"
type input "TRANG"
type input "70.000"
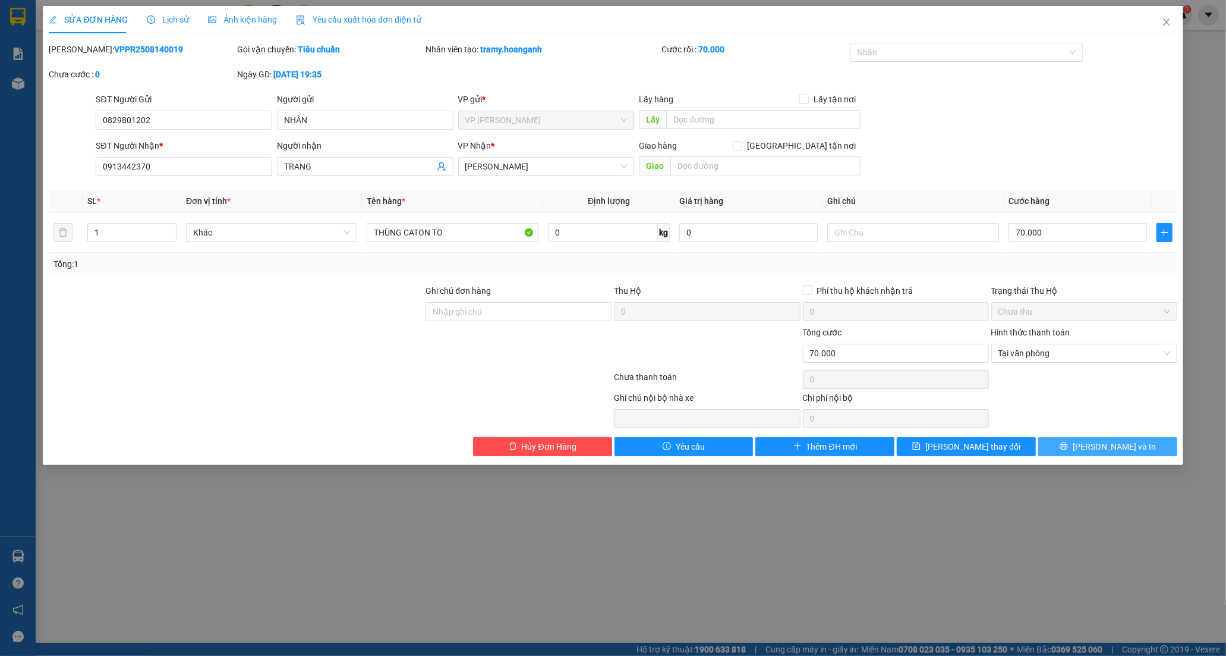
click at [1103, 441] on span "[PERSON_NAME] và In" at bounding box center [1114, 446] width 83 height 13
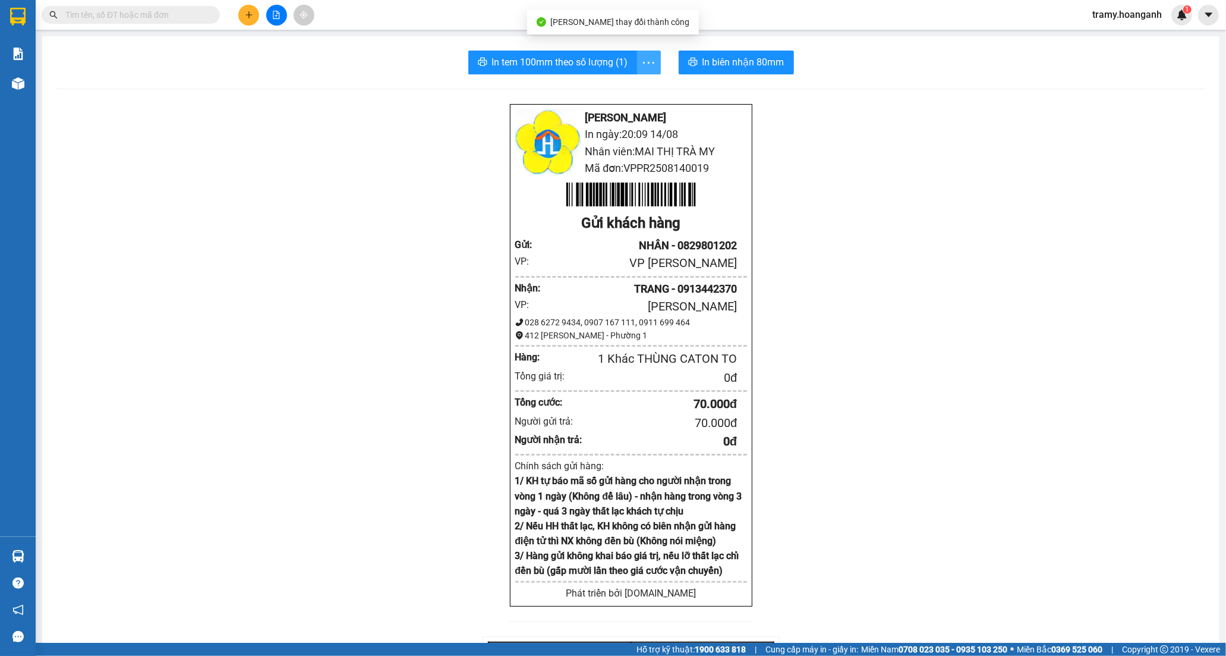
click at [652, 56] on span "more" at bounding box center [649, 62] width 23 height 15
click at [628, 84] on div "In tem 100mm" at bounding box center [622, 88] width 54 height 13
click at [248, 15] on icon "plus" at bounding box center [249, 14] width 7 height 1
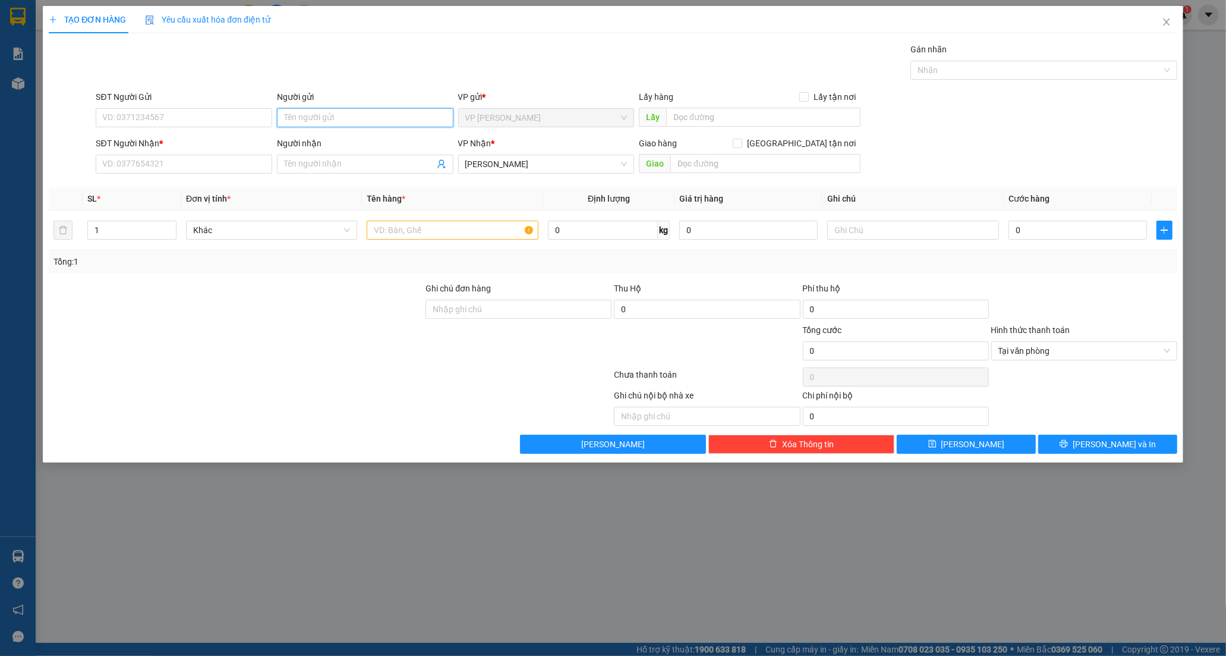
click at [325, 114] on input "Người gửi" at bounding box center [365, 117] width 177 height 19
type input "b"
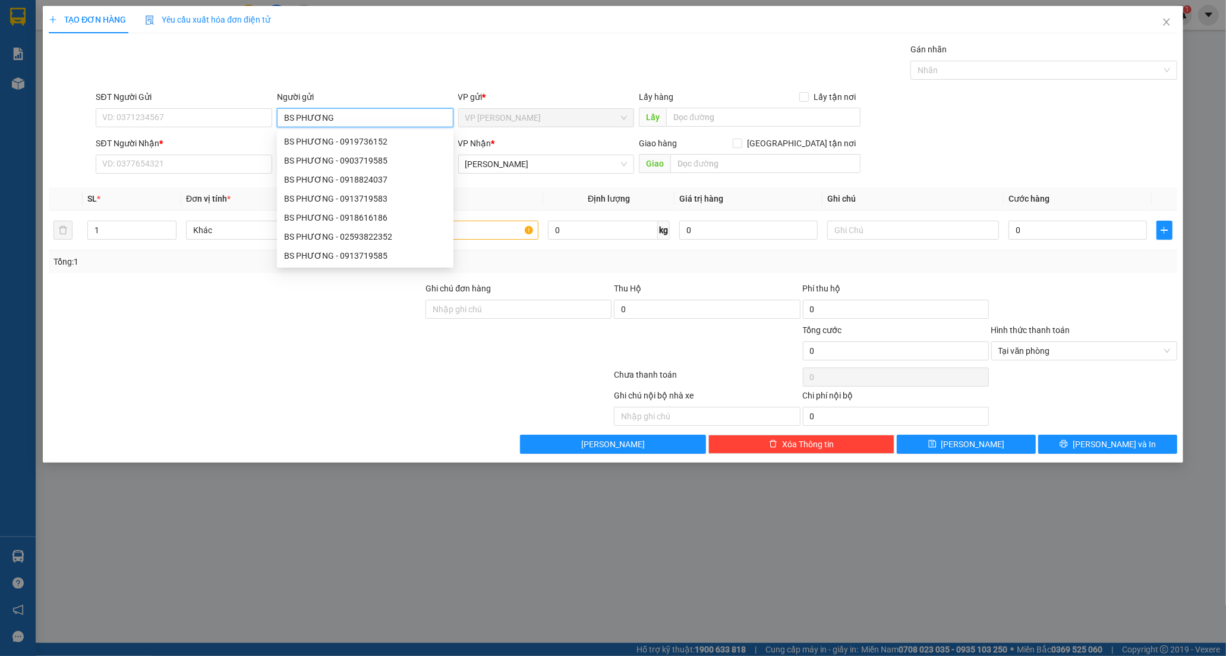
type input "BS PHƯƠNG"
click at [126, 335] on div at bounding box center [236, 344] width 377 height 42
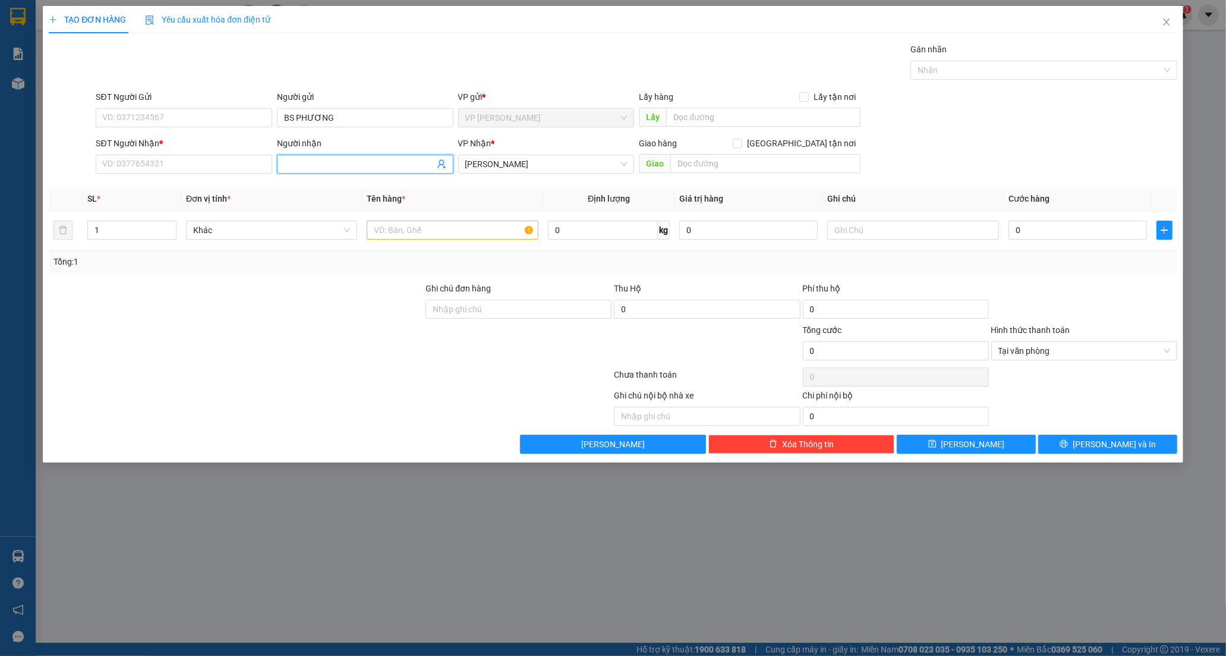
click at [288, 168] on input "Người nhận" at bounding box center [359, 164] width 150 height 13
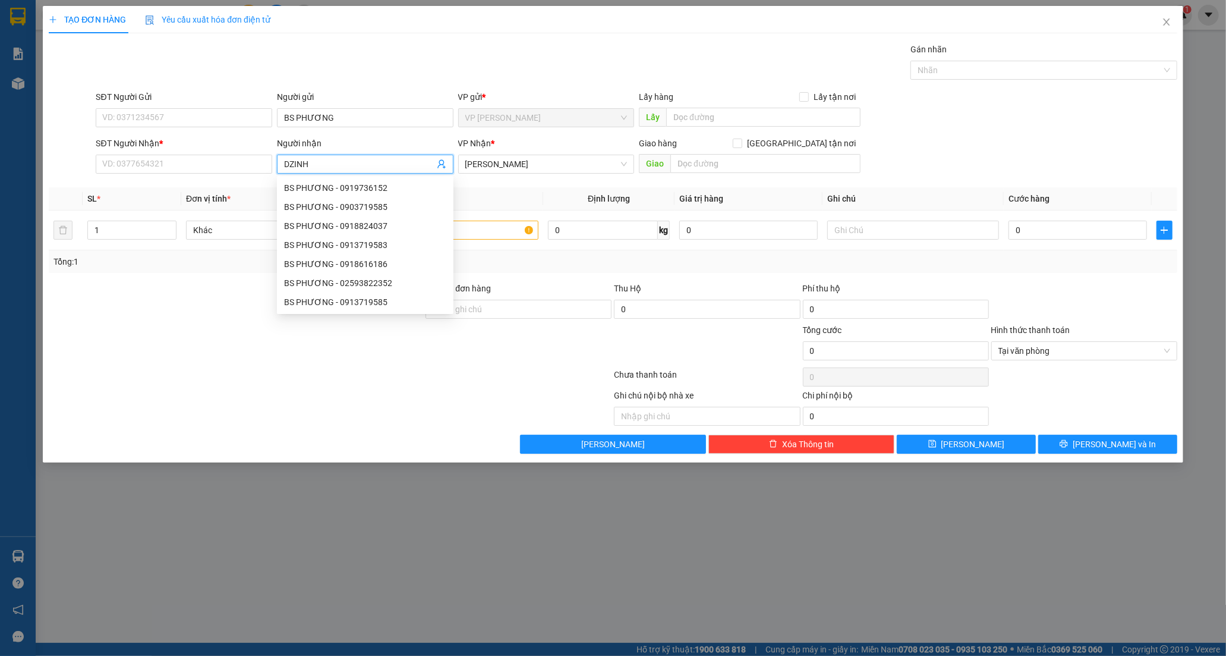
type input "DZINH"
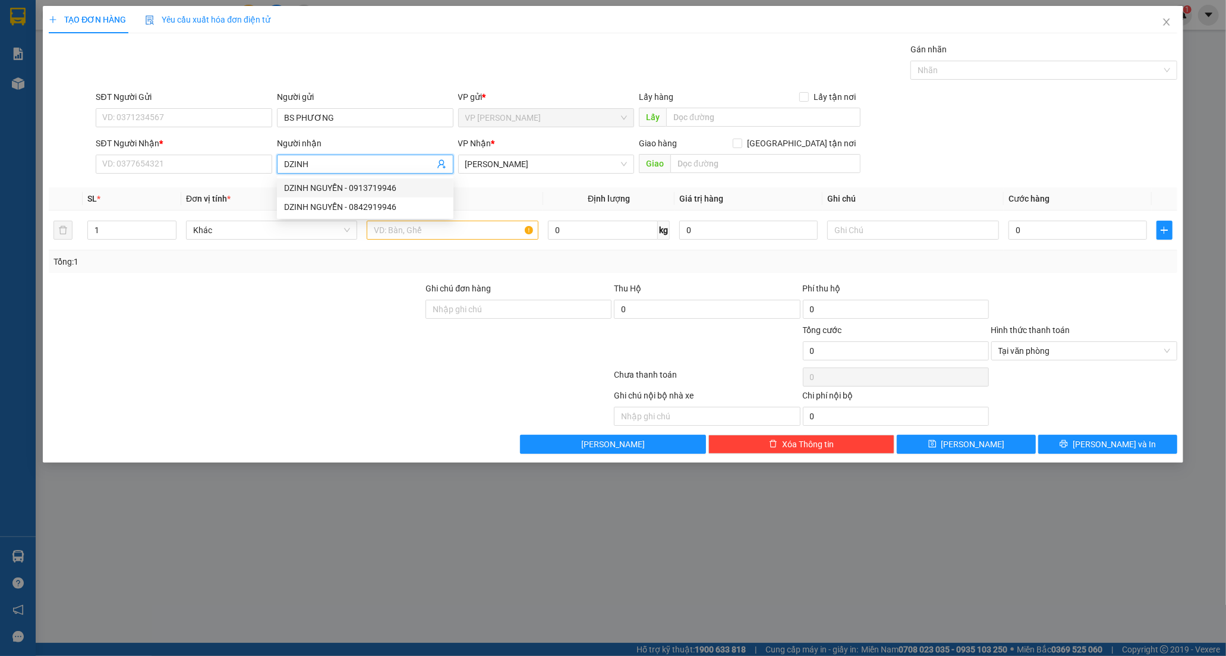
click at [340, 185] on div "DZINH NGUYỄN - 0913719946" at bounding box center [365, 187] width 162 height 13
type input "0913719946"
type input "DZINH NGUYỄN"
click at [430, 233] on input "text" at bounding box center [452, 230] width 171 height 19
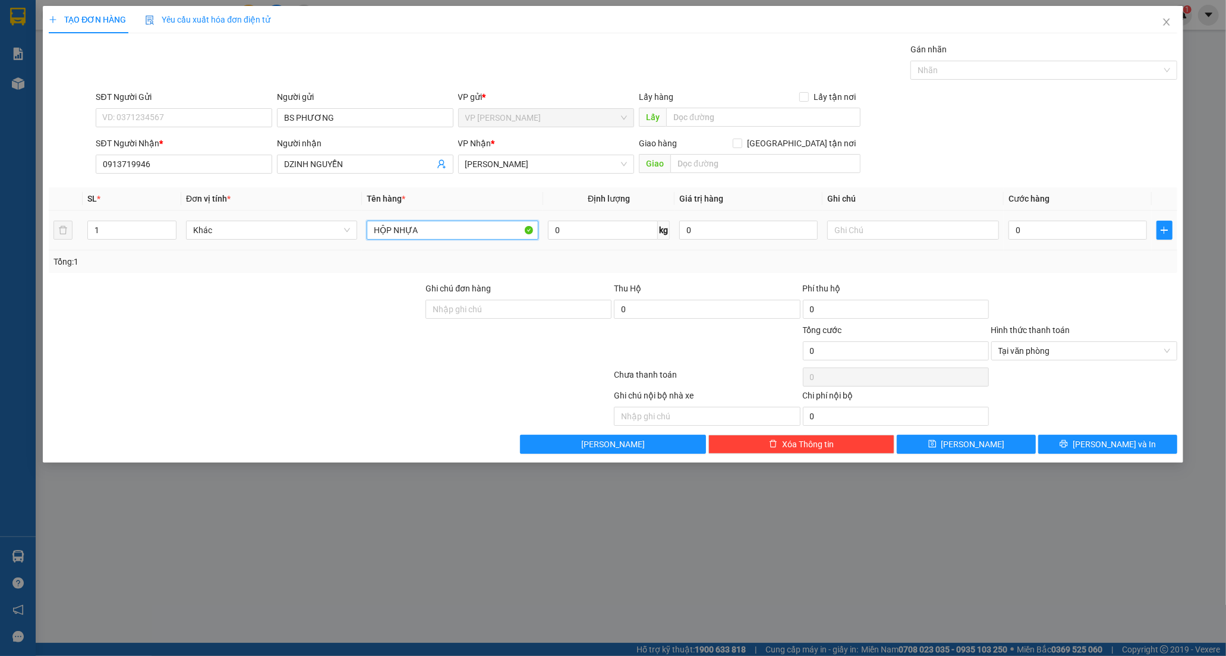
type input "HỘP NHỰA"
click at [1054, 241] on div "0" at bounding box center [1078, 230] width 139 height 24
click at [1035, 232] on input "0" at bounding box center [1078, 230] width 139 height 19
click at [1068, 441] on icon "printer" at bounding box center [1064, 443] width 8 height 8
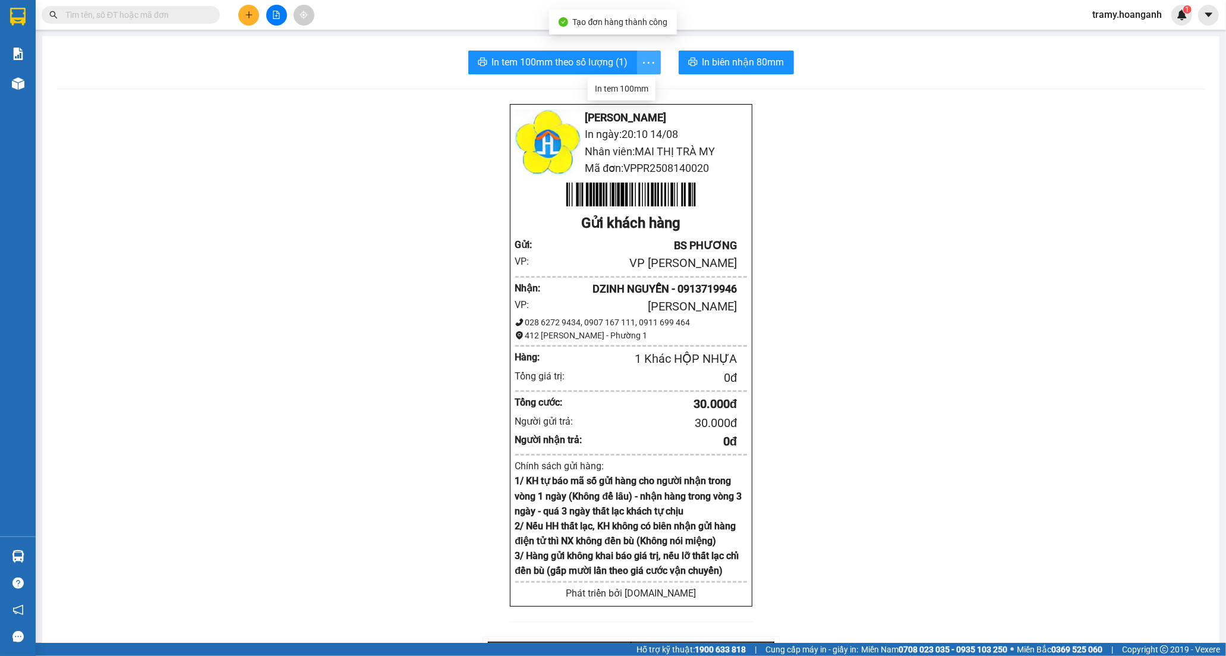
click at [647, 61] on icon "more" at bounding box center [648, 62] width 15 height 15
click at [605, 90] on div "In tem 100mm" at bounding box center [622, 88] width 54 height 13
click at [761, 62] on span "In biên nhận 80mm" at bounding box center [744, 62] width 82 height 15
click at [248, 11] on icon "plus" at bounding box center [249, 15] width 8 height 8
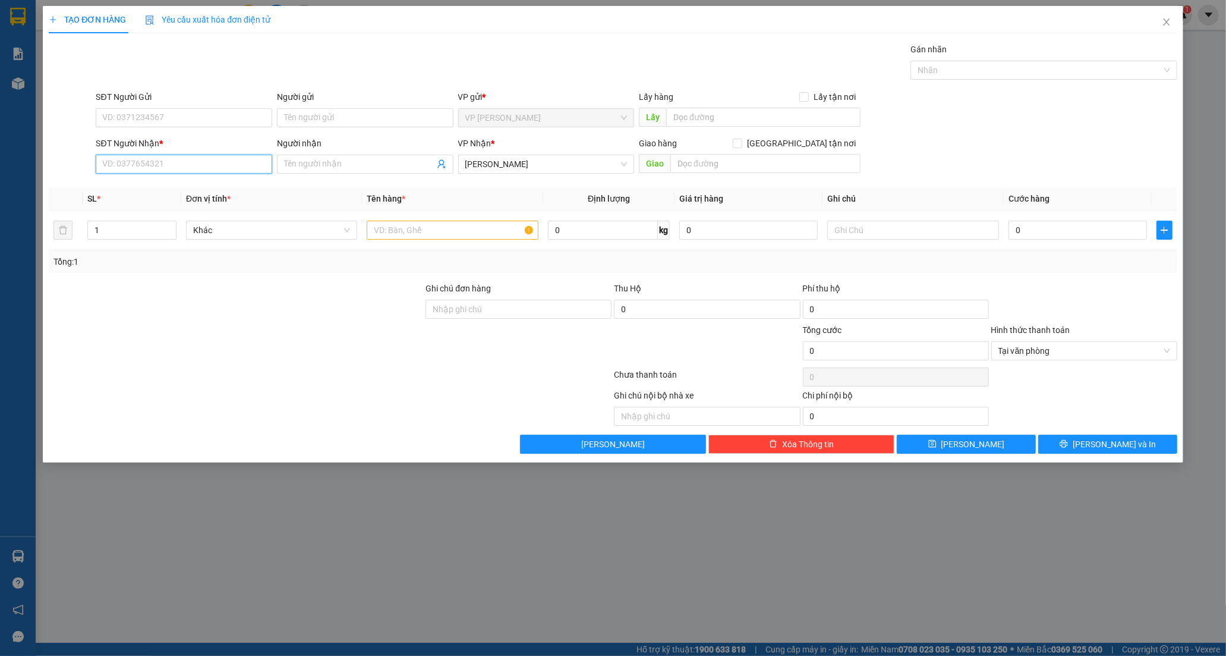
click at [129, 168] on input "SĐT Người Nhận *" at bounding box center [184, 164] width 177 height 19
drag, startPoint x: 123, startPoint y: 168, endPoint x: 486, endPoint y: 655, distance: 607.1
click at [123, 168] on input "SĐT Người Nhận *" at bounding box center [184, 164] width 177 height 19
type input "0837000111"
click at [162, 185] on div "0837000111 - THẾ ANH" at bounding box center [184, 187] width 162 height 13
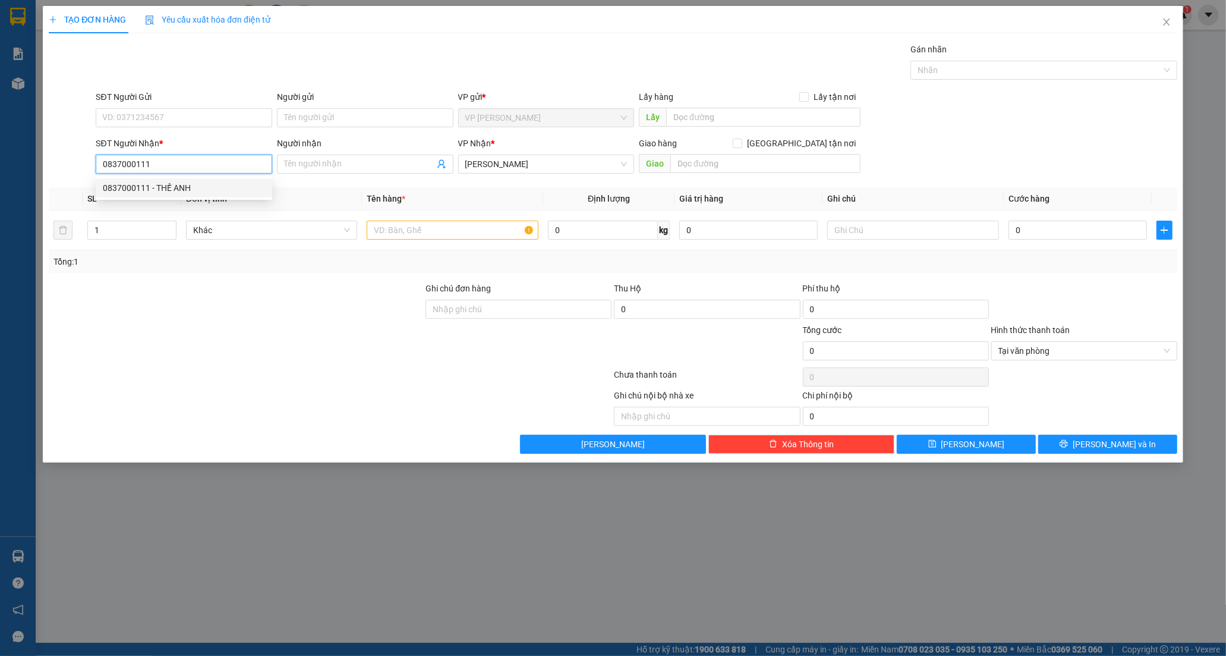
type input "THẾ ANH"
type input "30.000"
type input "0837000111"
click at [316, 121] on input "Người gửi" at bounding box center [365, 117] width 177 height 19
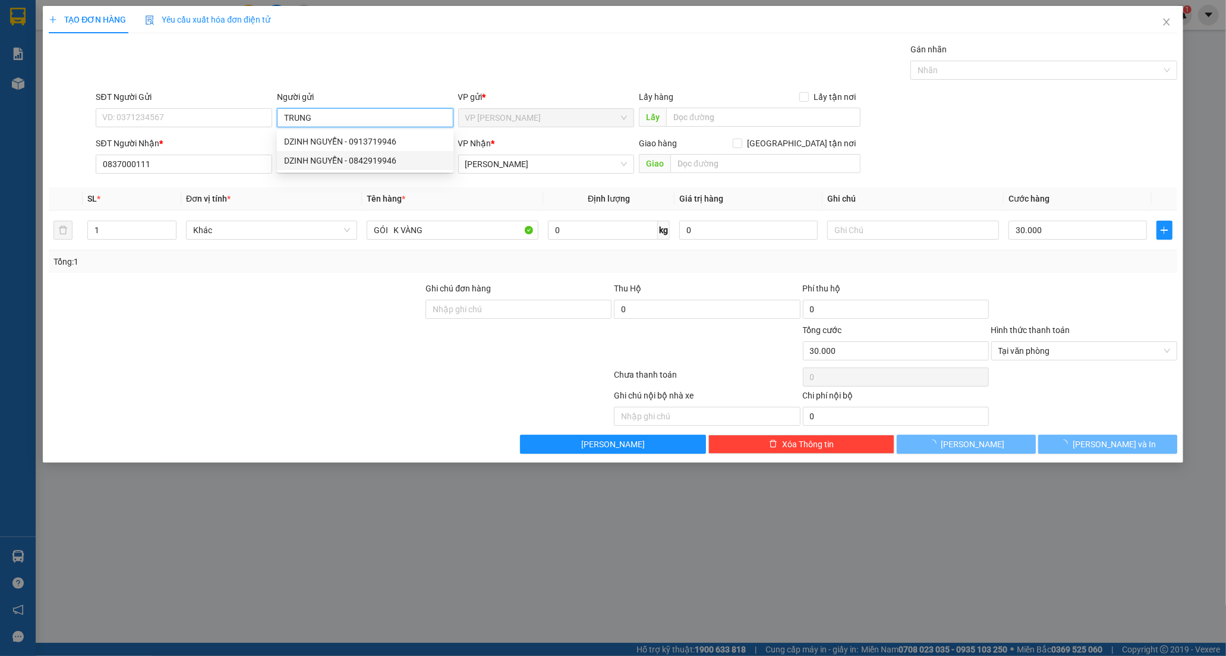
type input "TRUNG"
click at [175, 359] on div at bounding box center [236, 344] width 377 height 42
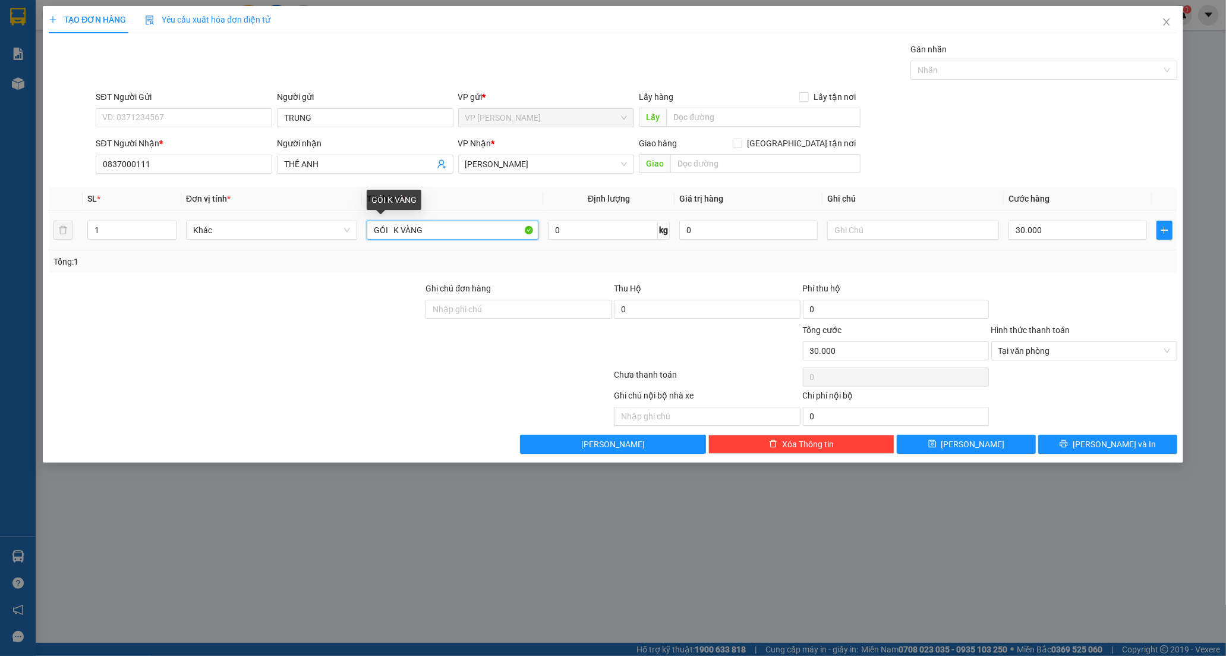
click at [392, 234] on input "GÓI K VÀNG" at bounding box center [452, 230] width 171 height 19
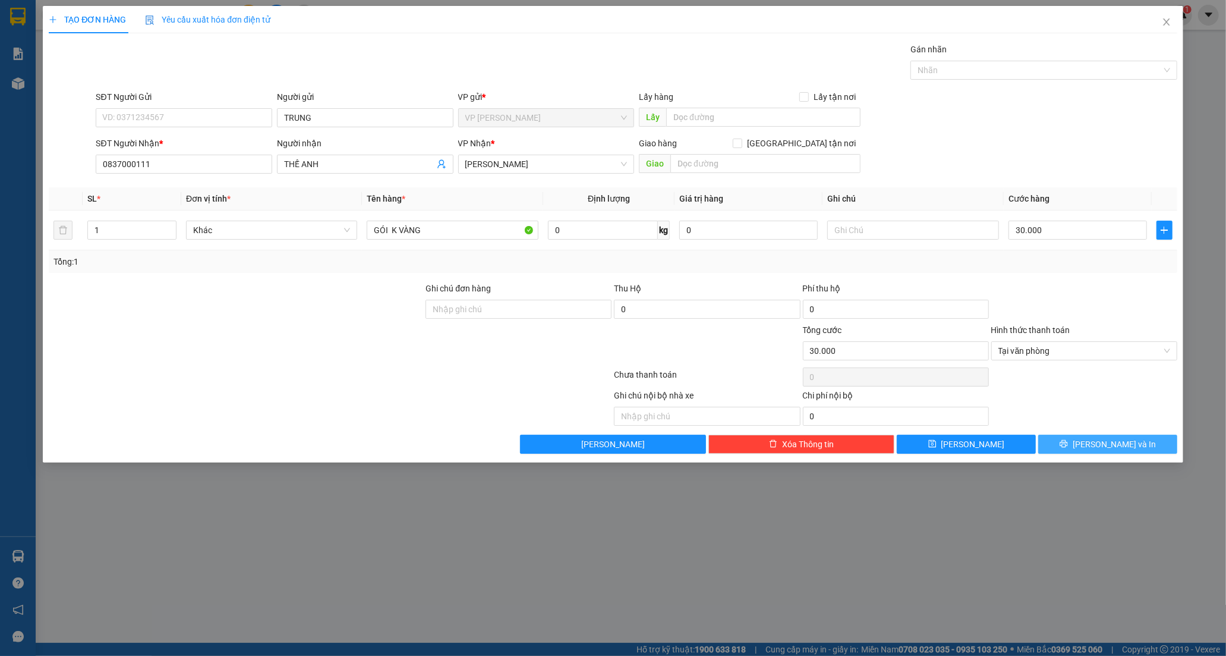
click at [1107, 442] on span "[PERSON_NAME] và In" at bounding box center [1114, 444] width 83 height 13
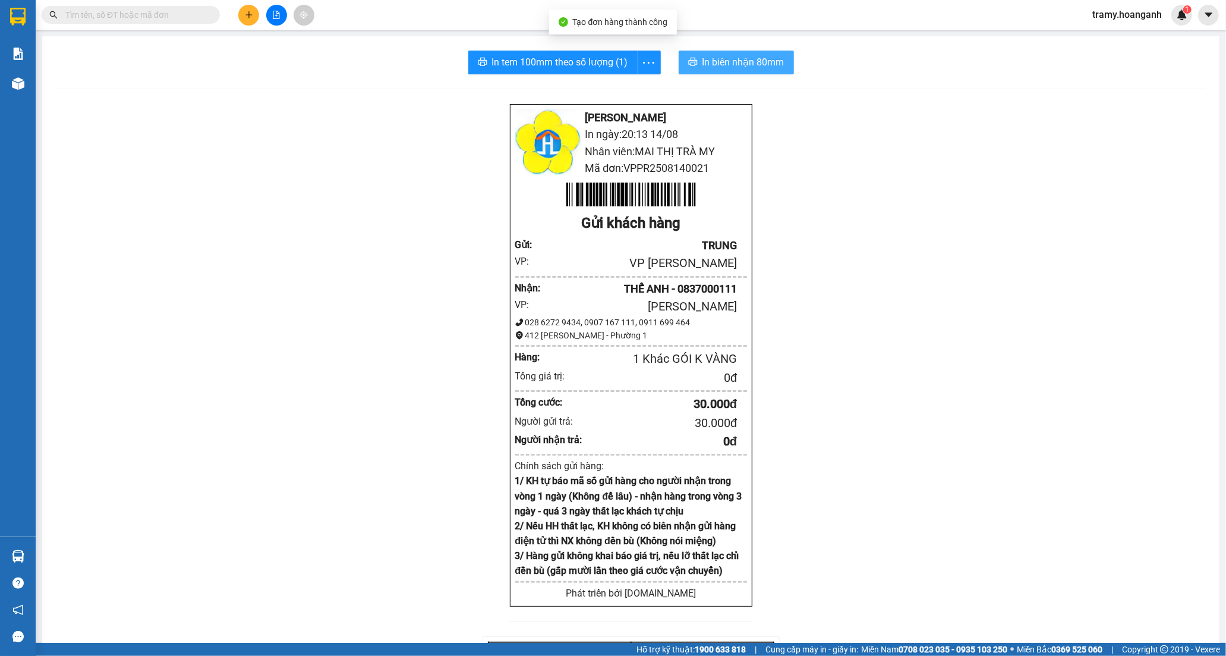
click at [709, 60] on span "In biên nhận 80mm" at bounding box center [744, 62] width 82 height 15
drag, startPoint x: 645, startPoint y: 58, endPoint x: 632, endPoint y: 73, distance: 19.4
click at [646, 62] on icon "more" at bounding box center [648, 62] width 15 height 15
click at [620, 84] on div "In tem 100mm" at bounding box center [622, 88] width 54 height 13
click at [246, 14] on icon "plus" at bounding box center [249, 15] width 8 height 8
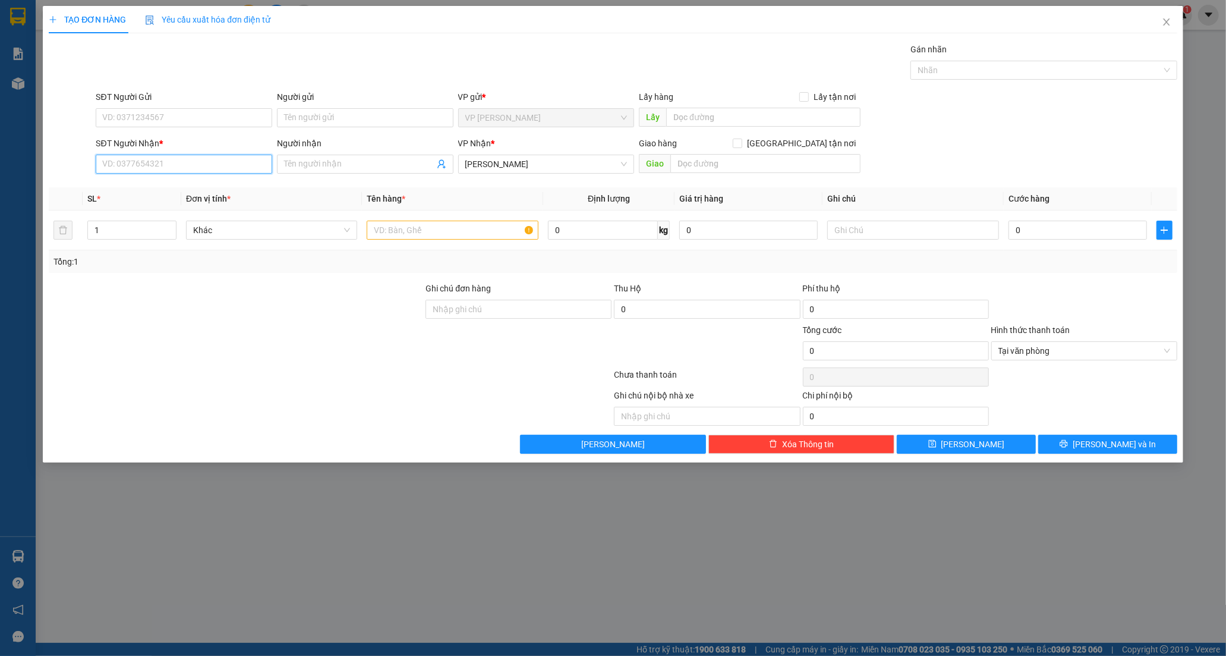
click at [158, 162] on input "SĐT Người Nhận *" at bounding box center [184, 164] width 177 height 19
type input "0978777338"
click at [313, 164] on input "Người nhận" at bounding box center [359, 164] width 150 height 13
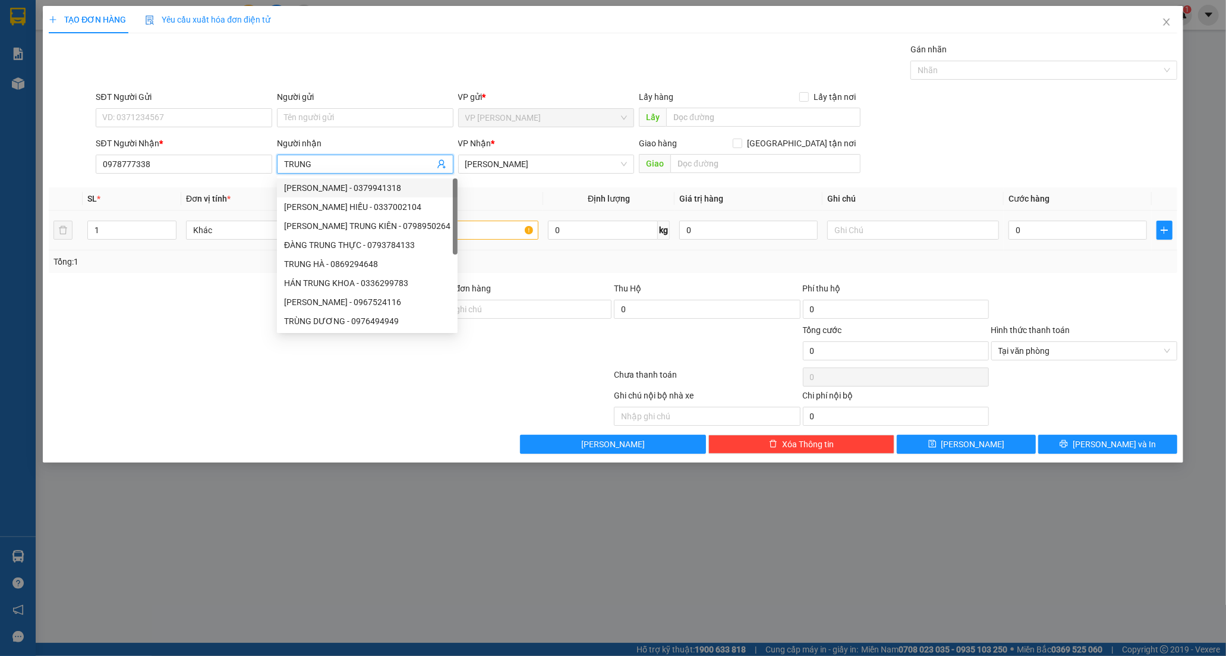
type input "TRUNG"
drag, startPoint x: 156, startPoint y: 277, endPoint x: 165, endPoint y: 282, distance: 10.9
click at [156, 278] on div "Transit Pickup Surcharge Ids Transit Deliver Surcharge Ids Transit Deliver Surc…" at bounding box center [613, 248] width 1129 height 411
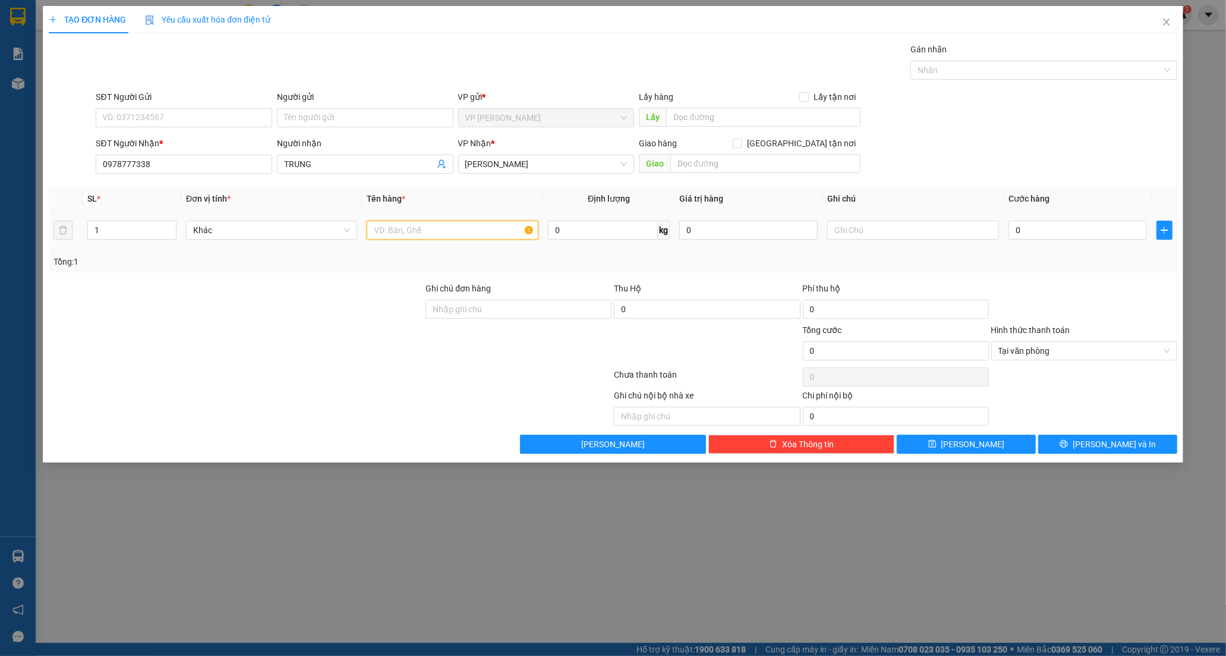
click at [448, 232] on input "text" at bounding box center [452, 230] width 171 height 19
type input "THÙNG KV"
click at [1039, 229] on input "0" at bounding box center [1078, 230] width 139 height 19
type input "4"
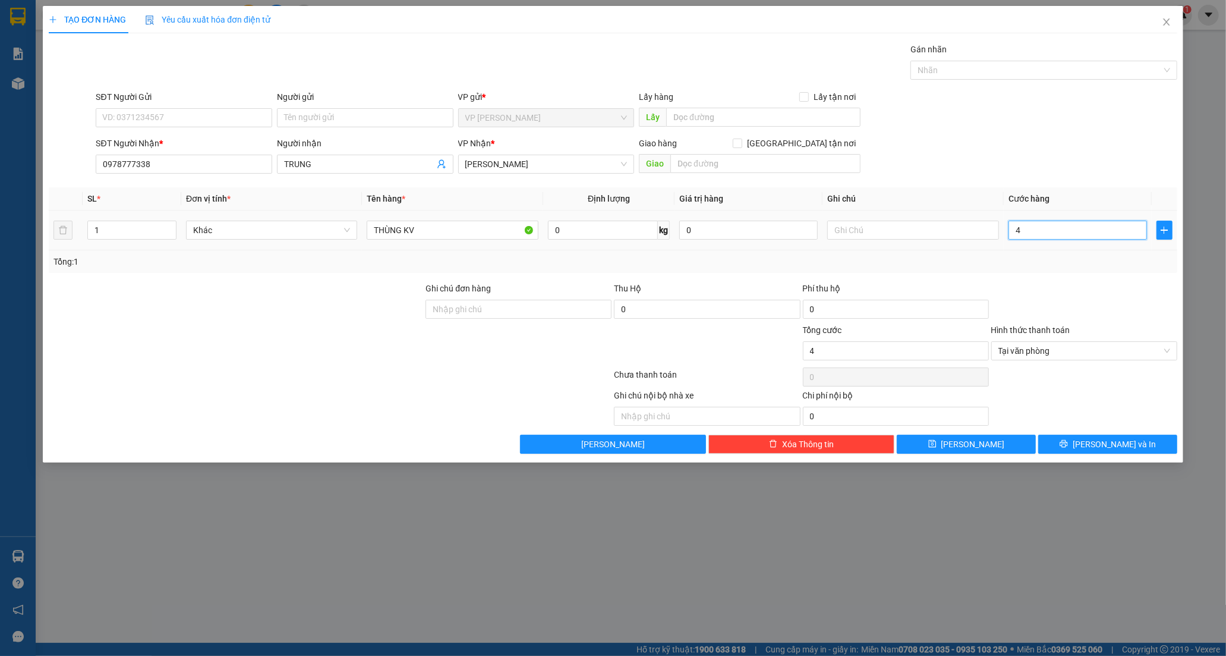
type input "40"
click at [1096, 445] on button "[PERSON_NAME] và In" at bounding box center [1108, 444] width 139 height 19
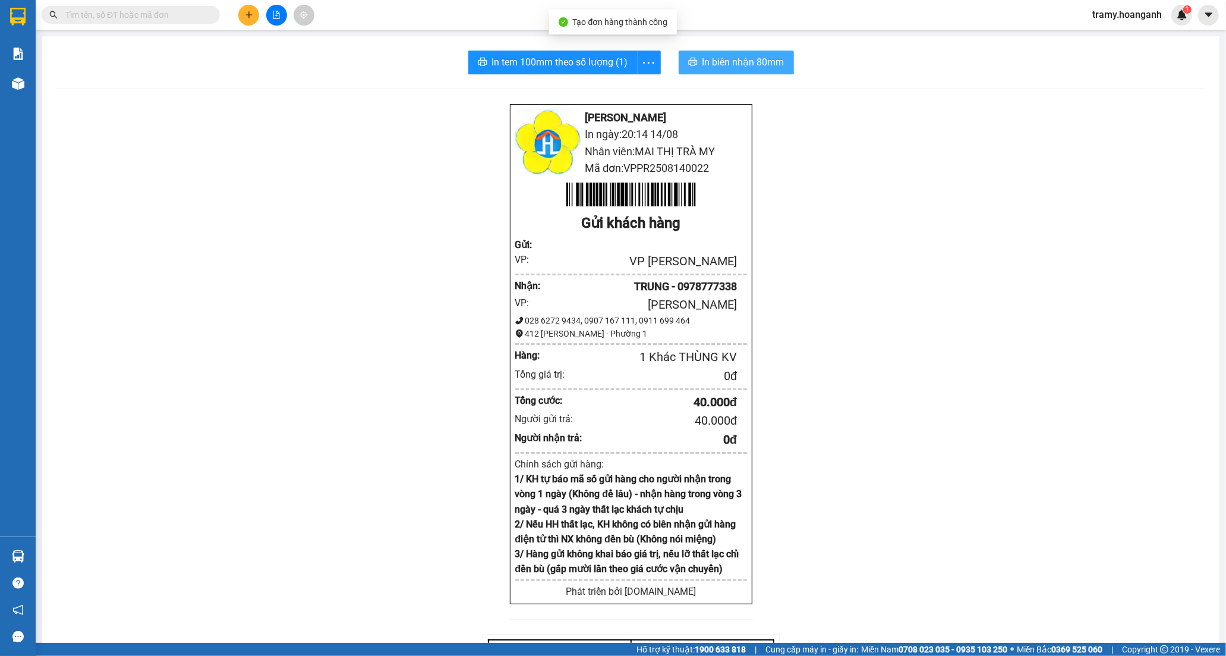
click at [736, 62] on span "In biên nhận 80mm" at bounding box center [744, 62] width 82 height 15
click at [655, 56] on span "more" at bounding box center [649, 62] width 23 height 15
click at [632, 88] on div "In tem 100mm" at bounding box center [622, 88] width 54 height 13
click at [247, 8] on button at bounding box center [248, 15] width 21 height 21
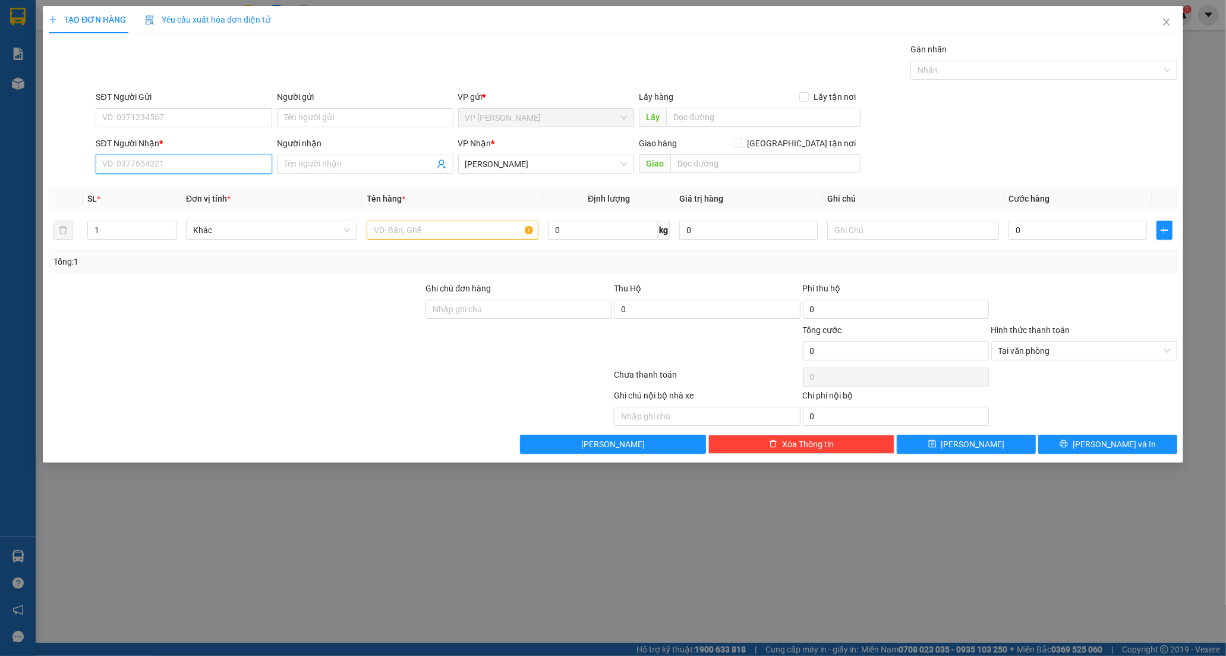
drag, startPoint x: 150, startPoint y: 166, endPoint x: 149, endPoint y: 181, distance: 14.9
click at [149, 166] on input "SĐT Người Nhận *" at bounding box center [184, 164] width 177 height 19
type input "0378422498"
drag, startPoint x: 200, startPoint y: 193, endPoint x: 210, endPoint y: 188, distance: 11.4
click at [200, 191] on div "0378422498 - ALPHA" at bounding box center [184, 187] width 162 height 13
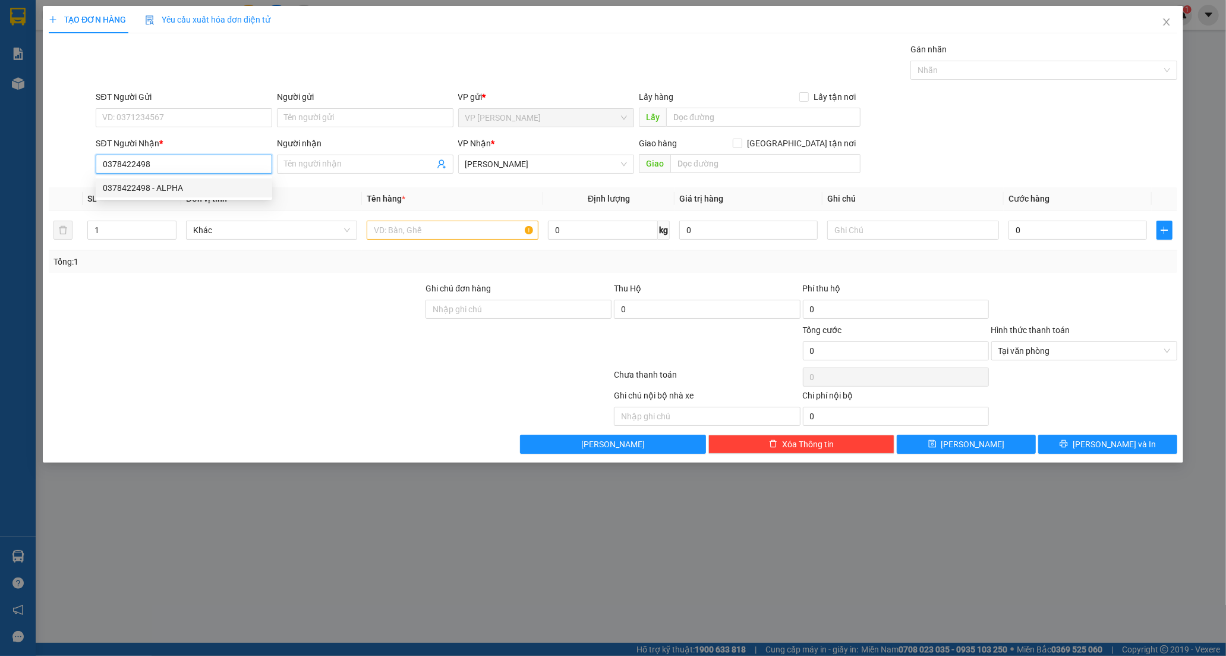
type input "ALPHA"
type input "30.000"
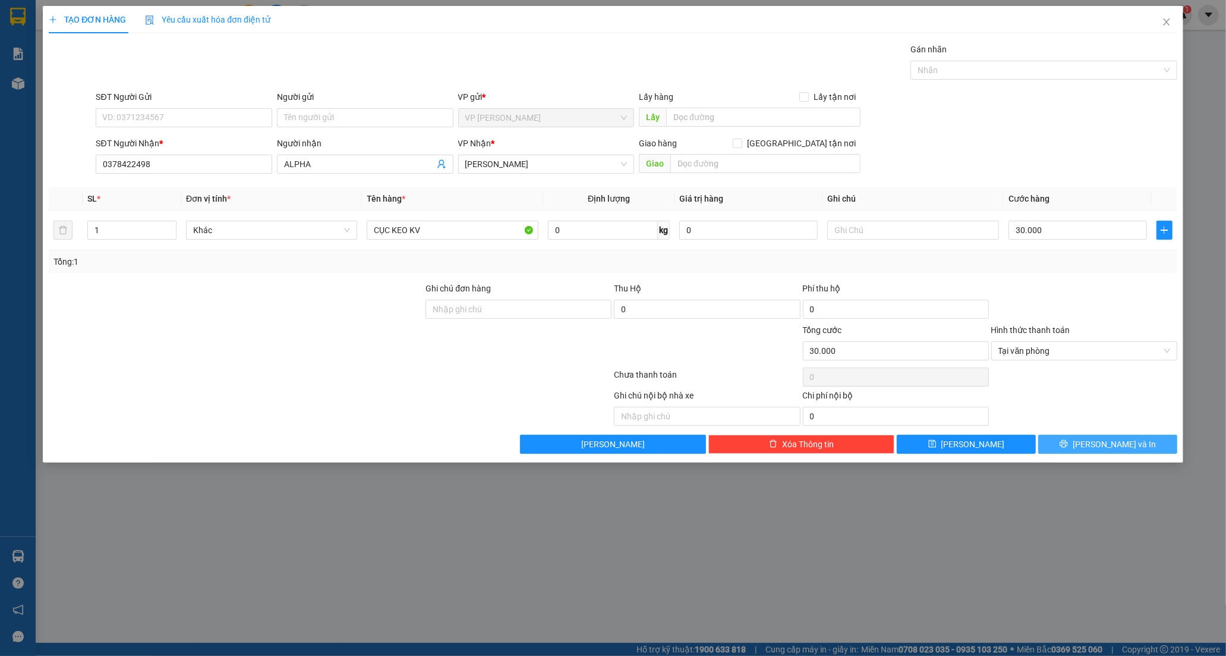
click at [1066, 440] on button "[PERSON_NAME] và In" at bounding box center [1108, 444] width 139 height 19
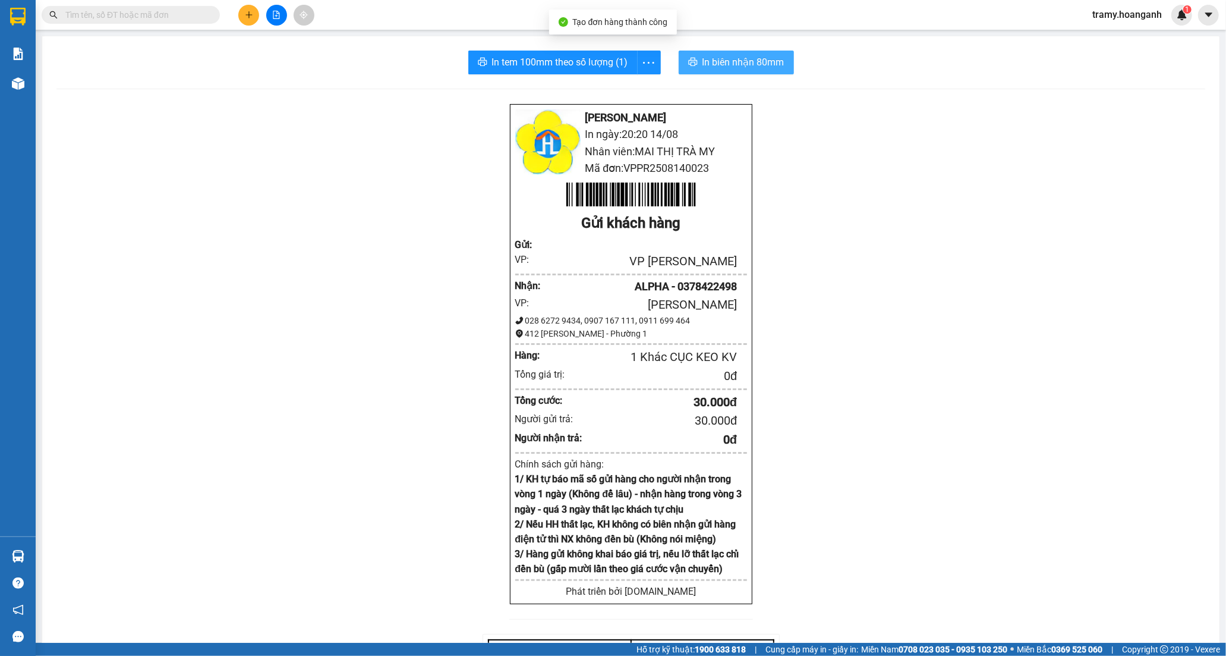
click at [741, 64] on span "In biên nhận 80mm" at bounding box center [744, 62] width 82 height 15
click at [646, 68] on icon "more" at bounding box center [648, 62] width 15 height 15
click at [629, 88] on div "In tem 100mm" at bounding box center [622, 88] width 54 height 13
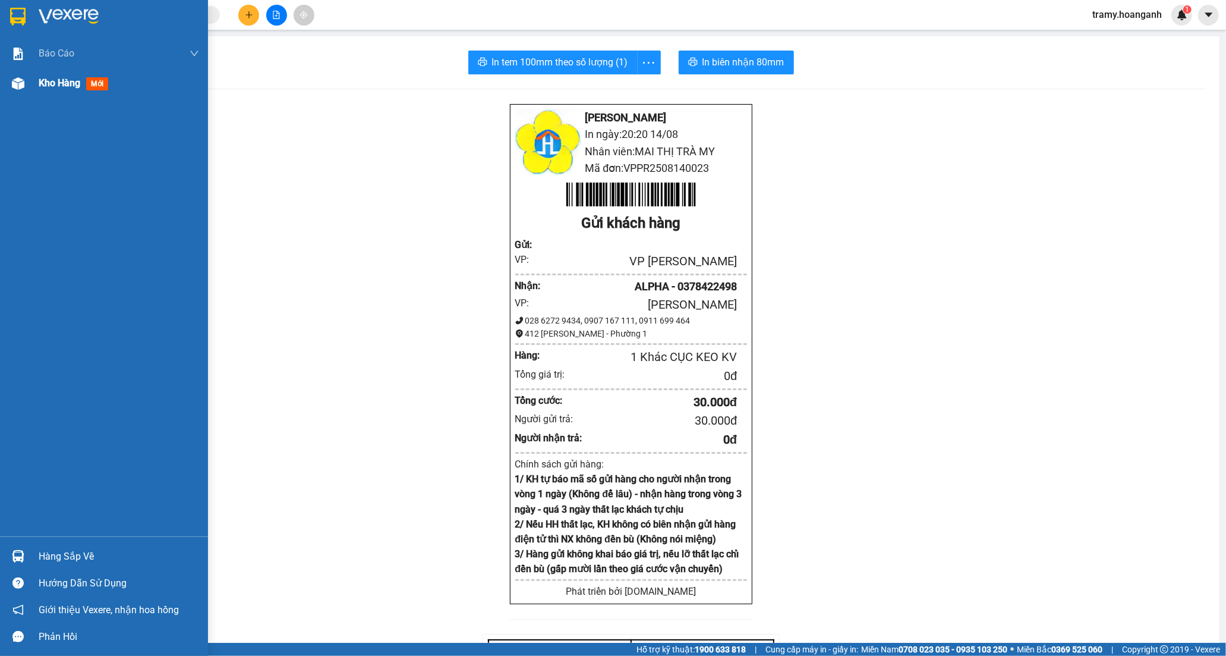
click at [45, 84] on span "Kho hàng" at bounding box center [60, 82] width 42 height 11
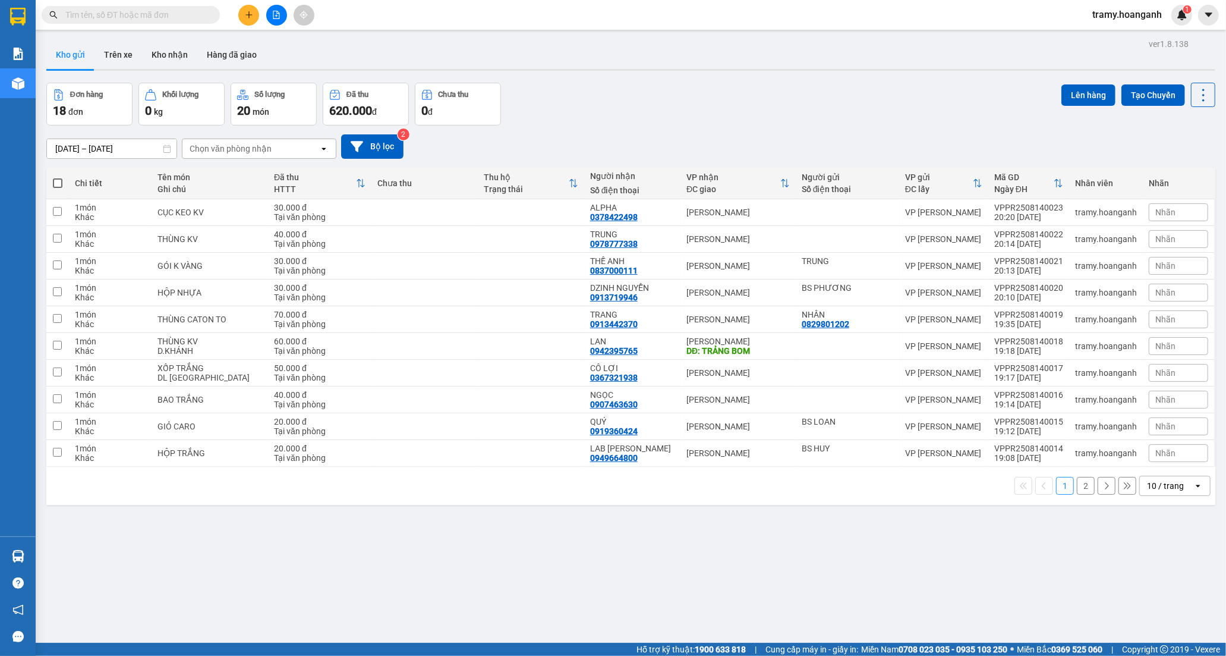
click at [1173, 473] on div "1 2 10 / trang open" at bounding box center [630, 486] width 1169 height 38
click at [1173, 485] on div "10 / trang" at bounding box center [1165, 486] width 37 height 12
click at [1162, 615] on span "100 / trang" at bounding box center [1160, 619] width 43 height 12
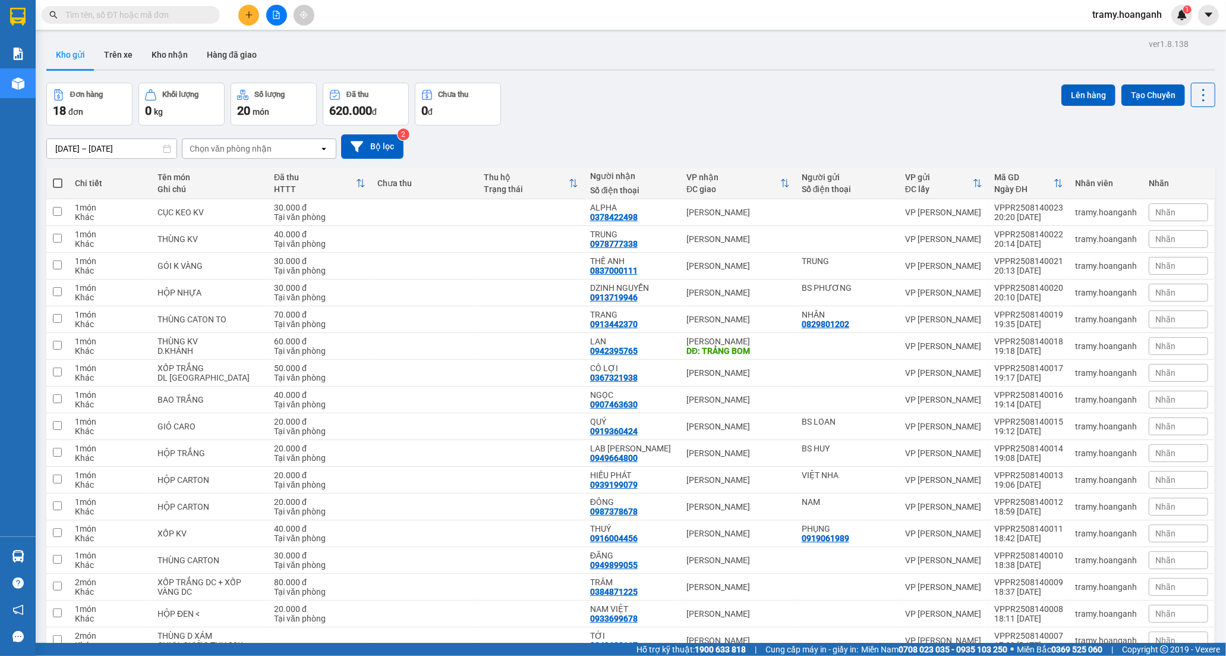
drag, startPoint x: 61, startPoint y: 183, endPoint x: 361, endPoint y: 128, distance: 305.0
click at [60, 183] on span at bounding box center [58, 183] width 10 height 10
click at [58, 177] on input "checkbox" at bounding box center [58, 177] width 0 height 0
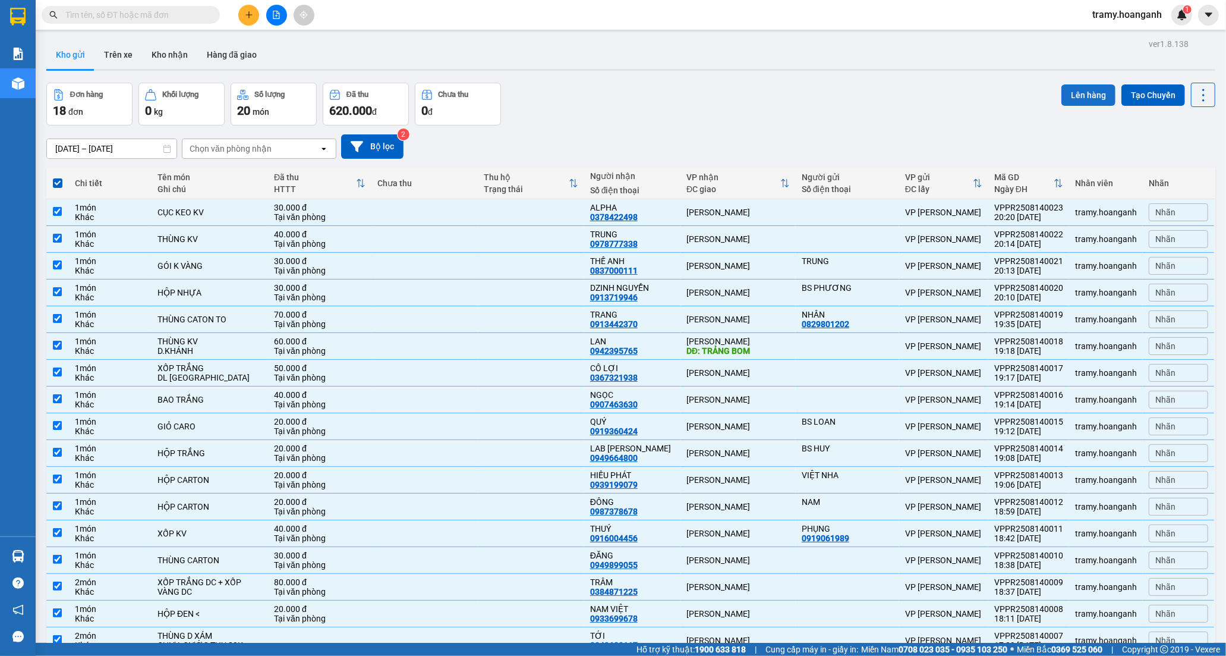
click at [1074, 96] on button "Lên hàng" at bounding box center [1089, 94] width 54 height 21
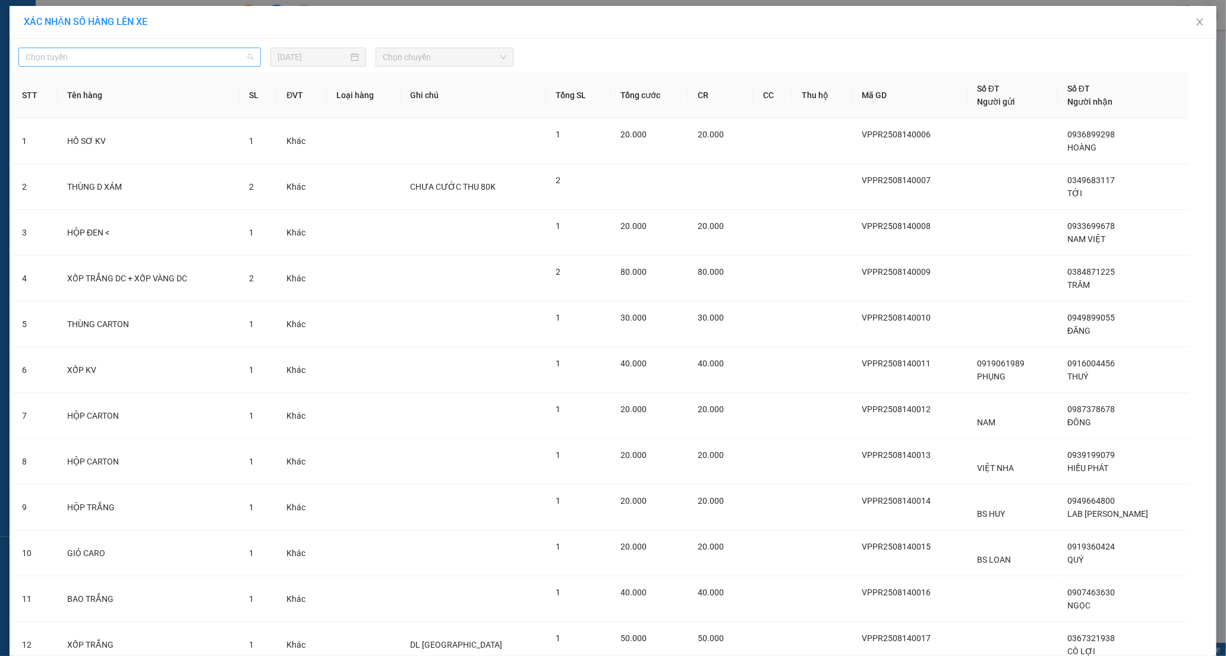
click at [119, 49] on span "Chọn tuyến" at bounding box center [140, 57] width 228 height 18
drag, startPoint x: 108, startPoint y: 114, endPoint x: 173, endPoint y: 94, distance: 67.9
click at [108, 115] on div "[PERSON_NAME]" at bounding box center [136, 118] width 228 height 13
click at [315, 61] on input "[DATE]" at bounding box center [313, 57] width 71 height 13
drag, startPoint x: 413, startPoint y: 57, endPoint x: 417, endPoint y: 111, distance: 53.6
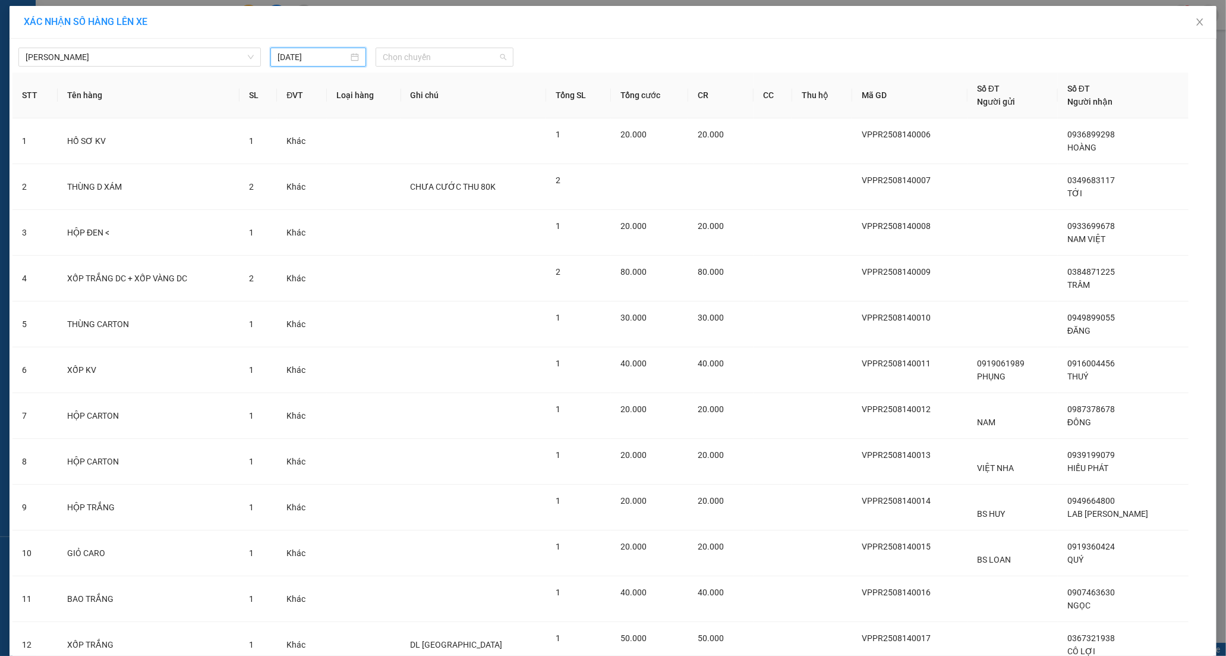
click at [414, 62] on span "Chọn chuyến" at bounding box center [445, 57] width 124 height 18
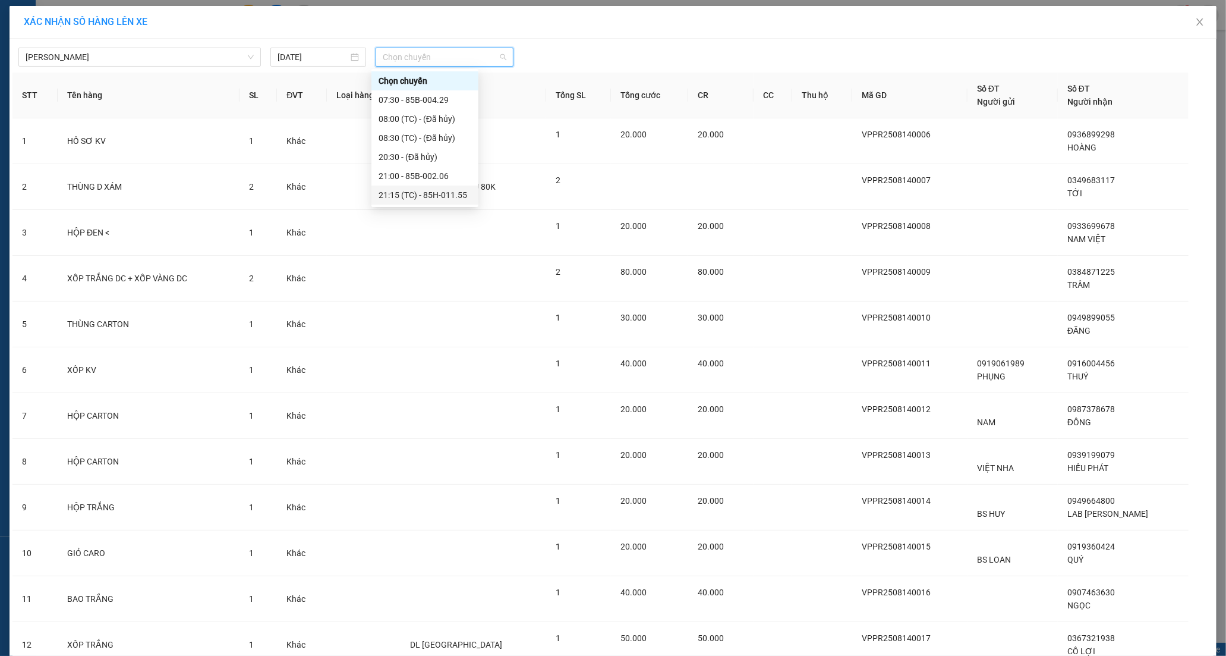
click at [399, 188] on div "21:15 (TC) - 85H-011.55" at bounding box center [425, 194] width 93 height 13
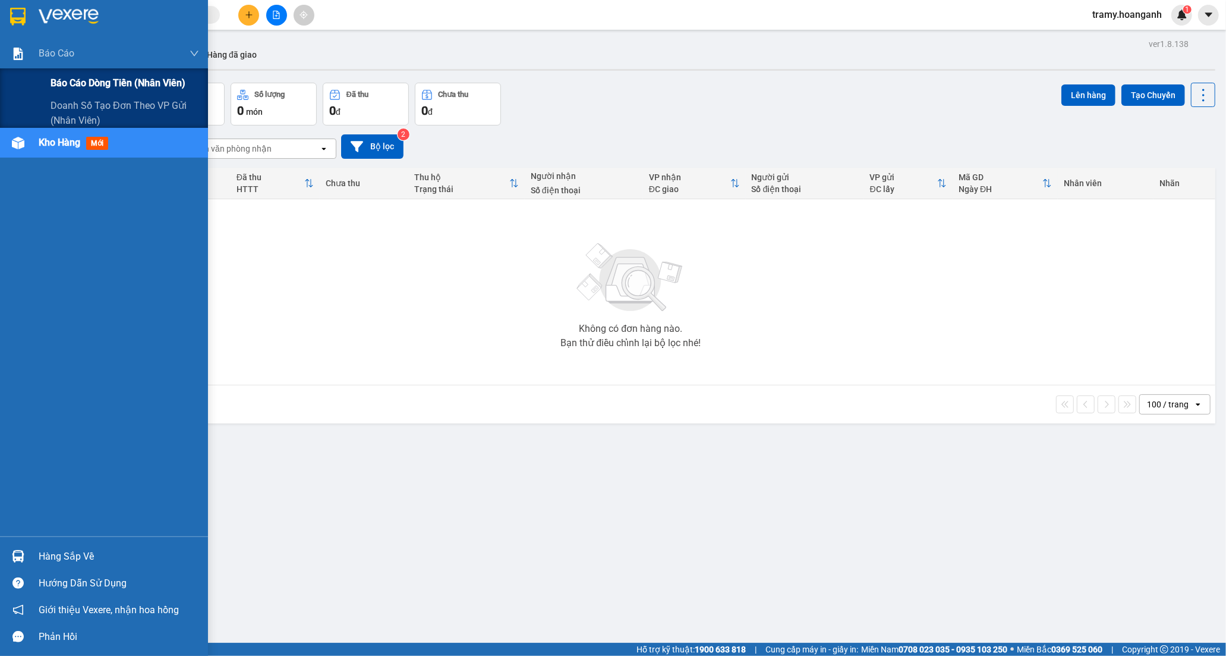
click at [78, 86] on span "Báo cáo dòng tiền (nhân viên)" at bounding box center [118, 82] width 135 height 15
